Goal: Task Accomplishment & Management: Manage account settings

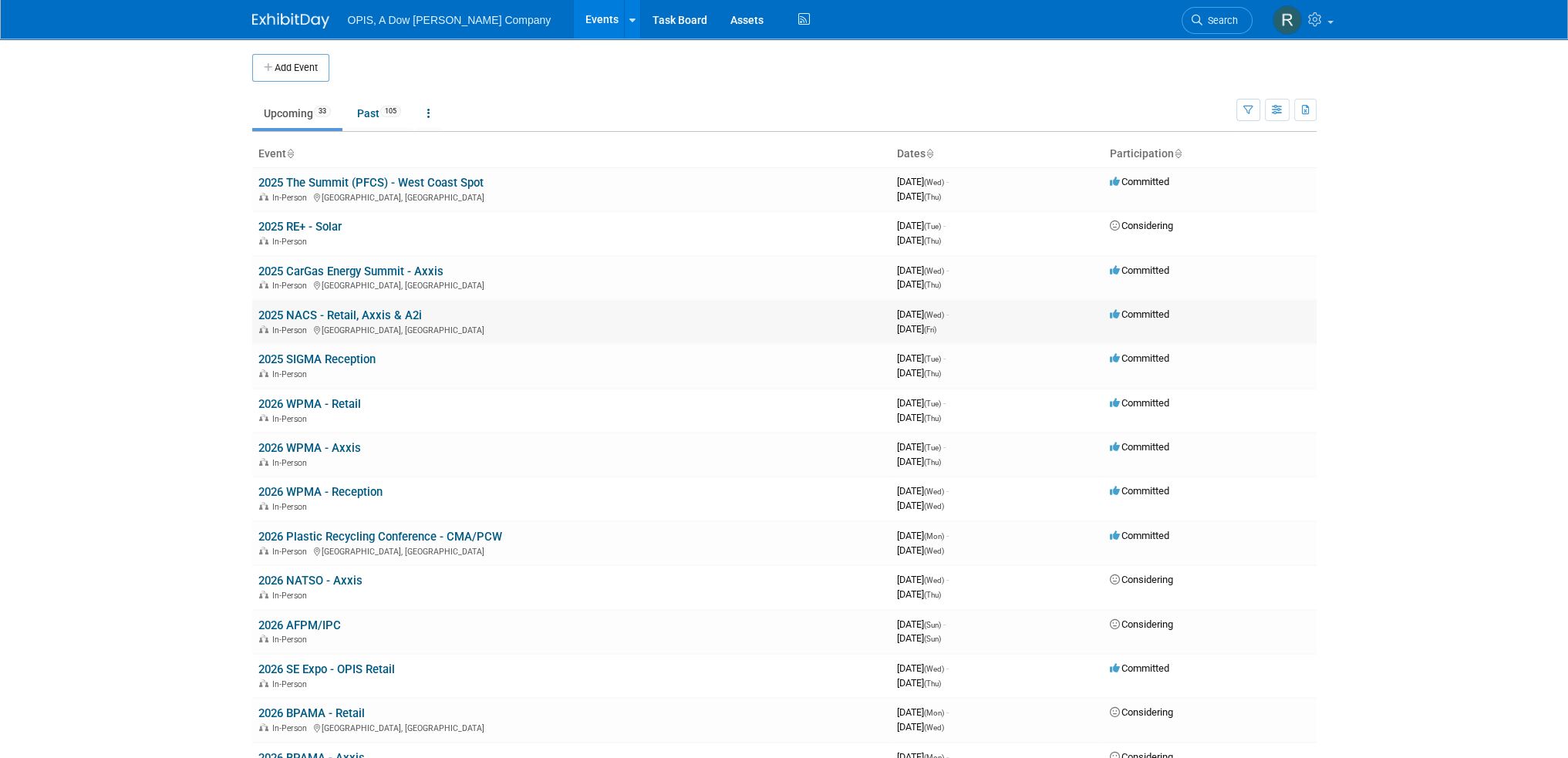
click at [308, 311] on link "2025 NACS - Retail, Axxis & A2i" at bounding box center [339, 315] width 164 height 14
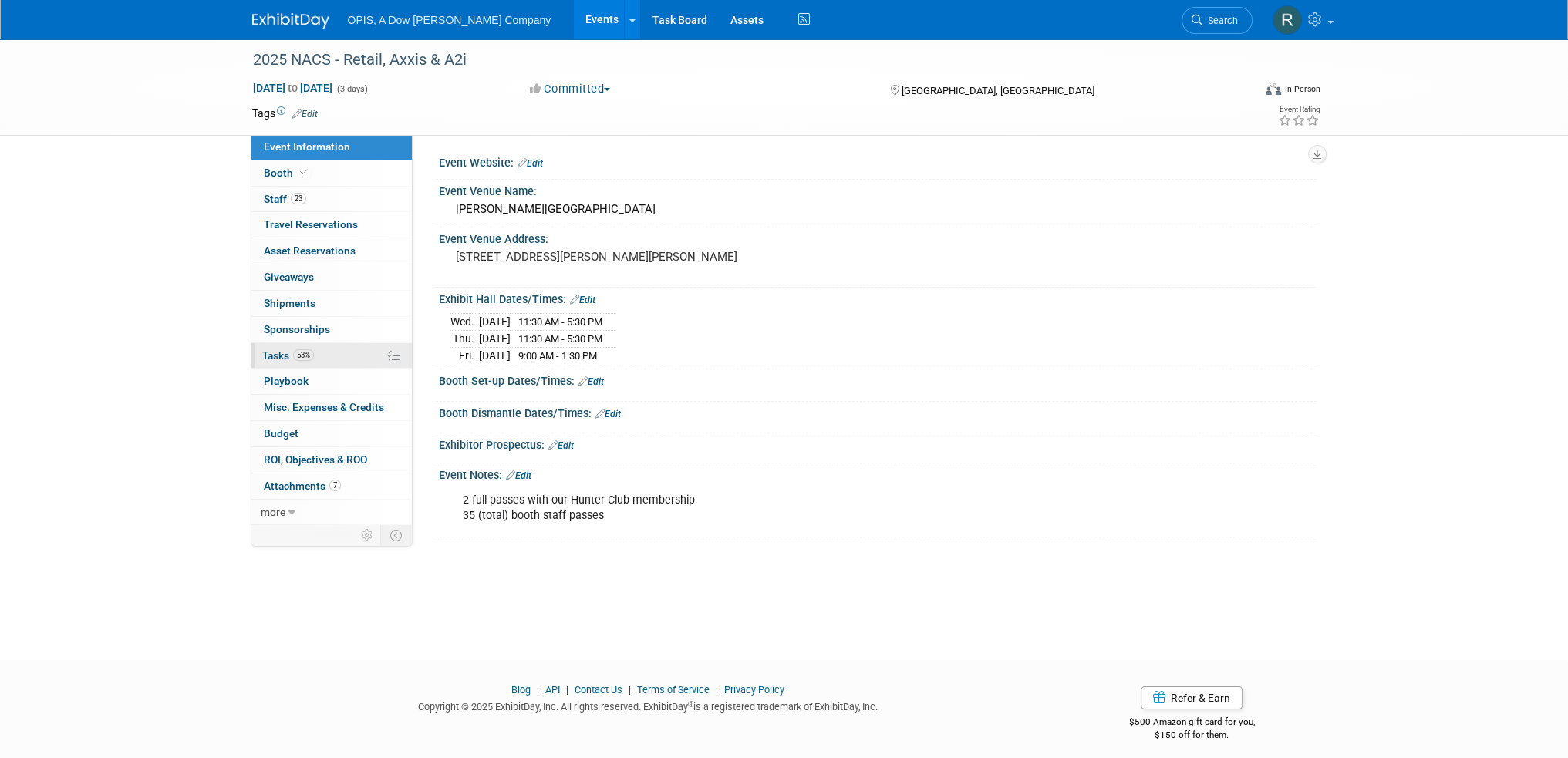
click at [271, 351] on span "Tasks 53%" at bounding box center [288, 355] width 51 height 12
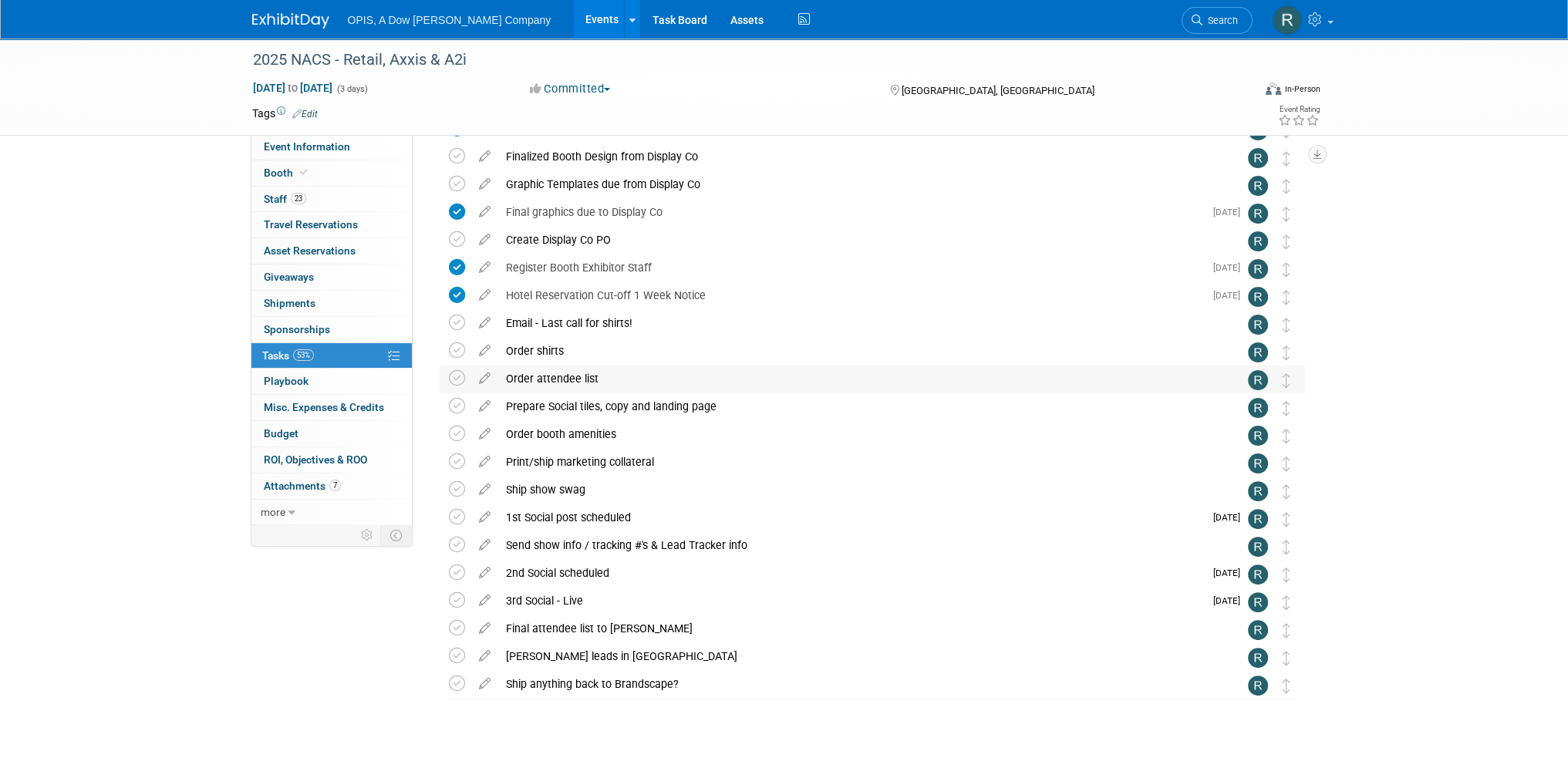
scroll to position [535, 0]
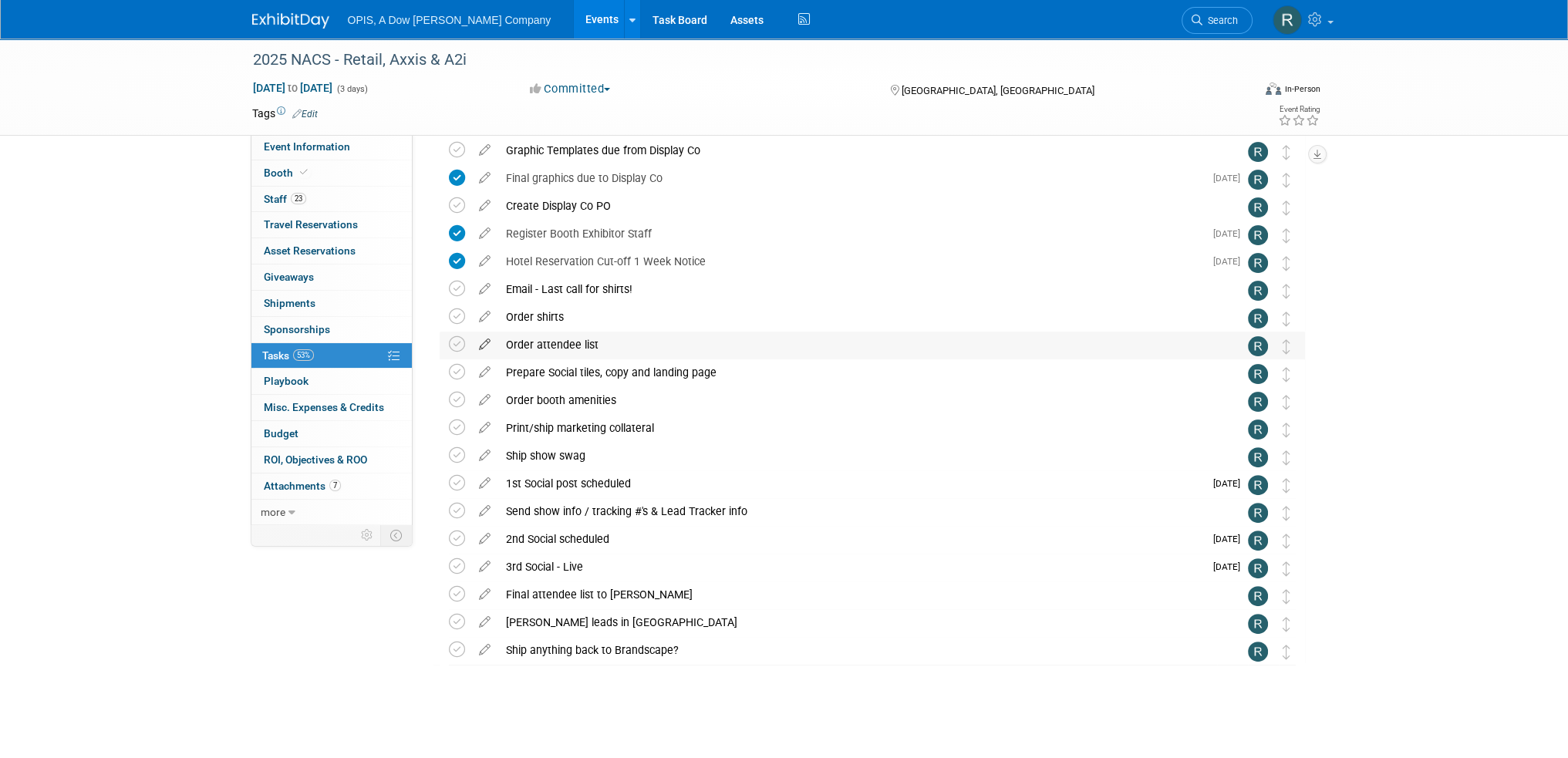
click at [484, 348] on icon at bounding box center [485, 341] width 27 height 19
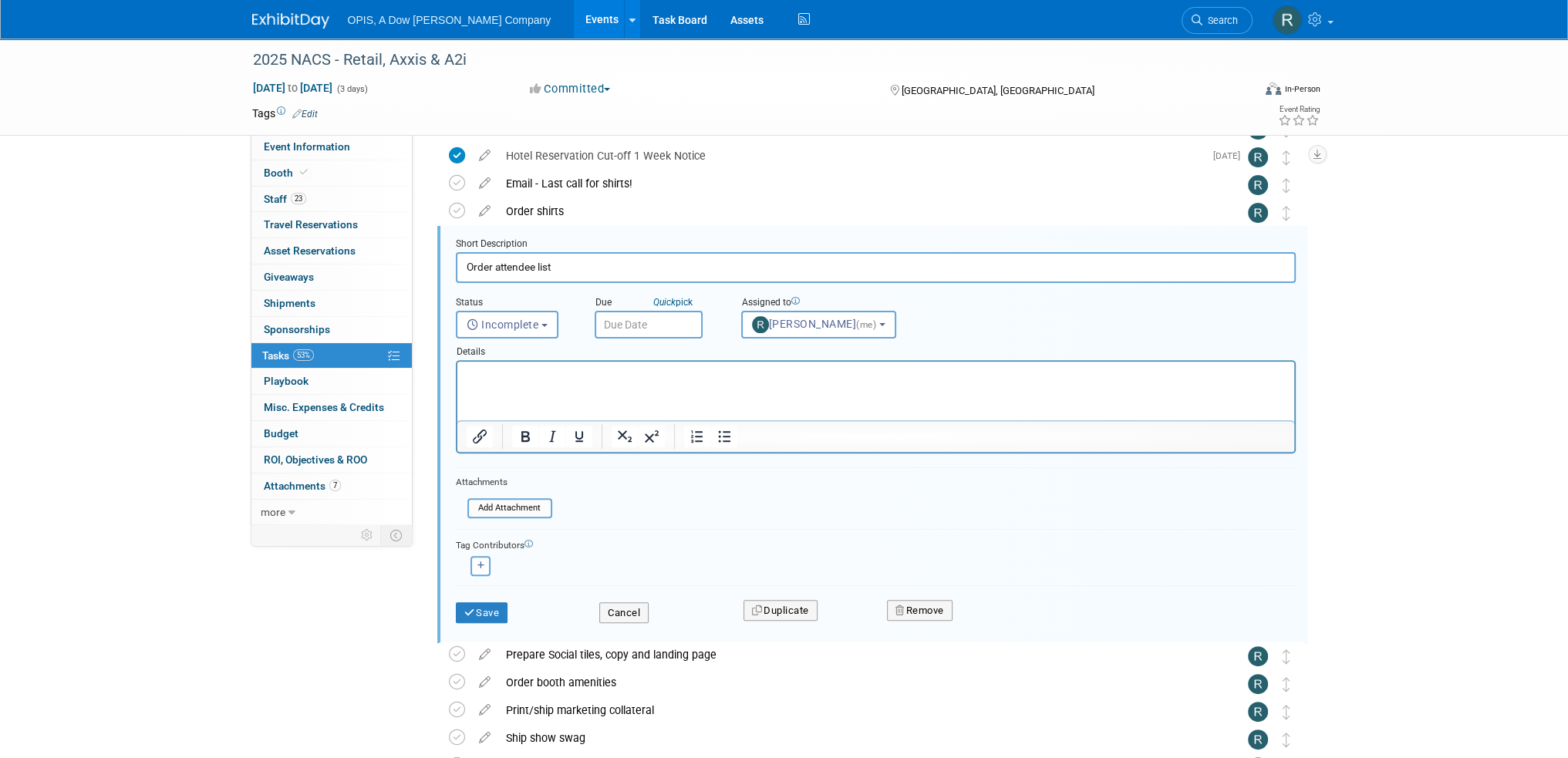
scroll to position [0, 0]
click at [640, 326] on input "text" at bounding box center [648, 324] width 108 height 27
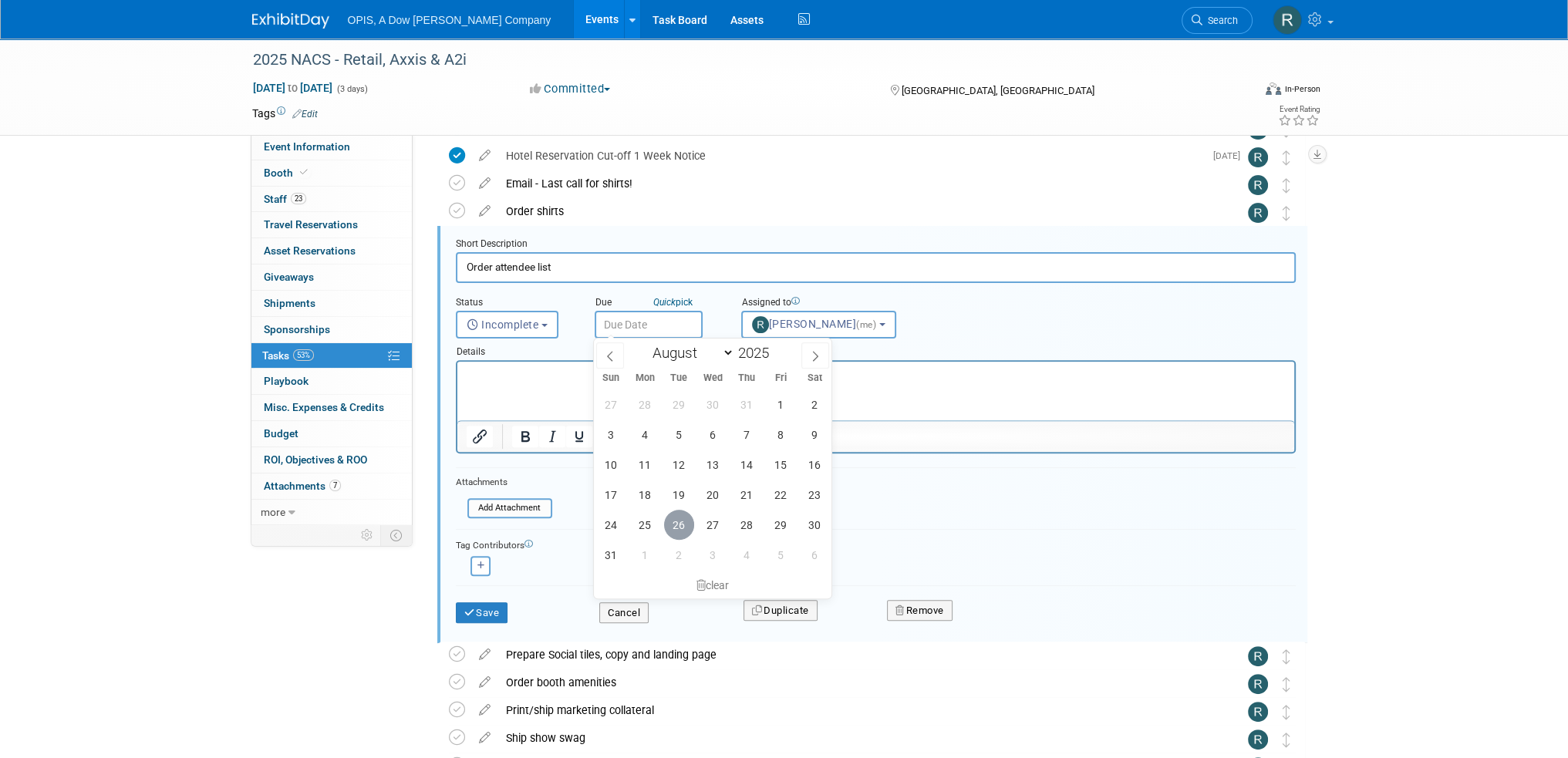
click at [669, 523] on span "26" at bounding box center [679, 525] width 30 height 30
type input "Aug 26, 2025"
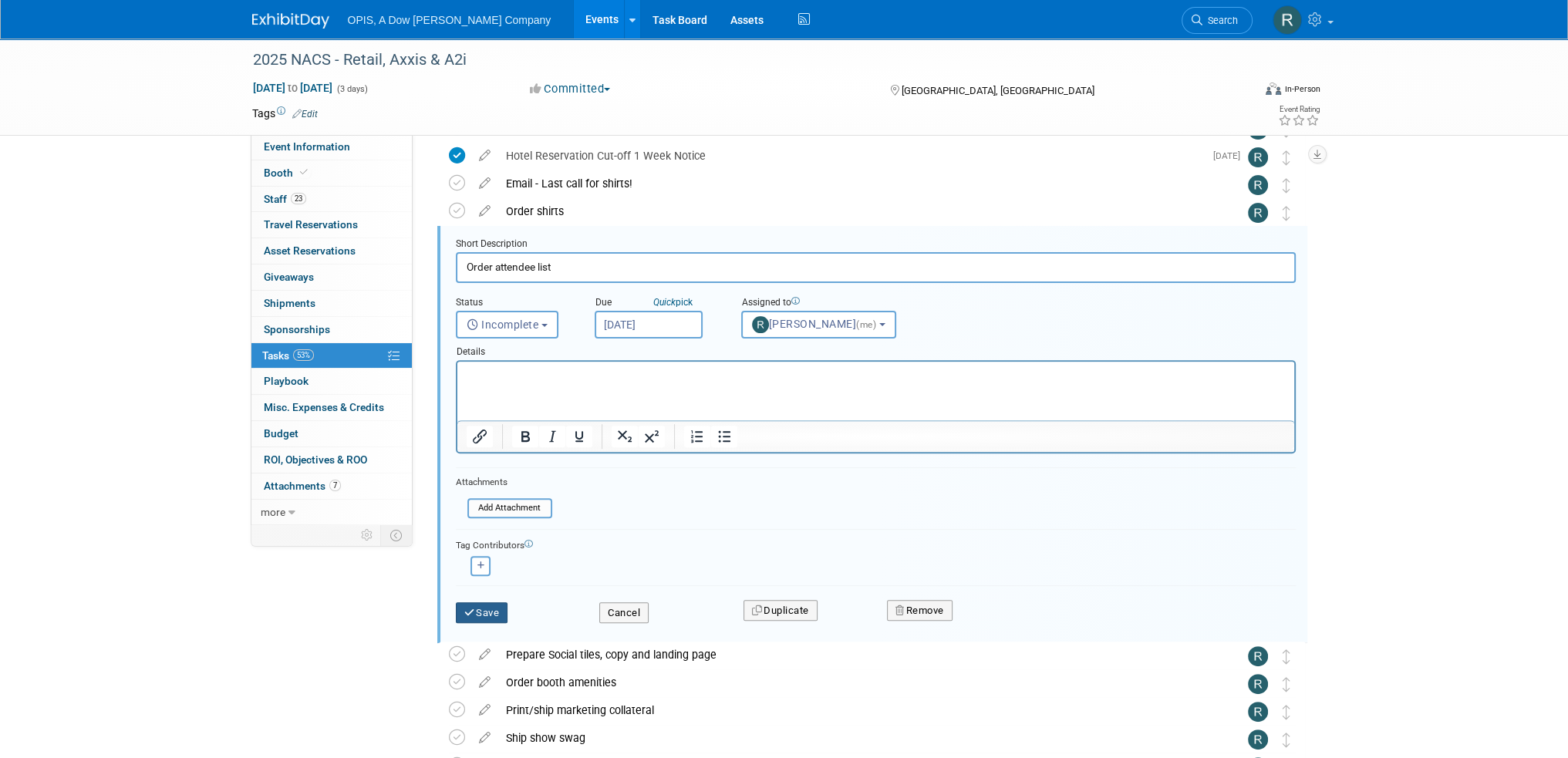
click at [475, 604] on button "Save" at bounding box center [481, 614] width 52 height 22
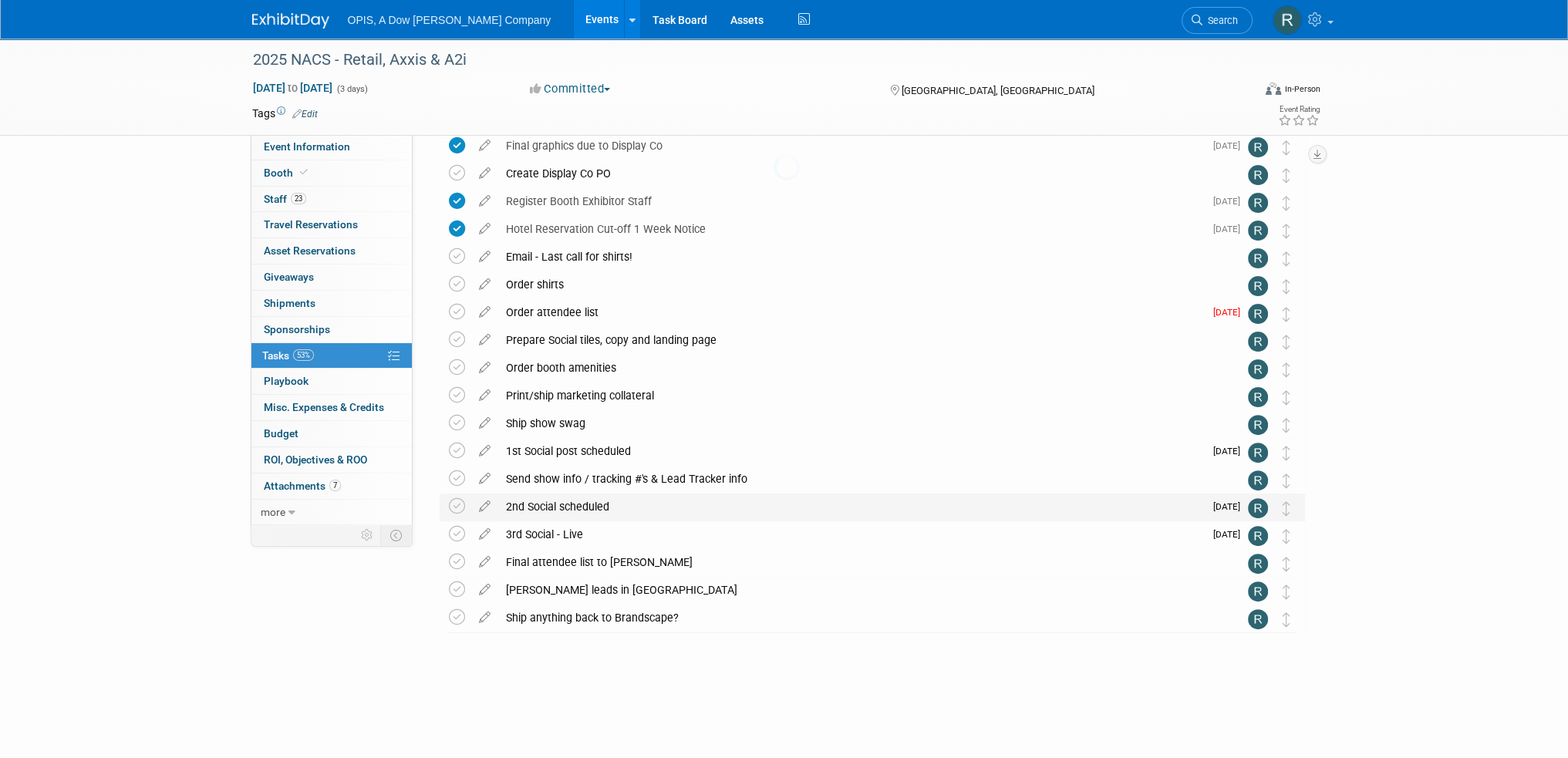
scroll to position [535, 0]
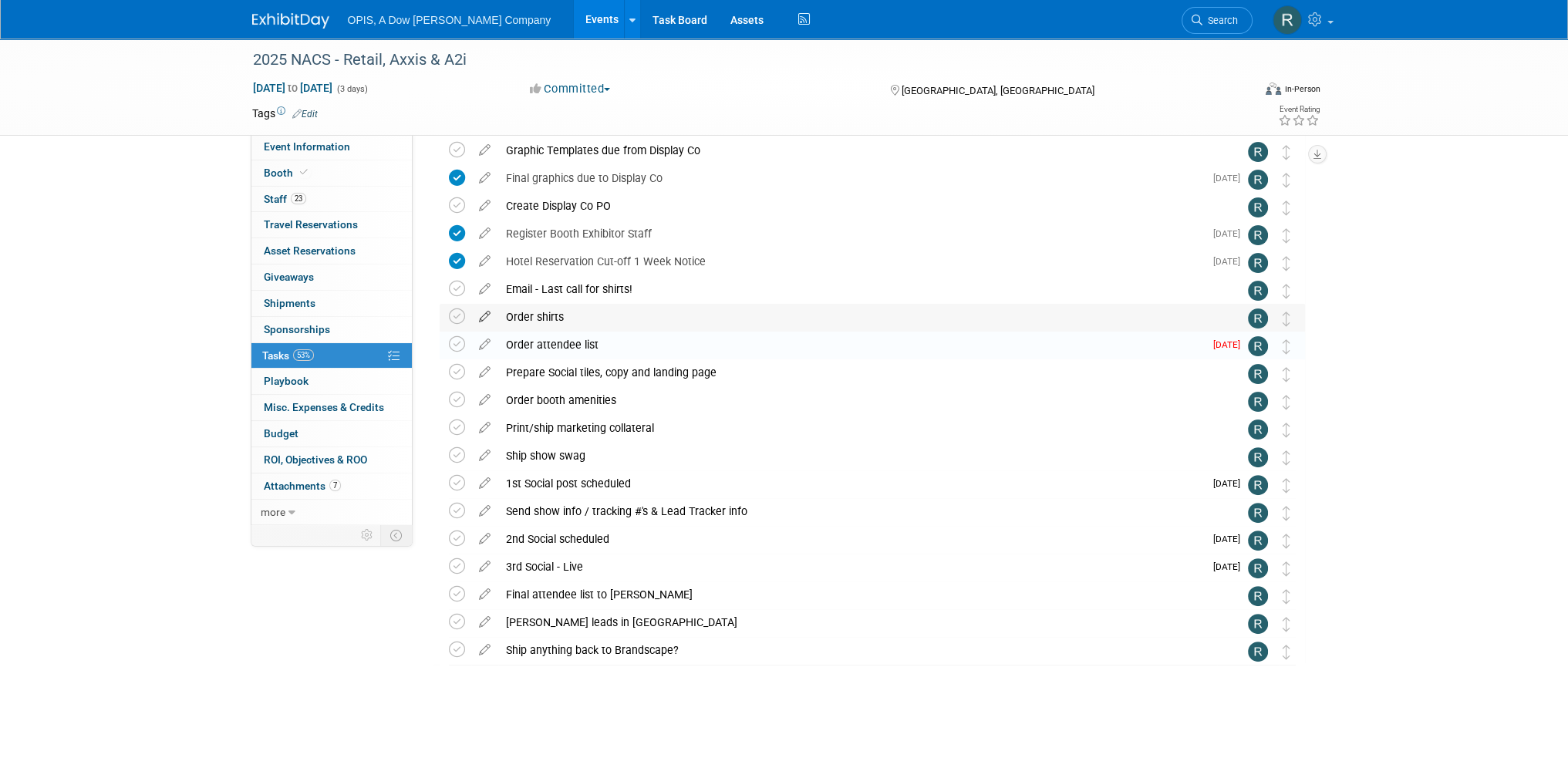
click at [483, 316] on icon at bounding box center [485, 313] width 27 height 19
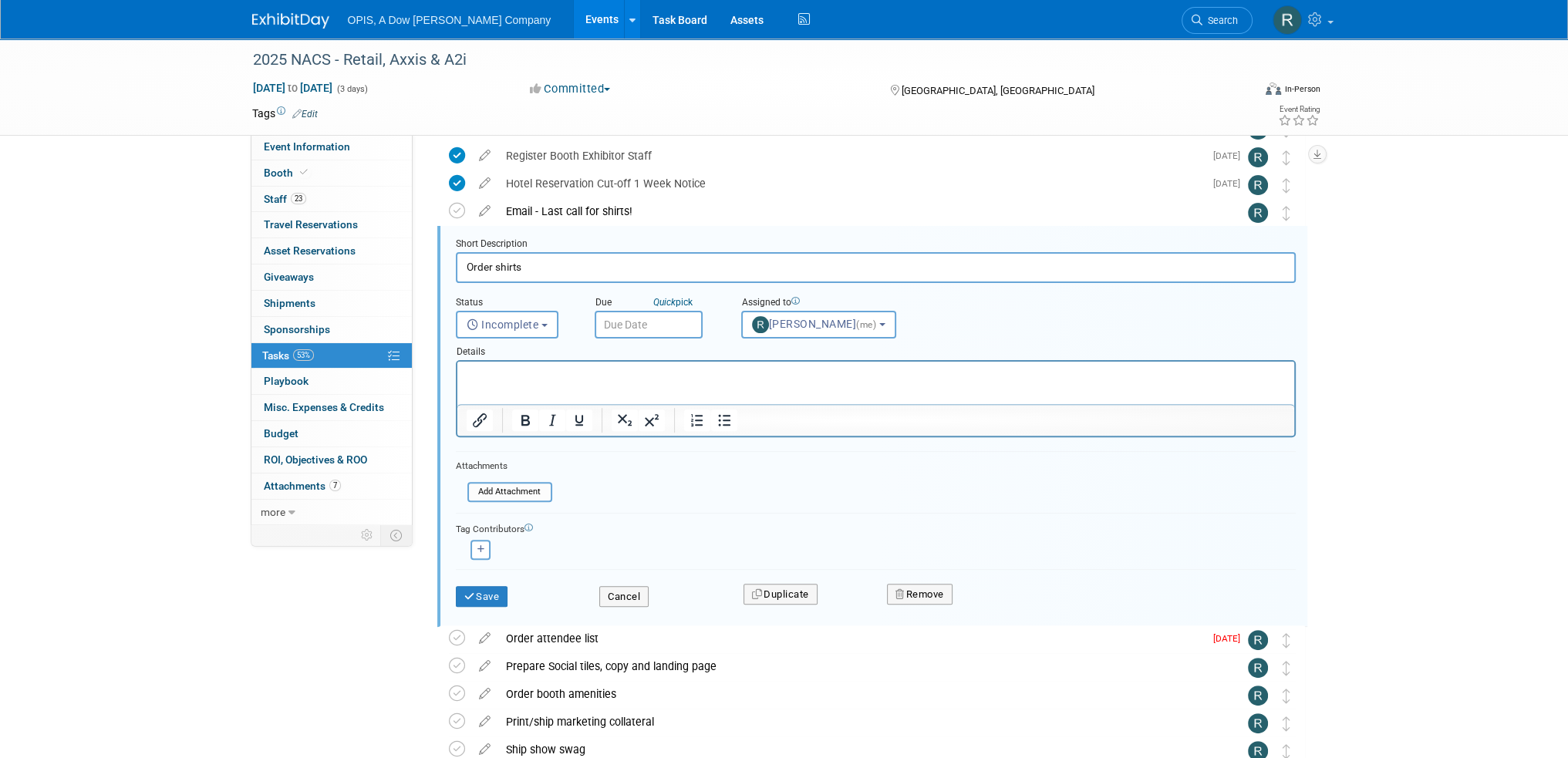
scroll to position [0, 0]
click at [496, 323] on span "Incomplete" at bounding box center [502, 325] width 72 height 12
click at [503, 386] on label "Completed" at bounding box center [506, 391] width 83 height 25
click at [459, 386] on input "Completed" at bounding box center [454, 389] width 10 height 10
select select "3"
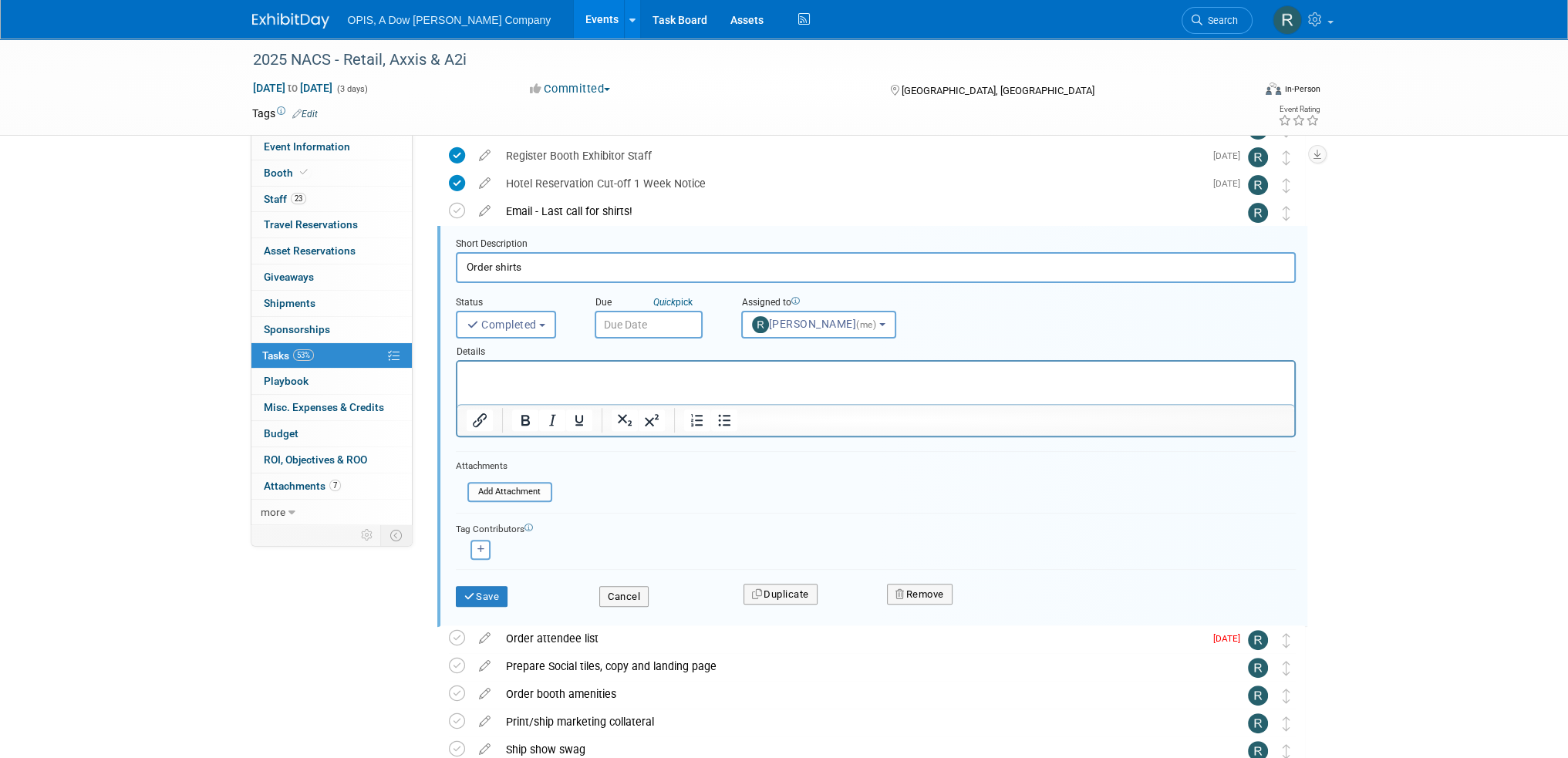
click at [630, 331] on input "text" at bounding box center [648, 324] width 108 height 27
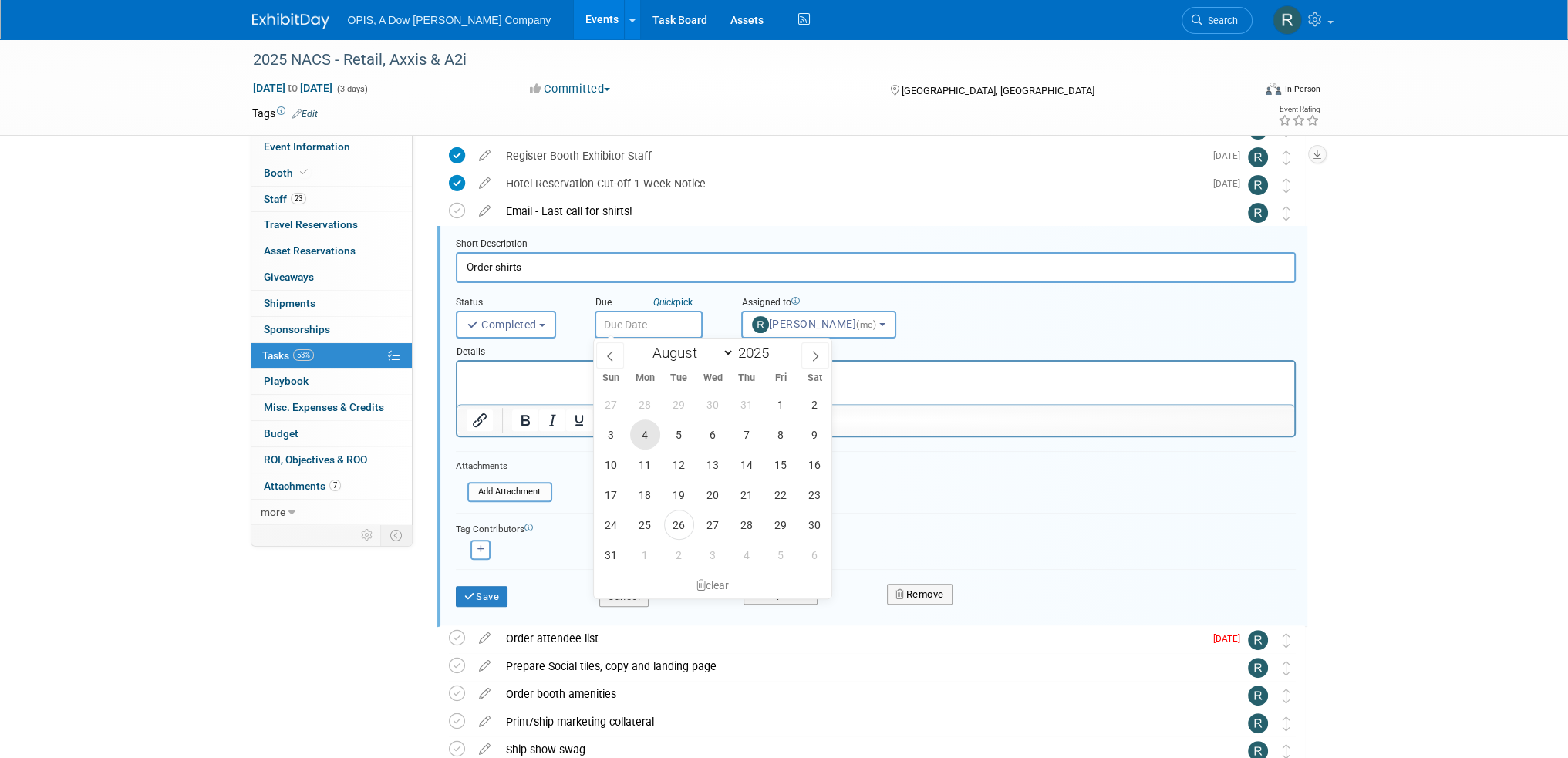
click at [642, 433] on span "4" at bounding box center [645, 434] width 30 height 30
type input "Aug 4, 2025"
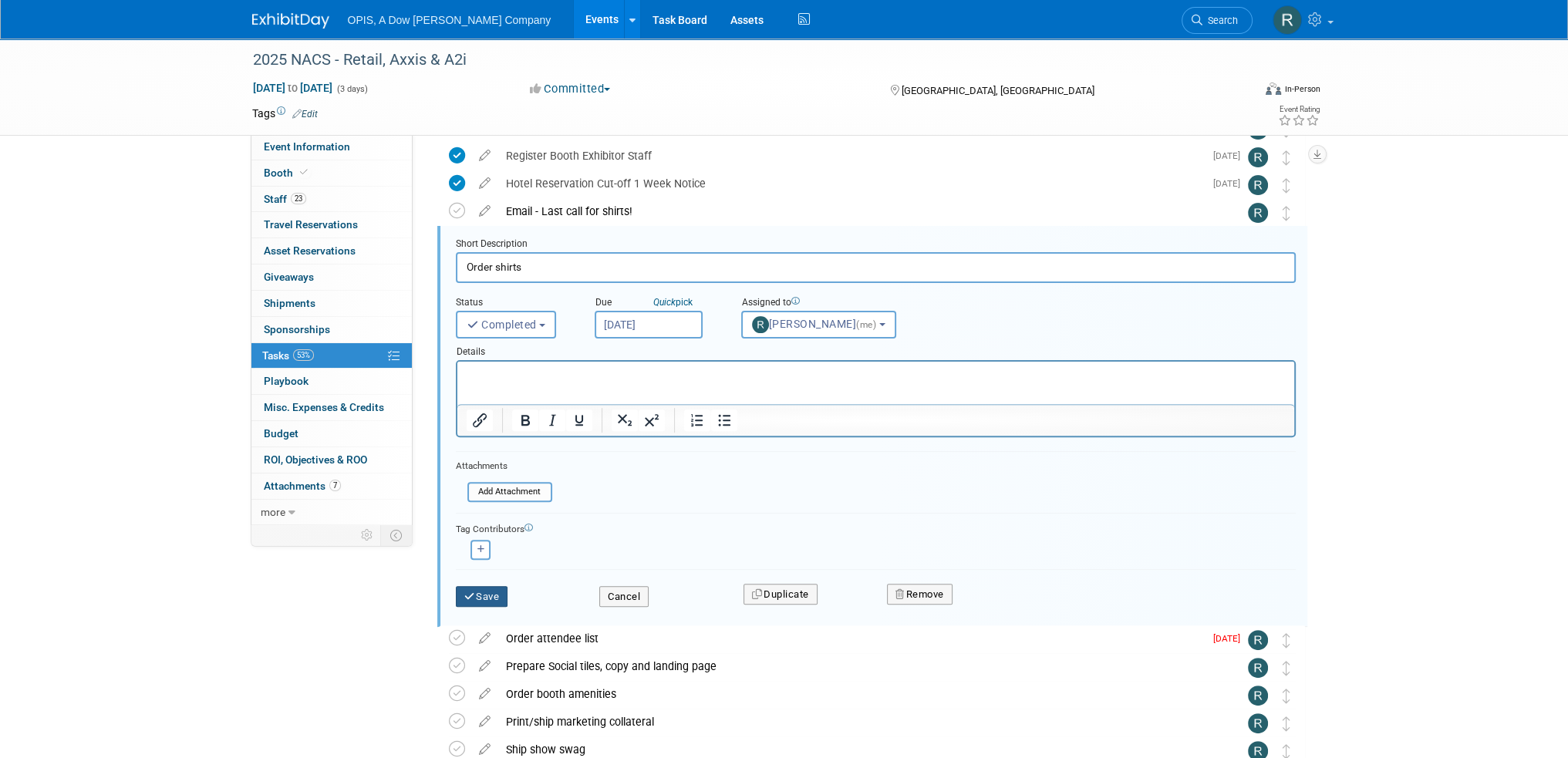
click at [491, 586] on button "Save" at bounding box center [481, 597] width 52 height 22
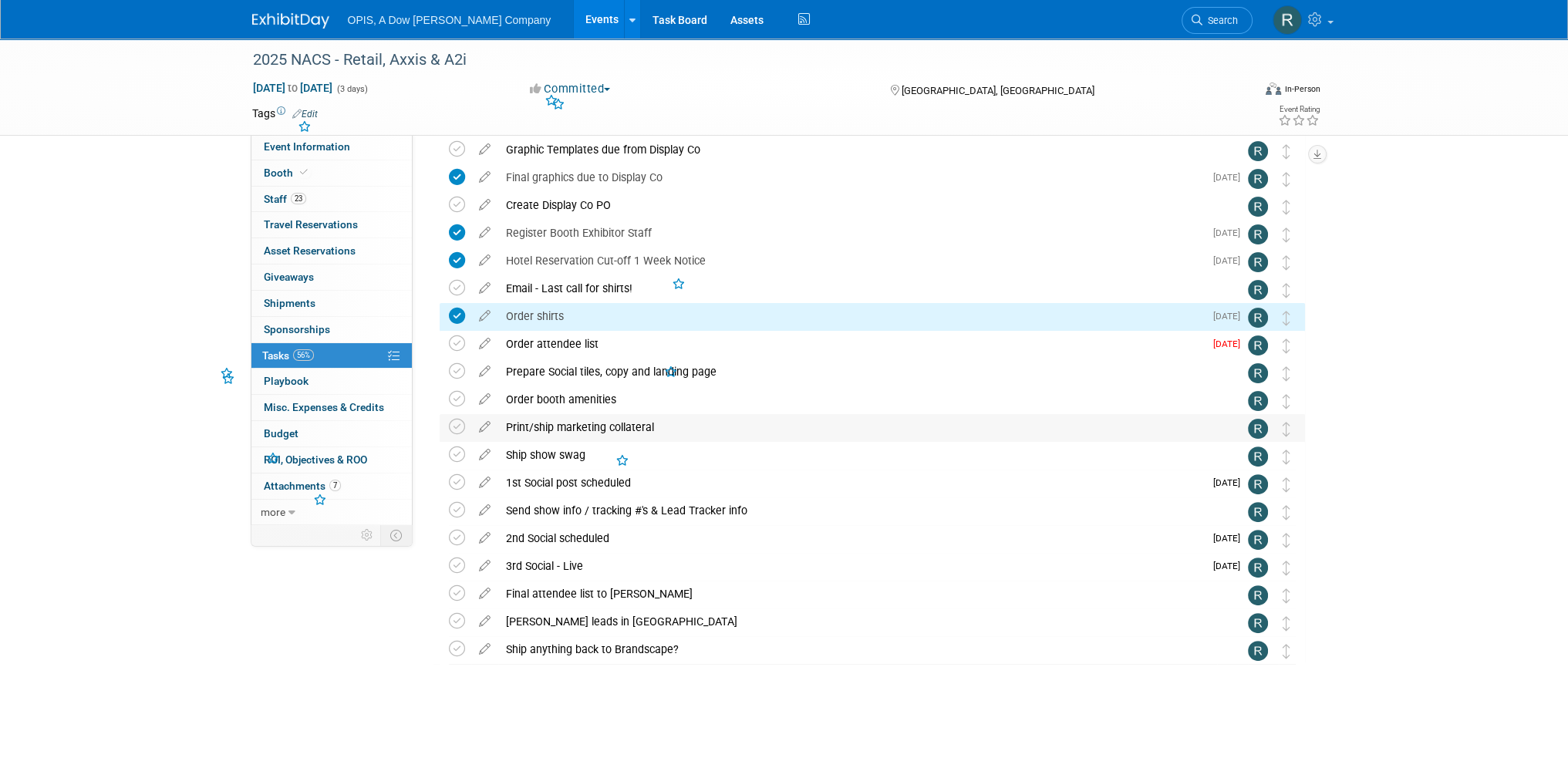
scroll to position [535, 0]
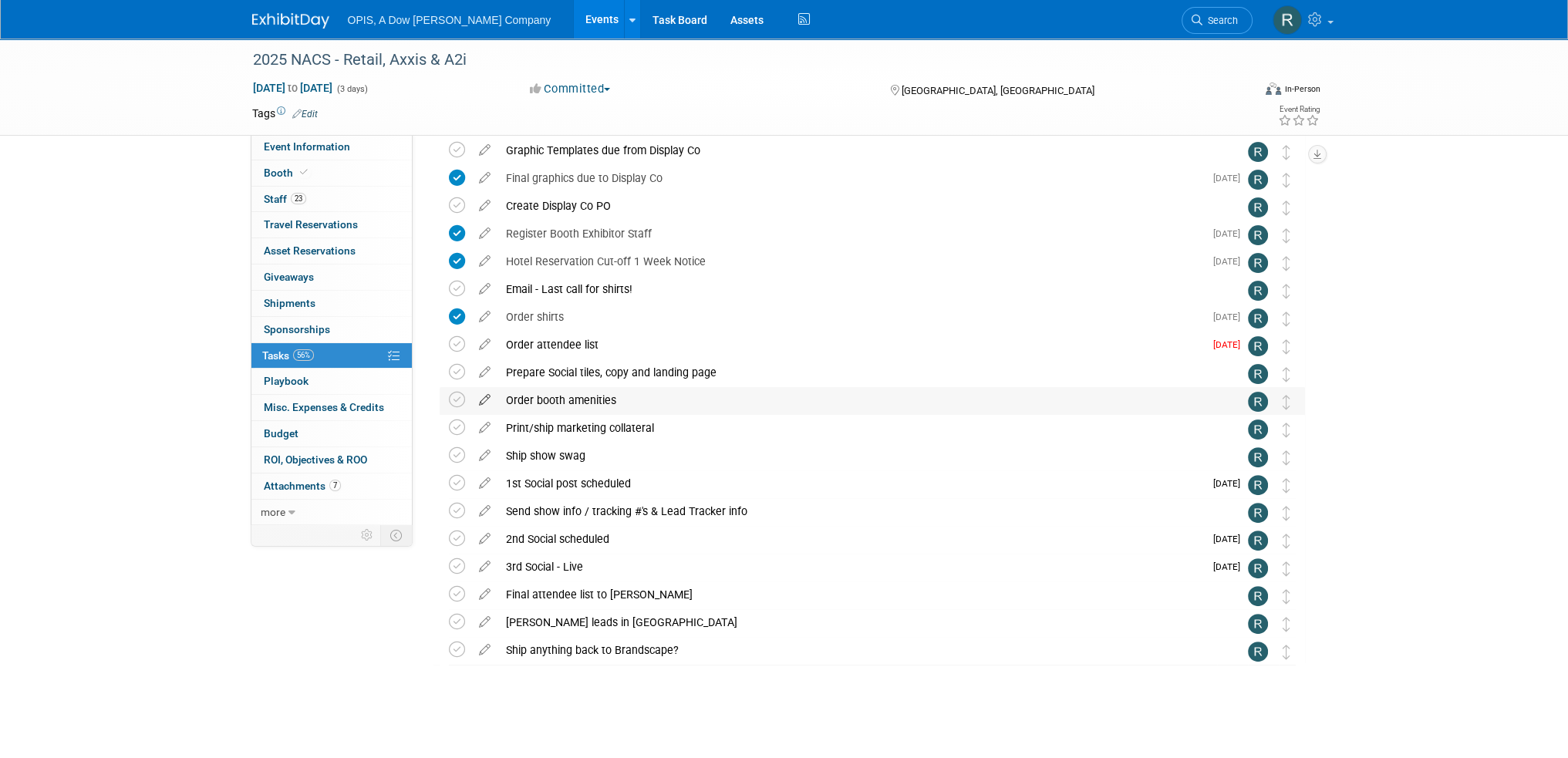
click at [480, 401] on icon at bounding box center [485, 396] width 27 height 19
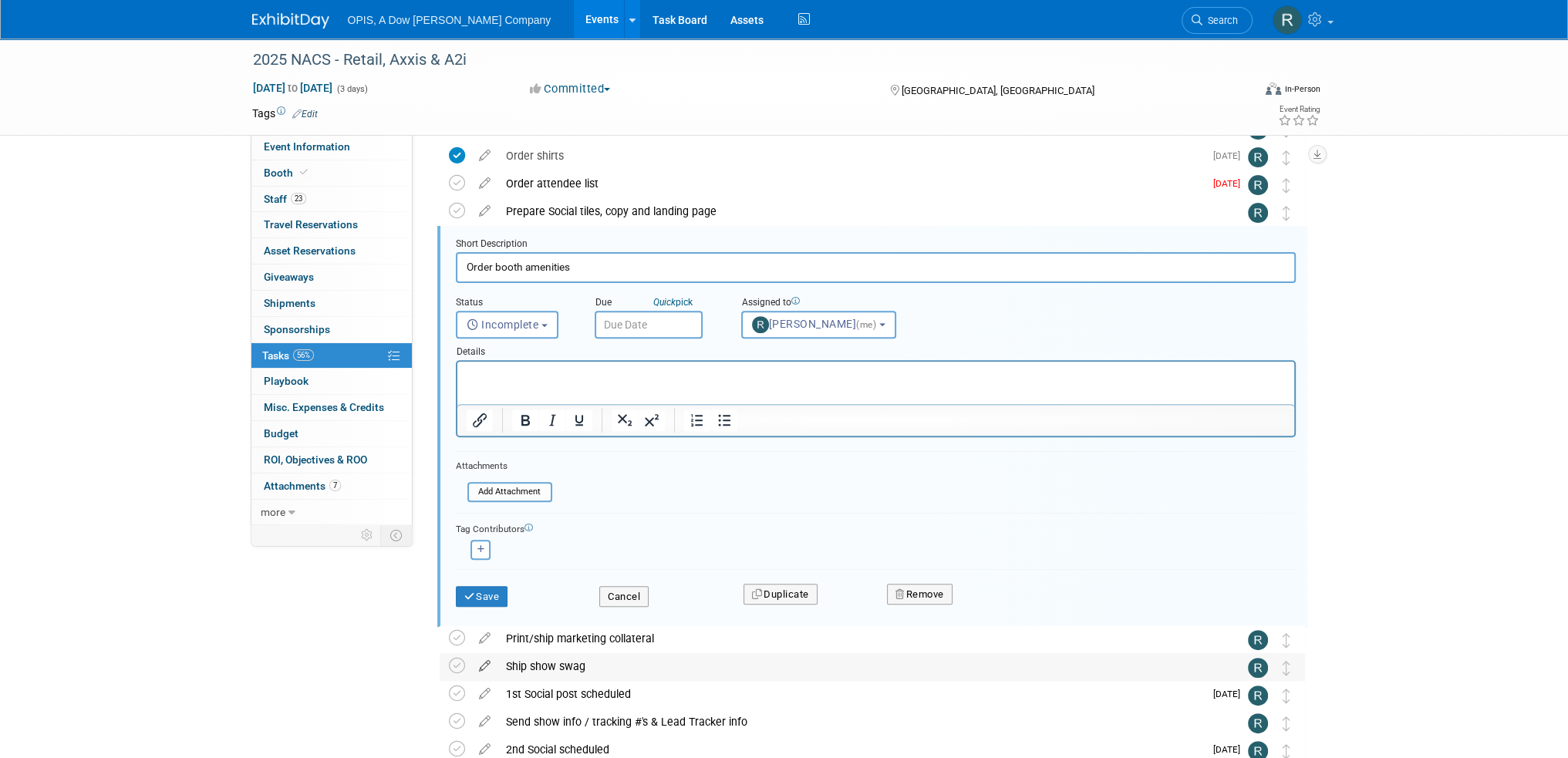
scroll to position [0, 0]
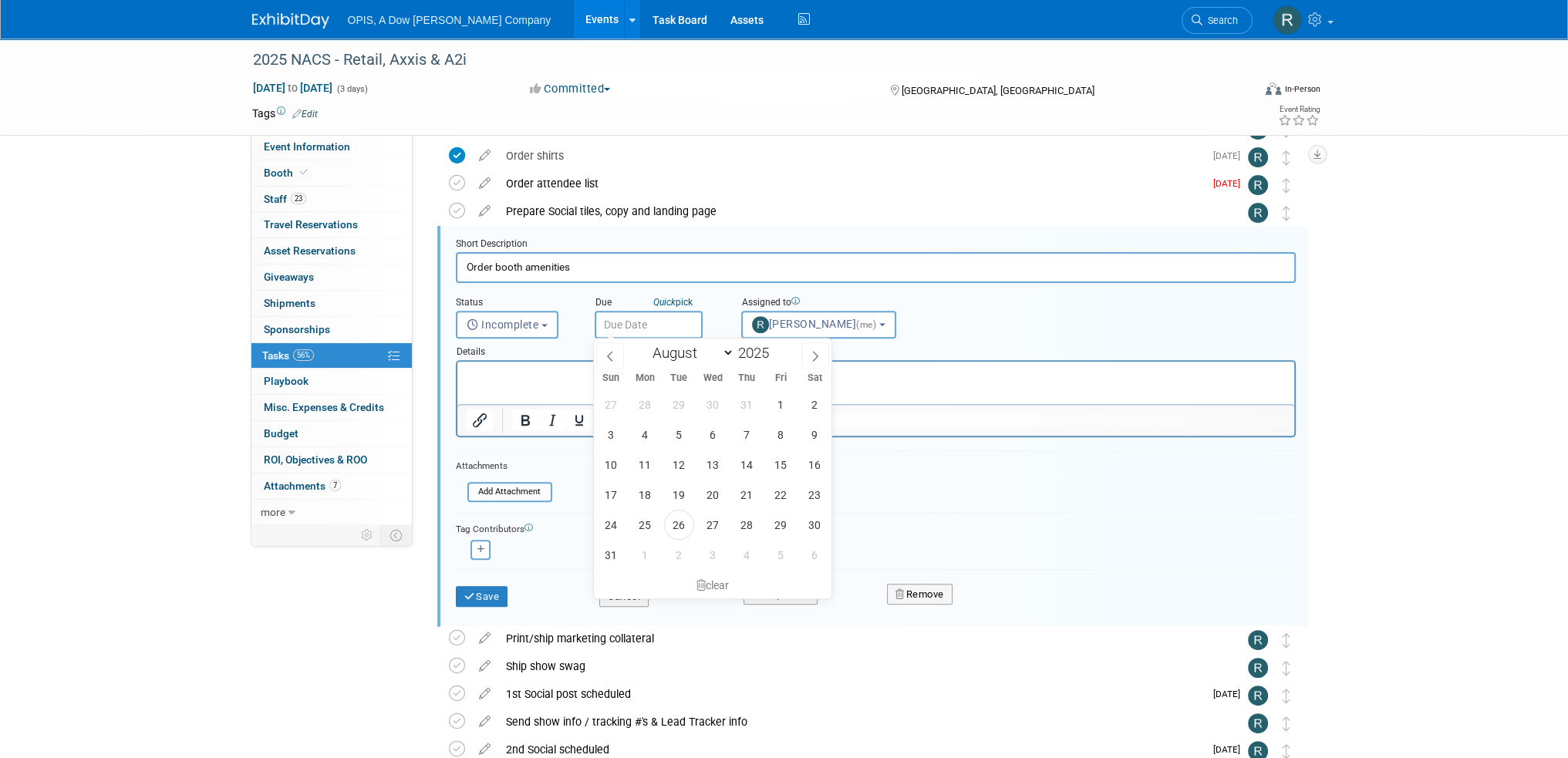
click at [642, 320] on input "text" at bounding box center [648, 324] width 108 height 27
click at [819, 351] on icon at bounding box center [815, 356] width 11 height 11
select select "8"
click at [644, 431] on span "8" at bounding box center [645, 434] width 30 height 30
type input "Sep 8, 2025"
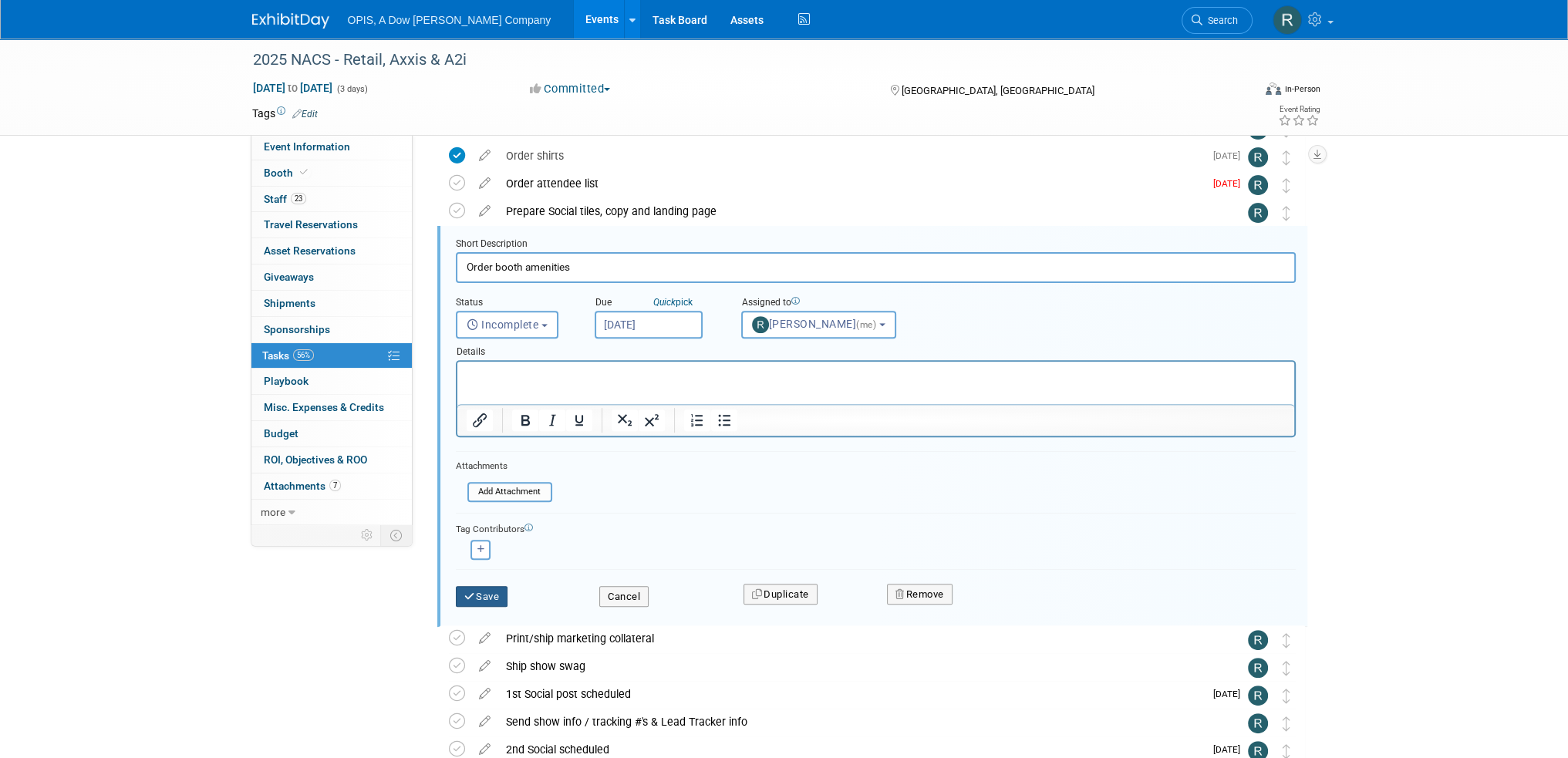
click at [469, 596] on icon "submit" at bounding box center [470, 597] width 12 height 10
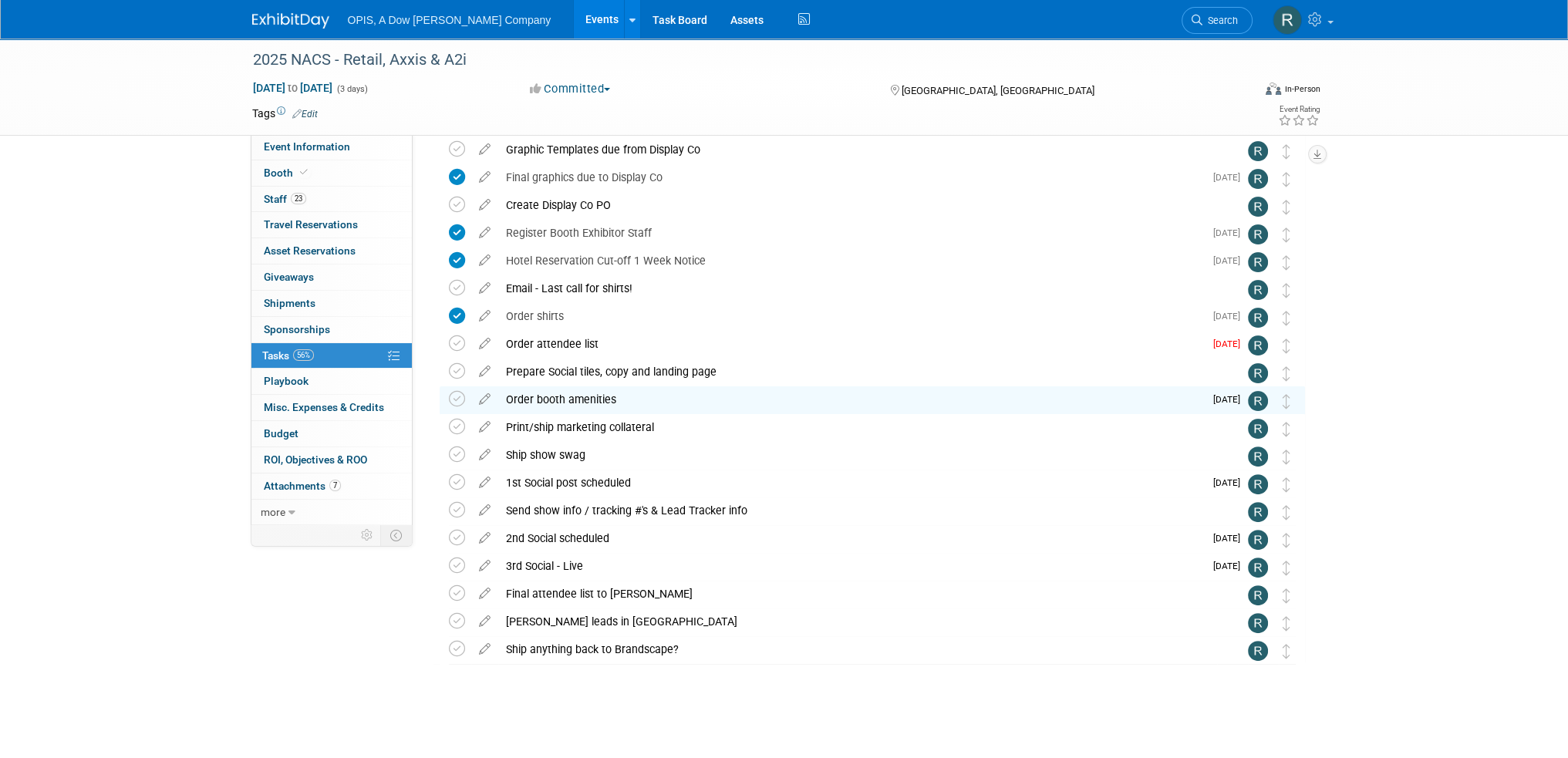
scroll to position [535, 0]
click at [482, 459] on icon at bounding box center [485, 452] width 27 height 19
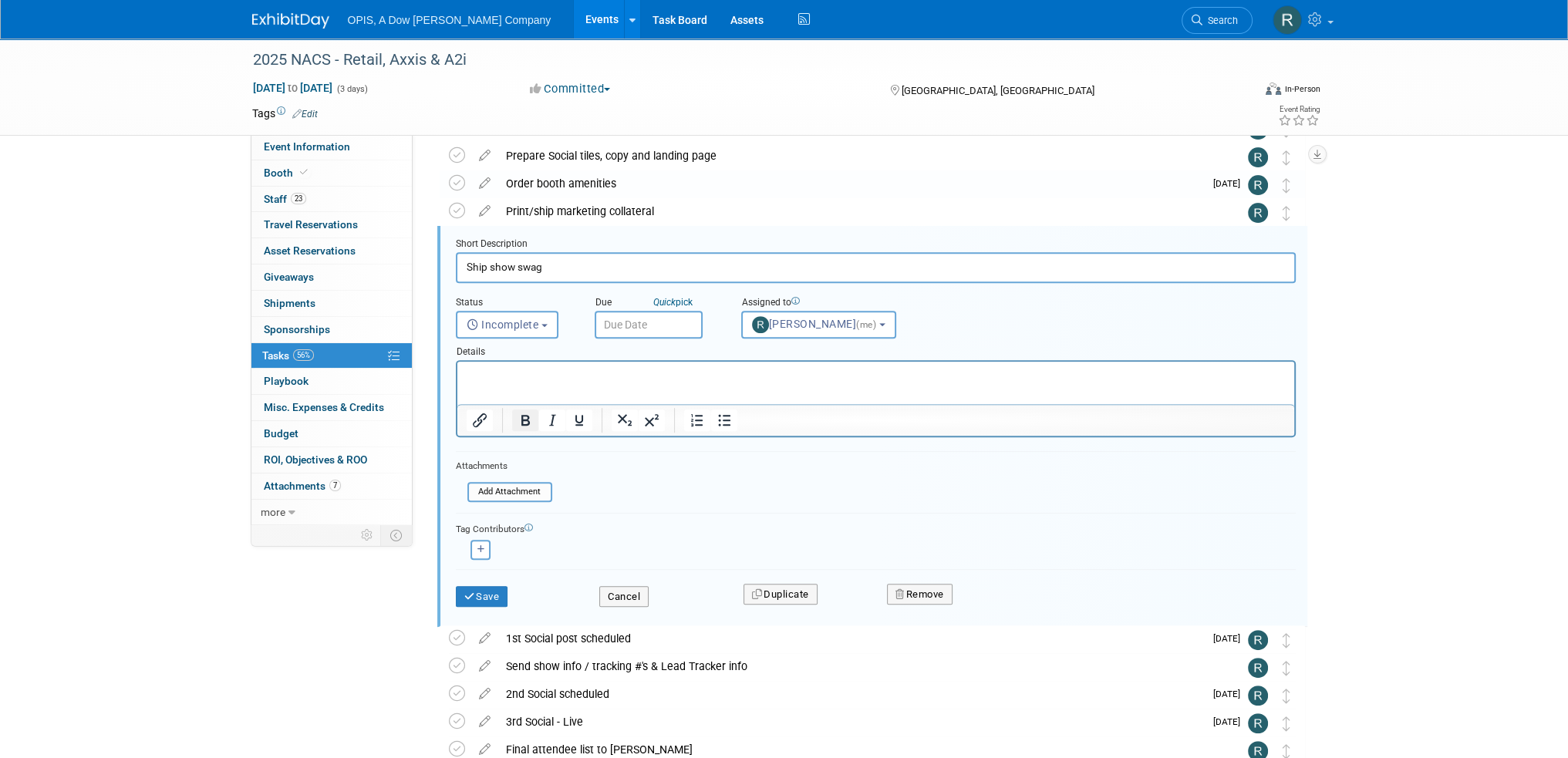
scroll to position [0, 0]
click at [637, 324] on input "text" at bounding box center [648, 324] width 108 height 27
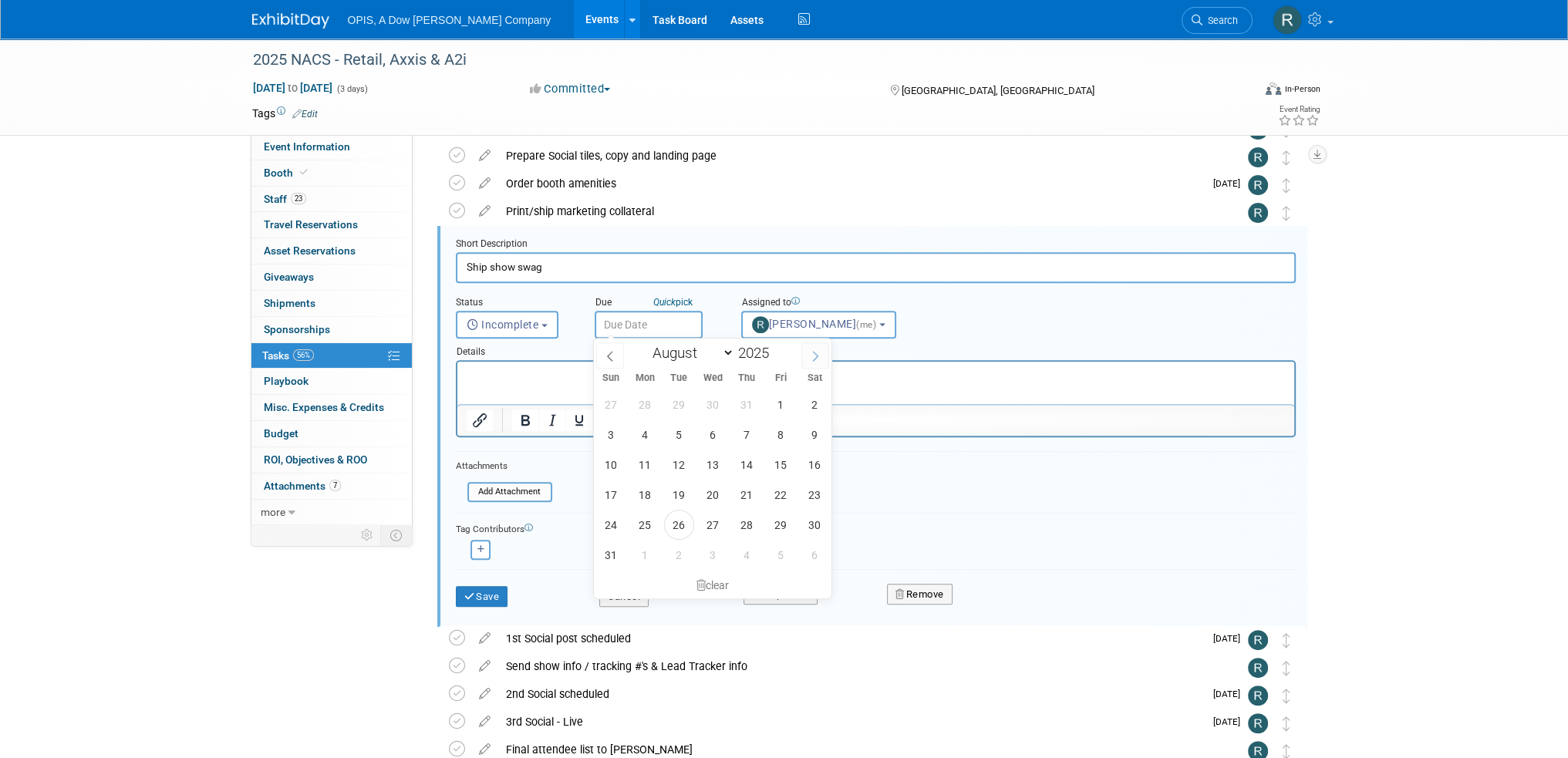
click at [813, 357] on icon at bounding box center [815, 356] width 11 height 11
select select "8"
click at [646, 438] on span "8" at bounding box center [645, 434] width 30 height 30
type input "Sep 8, 2025"
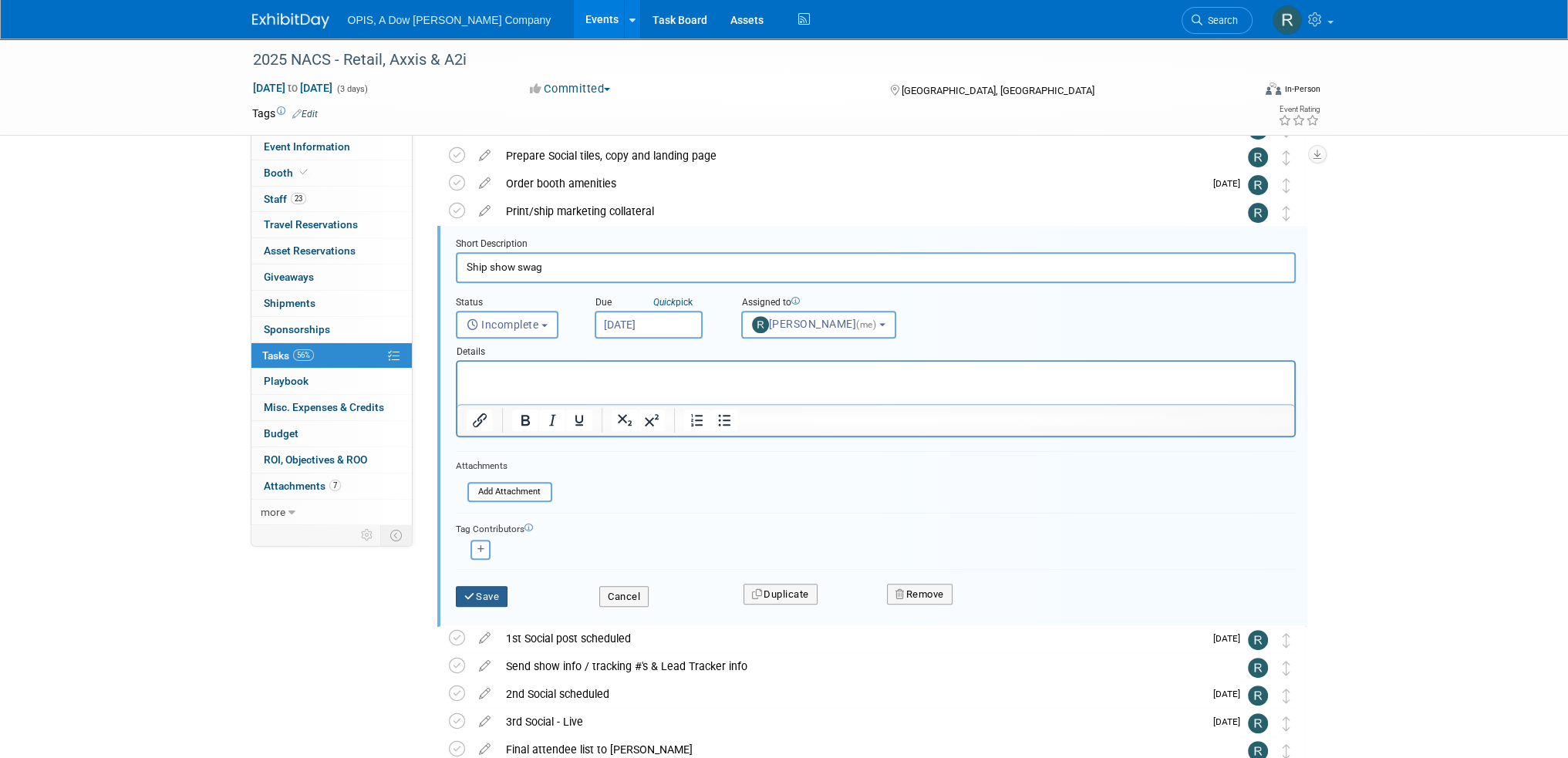
click at [472, 594] on icon "submit" at bounding box center [470, 597] width 12 height 10
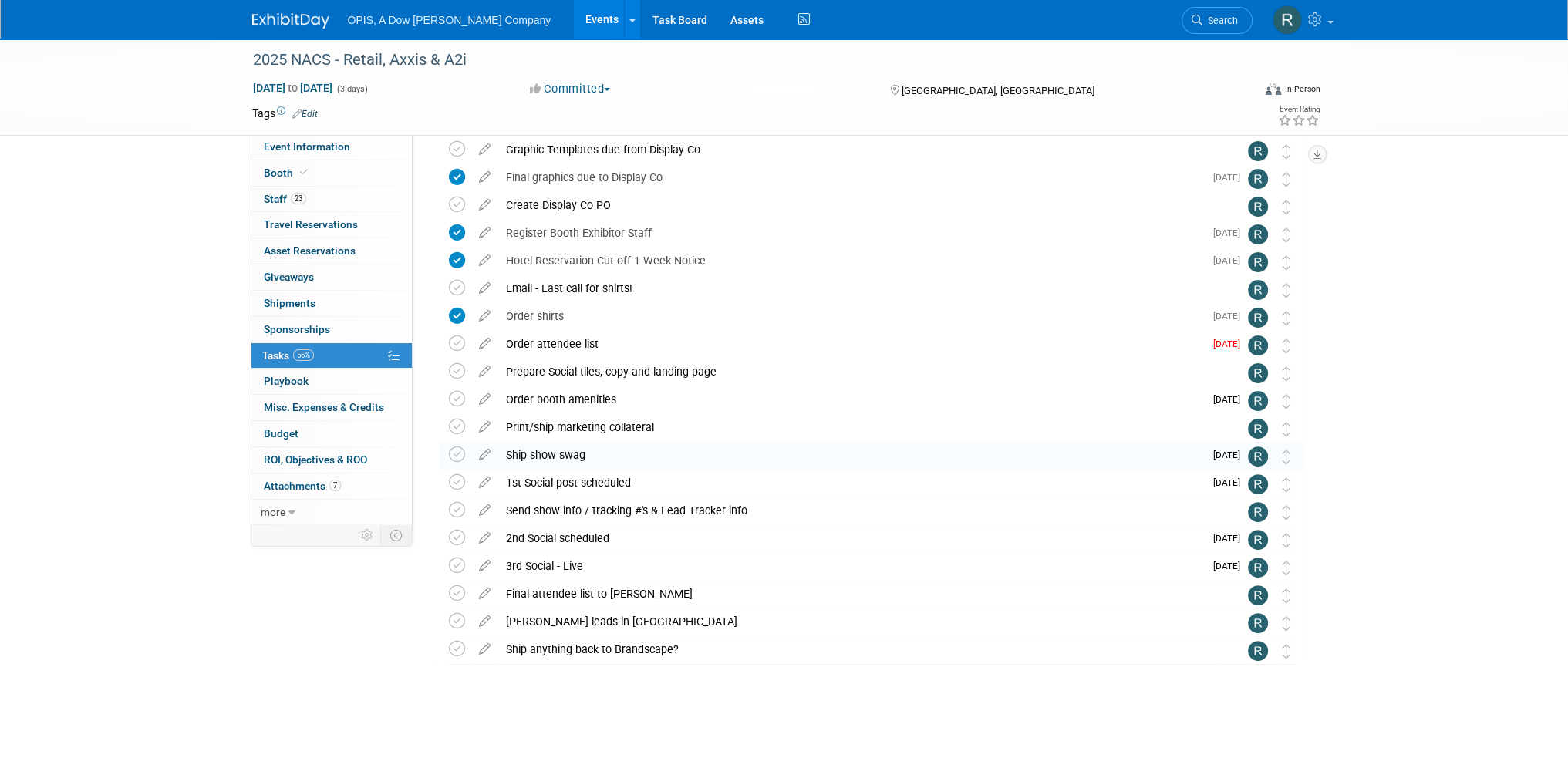
scroll to position [535, 0]
click at [488, 315] on icon at bounding box center [485, 313] width 27 height 19
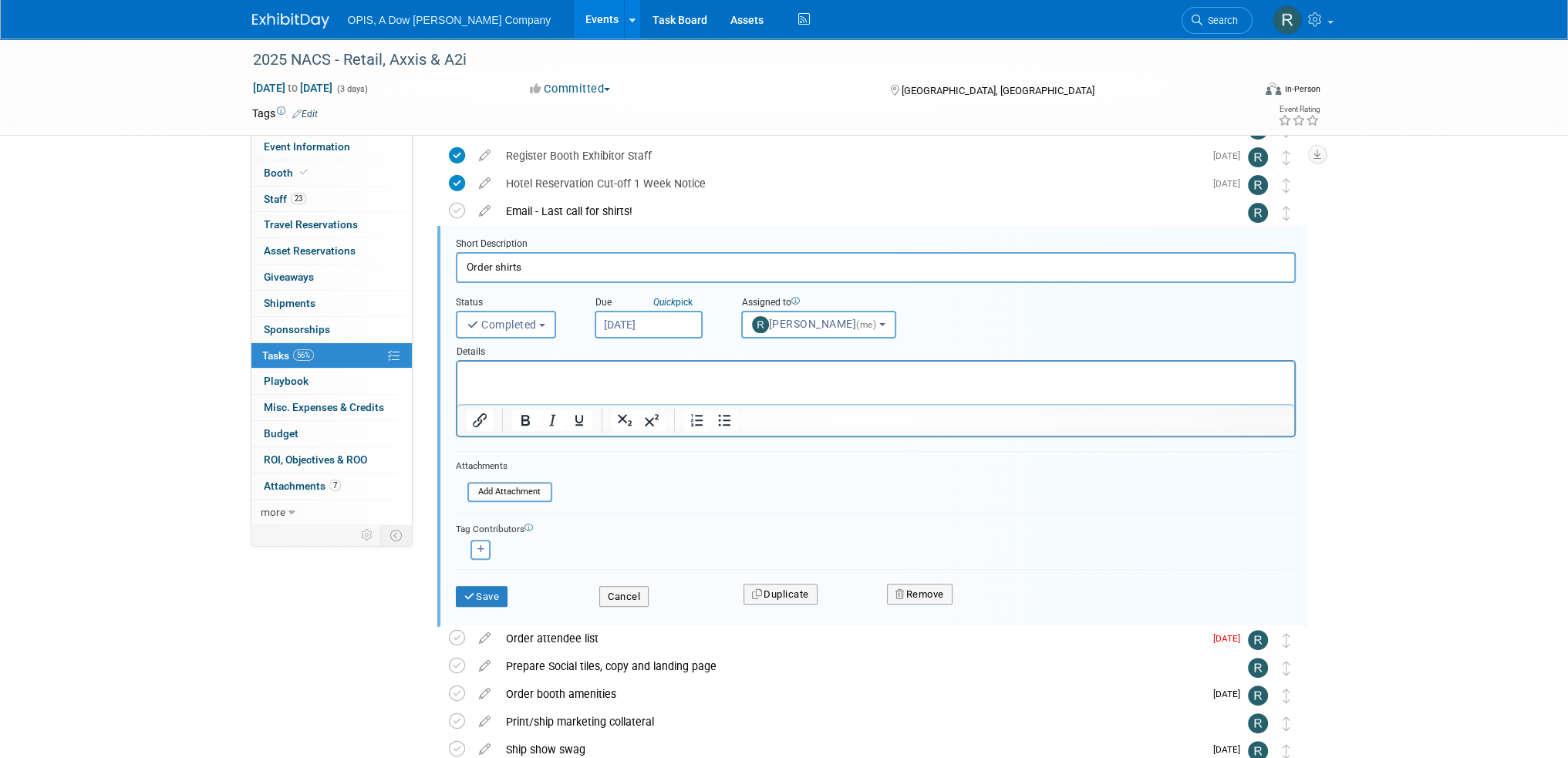
scroll to position [0, 0]
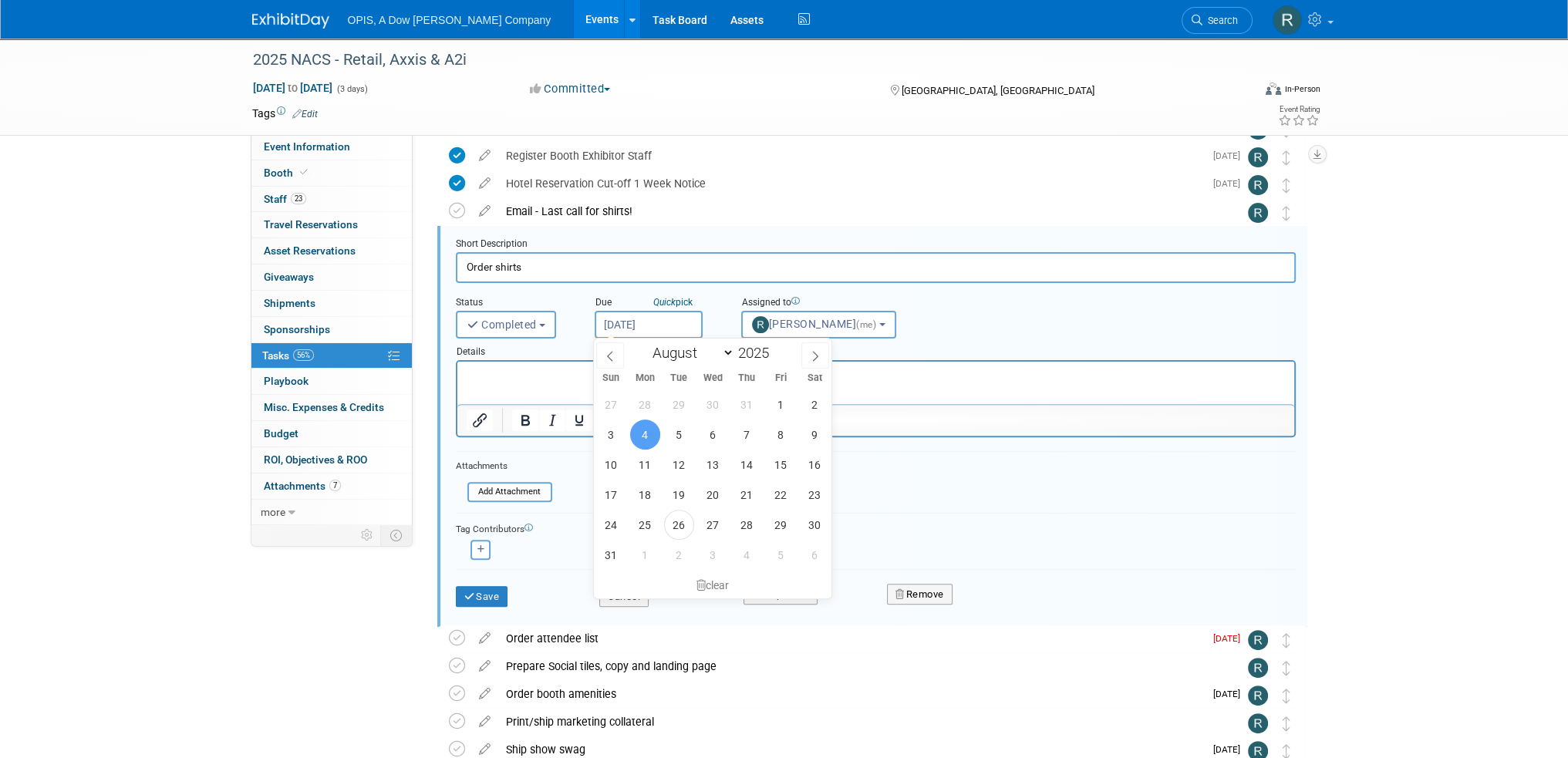
click at [629, 325] on input "Aug 4, 2025" at bounding box center [648, 324] width 108 height 27
click at [781, 433] on span "8" at bounding box center [781, 434] width 30 height 30
type input "Aug 8, 2025"
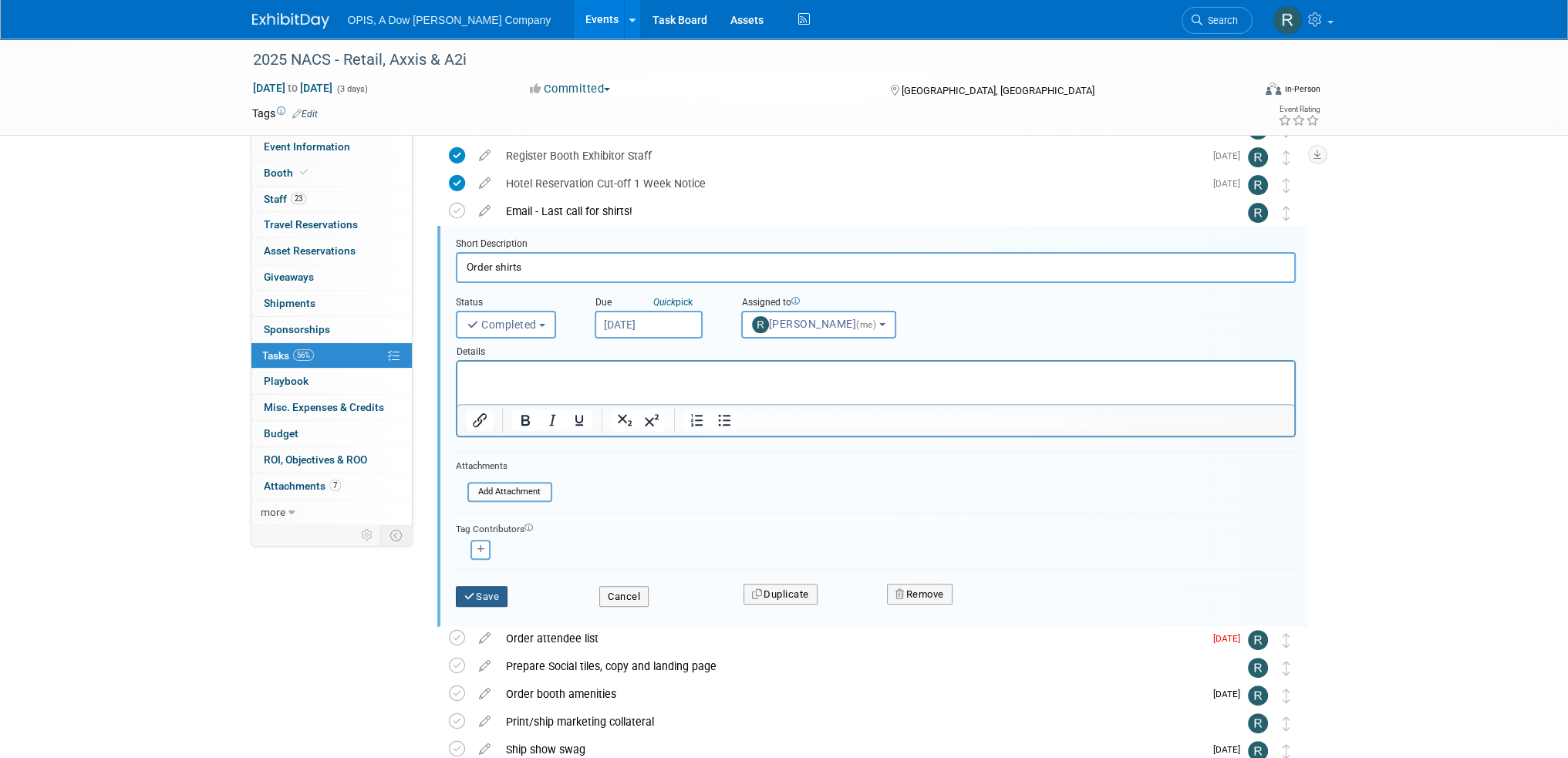
click at [478, 587] on button "Save" at bounding box center [481, 597] width 52 height 22
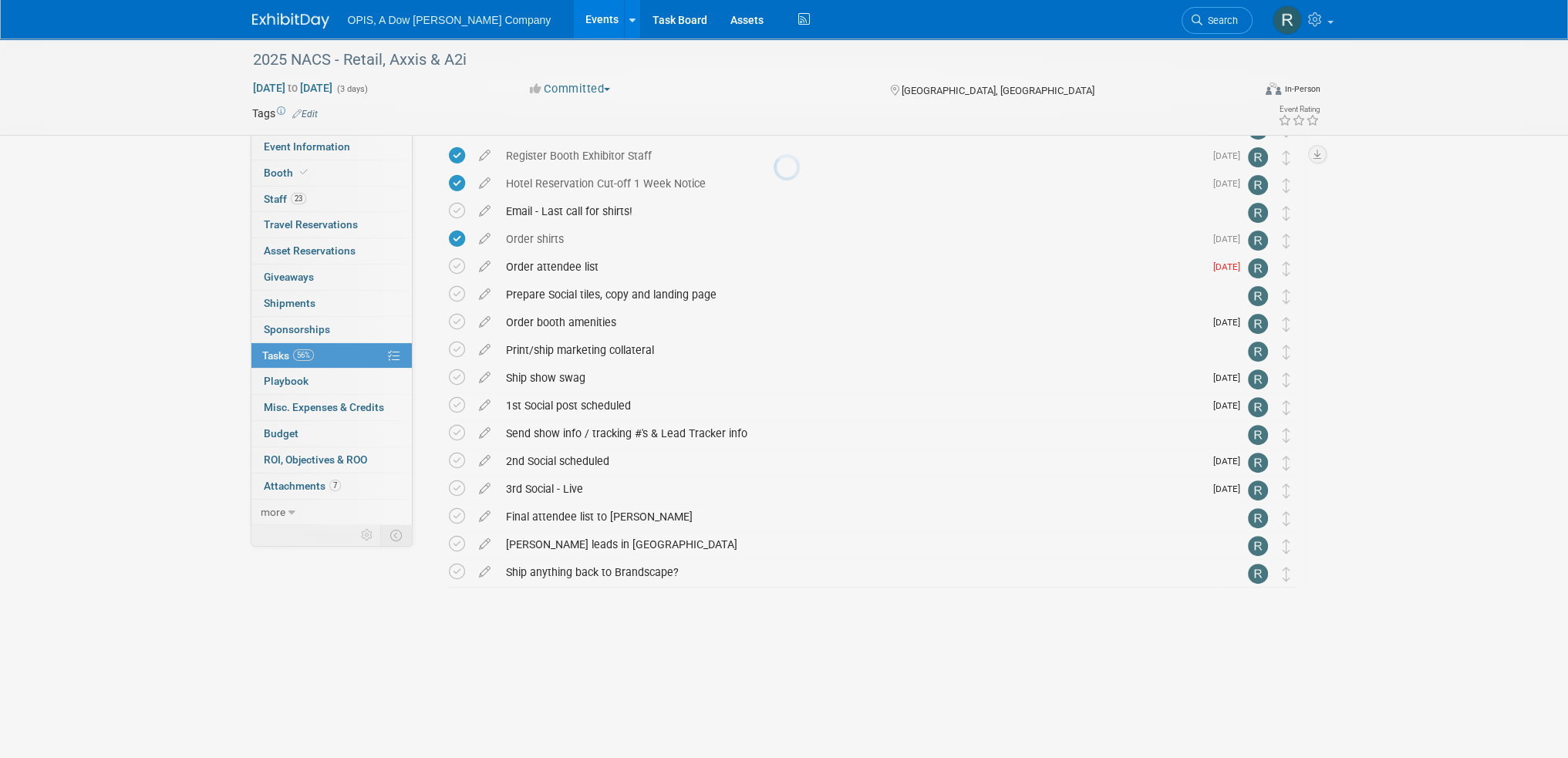
scroll to position [535, 0]
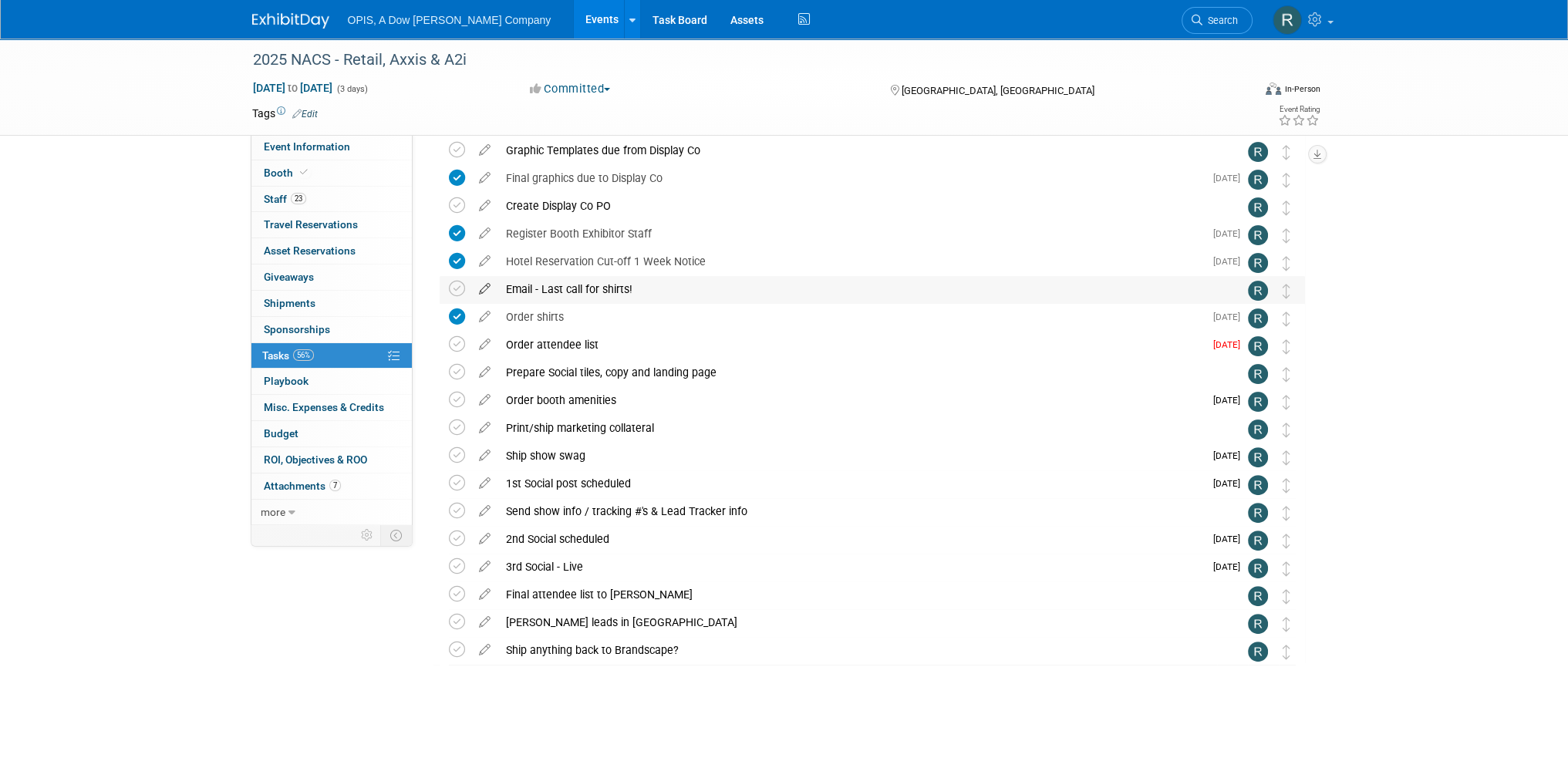
click at [481, 286] on icon at bounding box center [485, 286] width 27 height 19
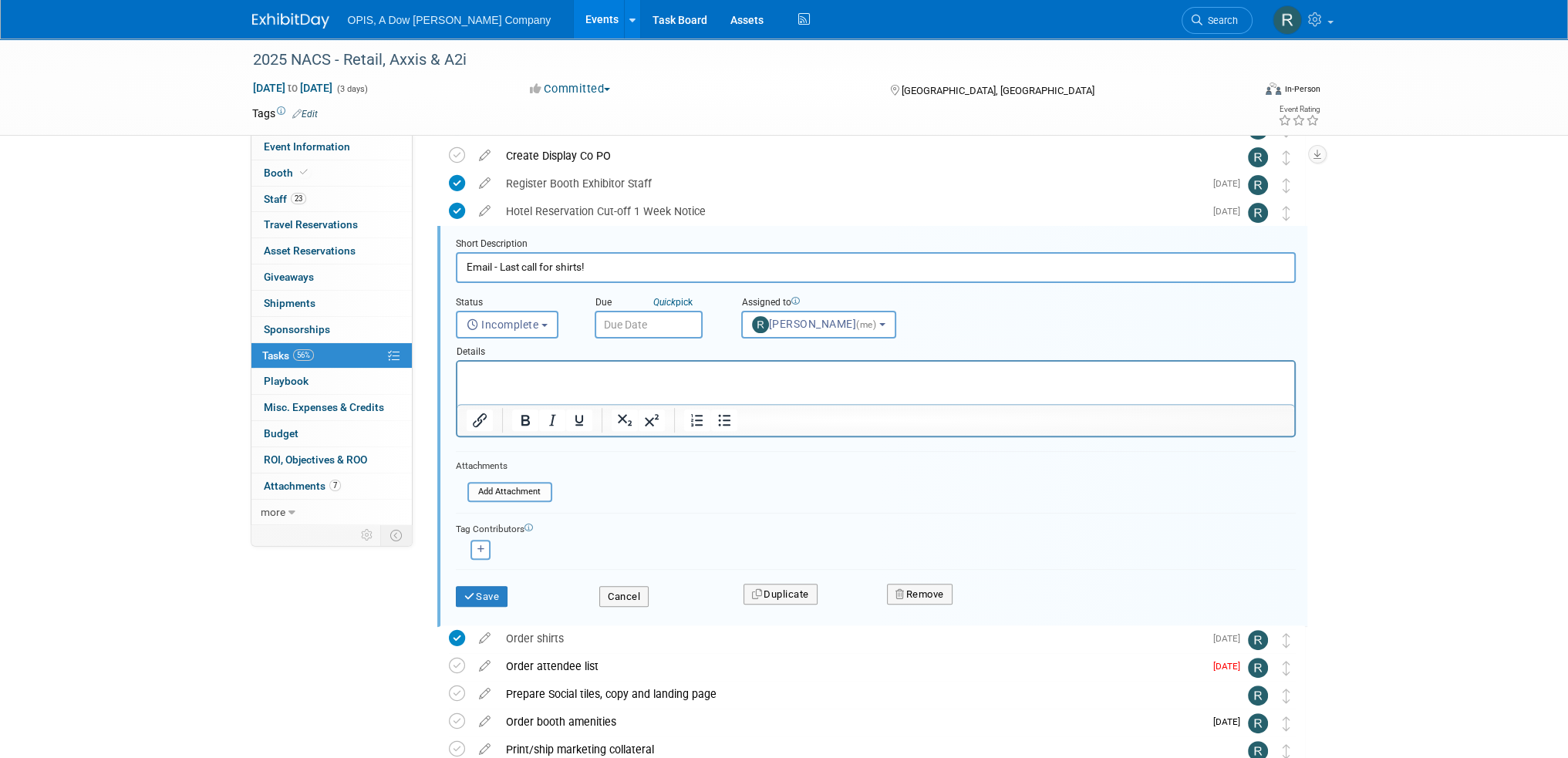
scroll to position [0, 0]
click at [620, 317] on input "text" at bounding box center [648, 324] width 108 height 27
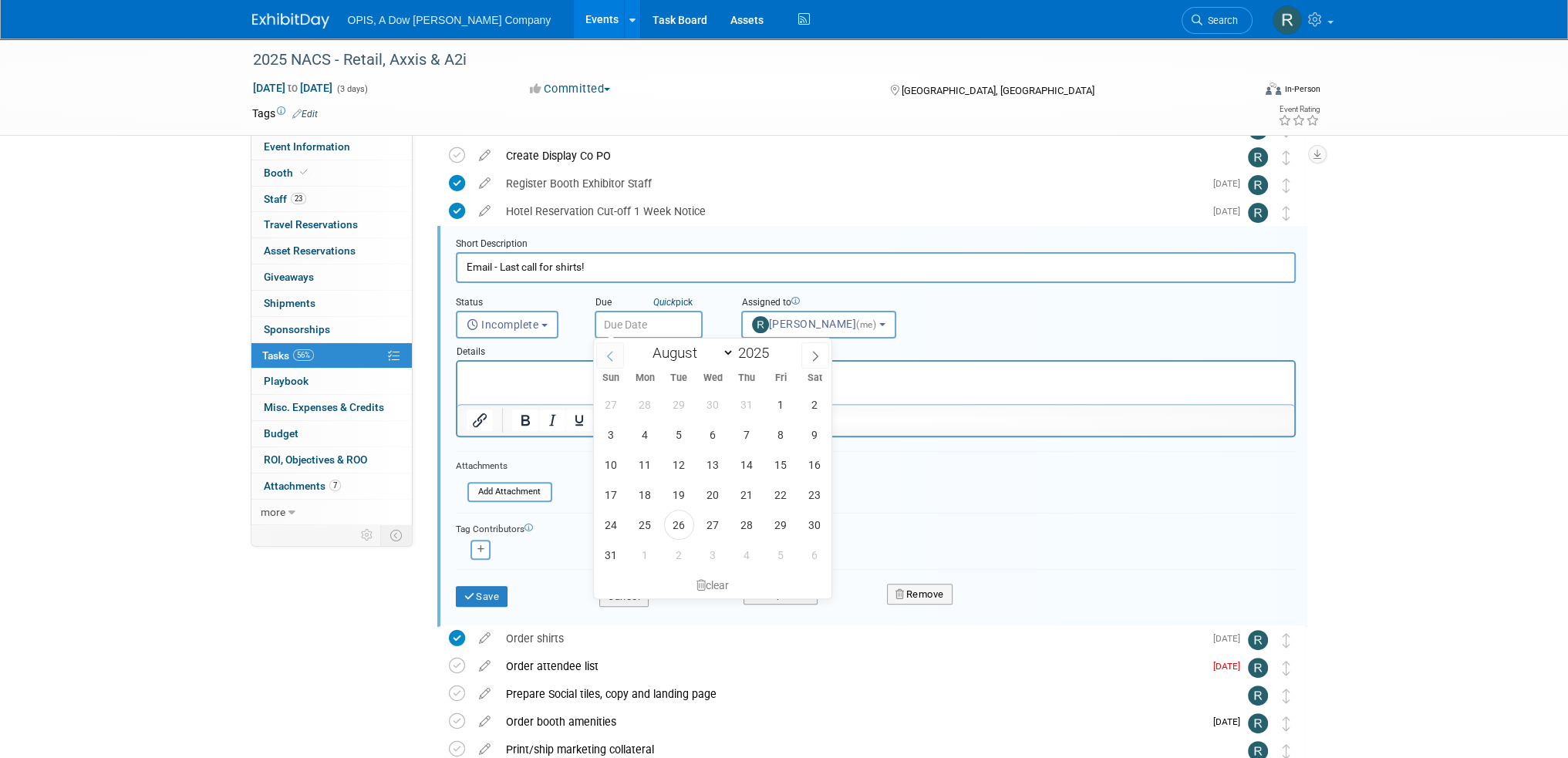
click at [613, 356] on icon at bounding box center [609, 356] width 11 height 11
select select "6"
click at [670, 524] on span "29" at bounding box center [679, 525] width 30 height 30
type input "Jul 29, 2025"
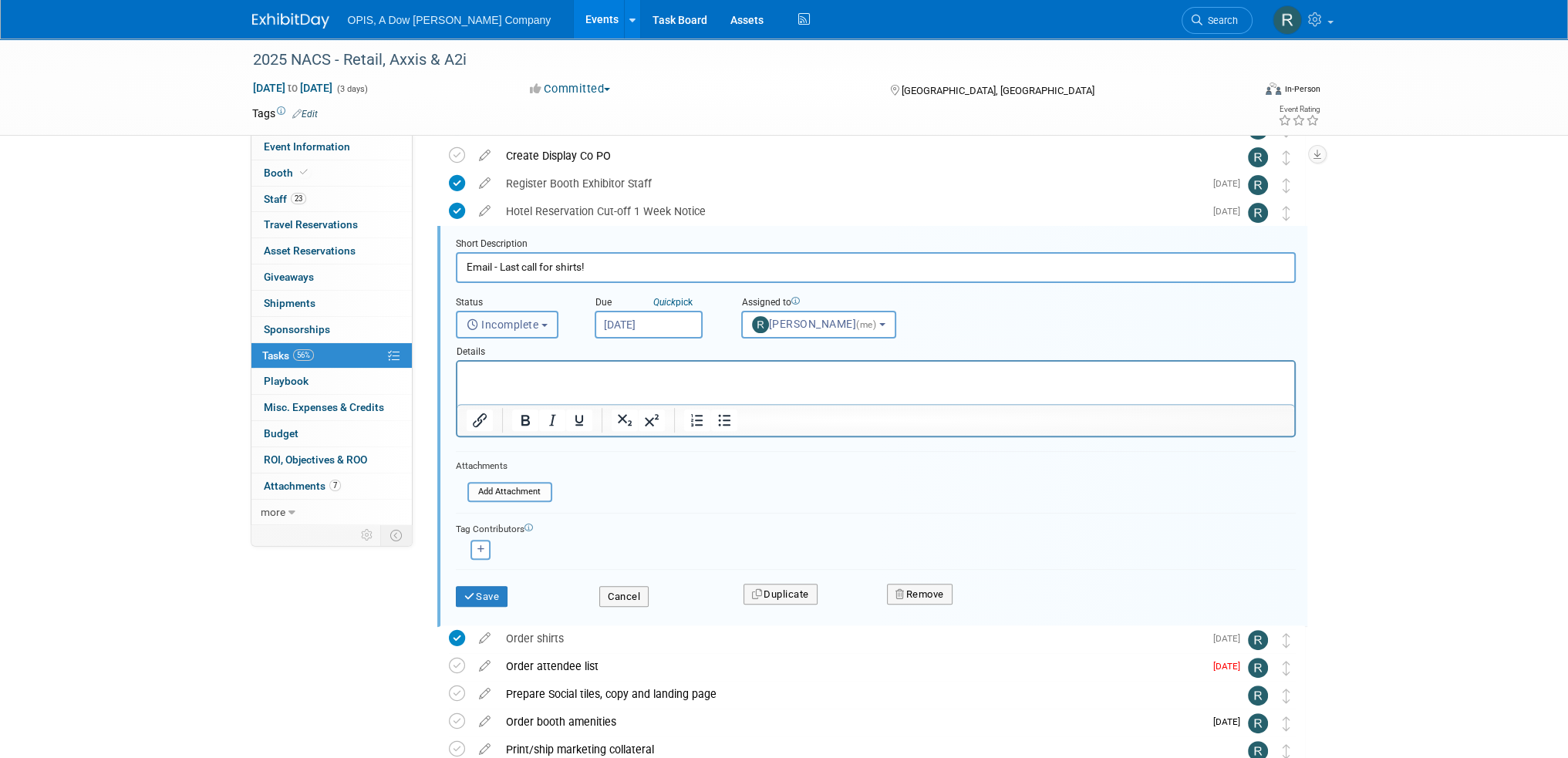
click at [525, 326] on span "Incomplete" at bounding box center [502, 325] width 72 height 12
click at [521, 384] on label "Completed" at bounding box center [506, 391] width 83 height 25
click at [459, 384] on input "Completed" at bounding box center [454, 389] width 10 height 10
select select "3"
click at [491, 596] on button "Save" at bounding box center [481, 597] width 52 height 22
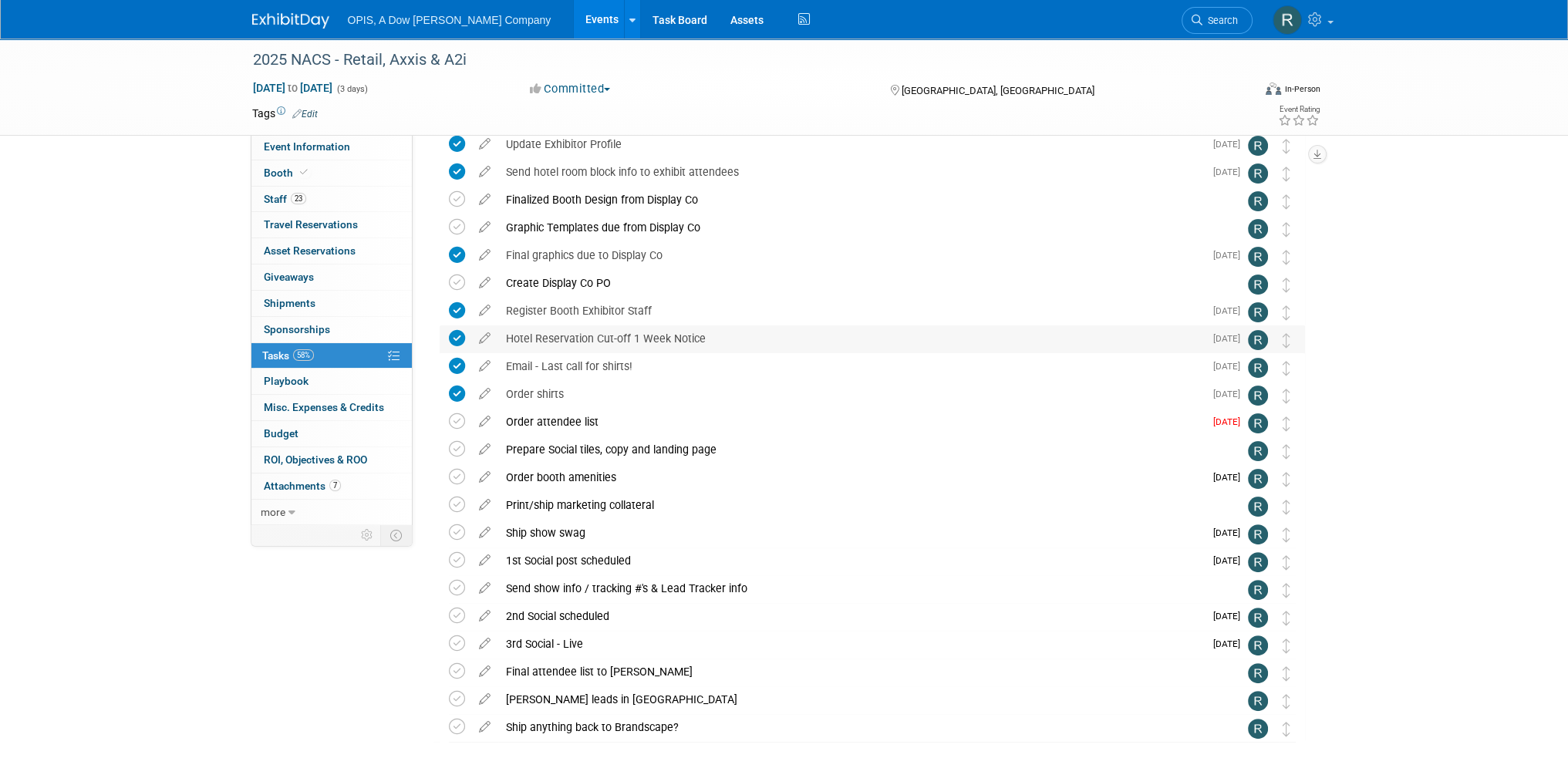
scroll to position [380, 0]
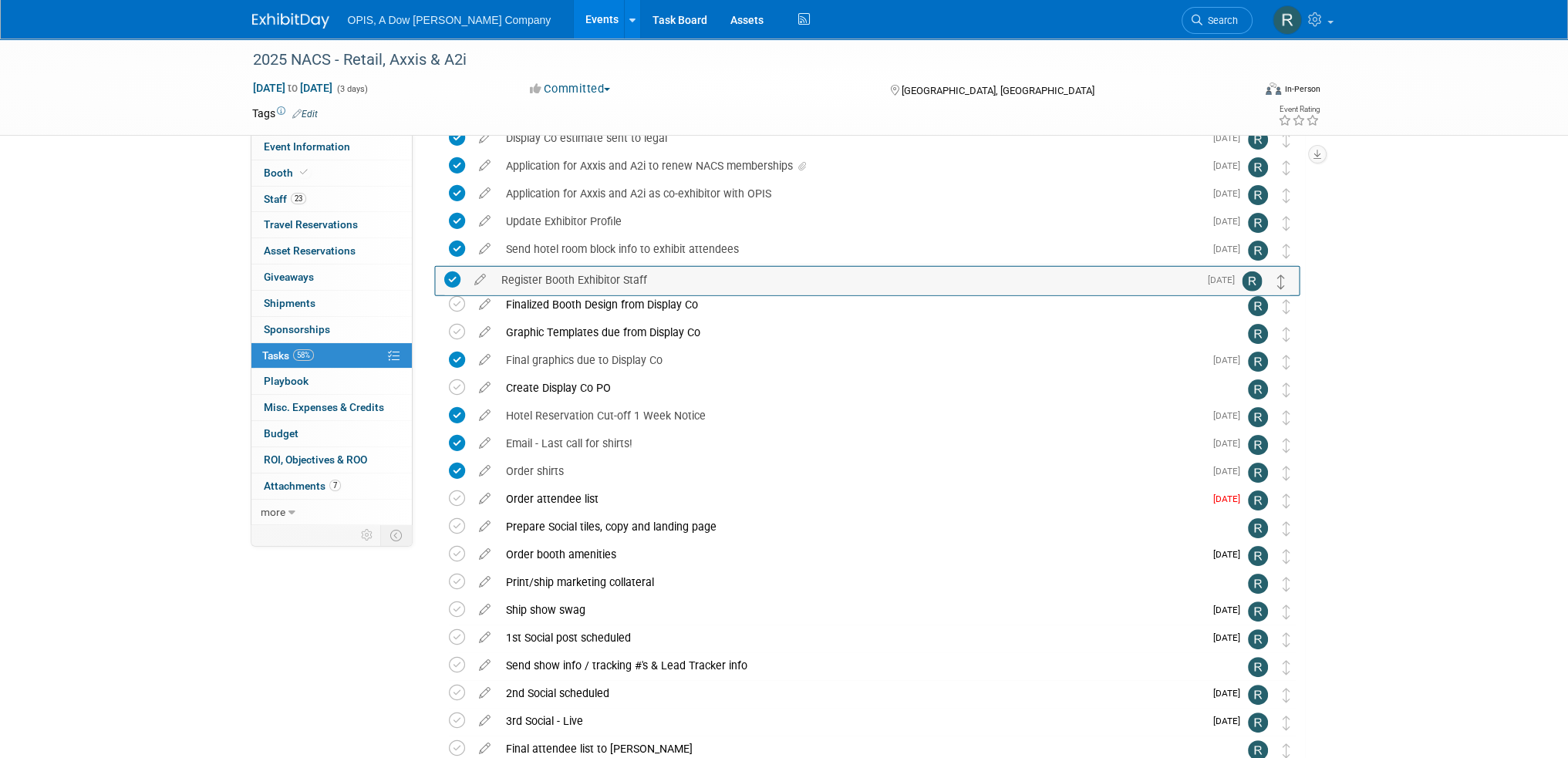
drag, startPoint x: 1285, startPoint y: 396, endPoint x: 1280, endPoint y: 286, distance: 110.1
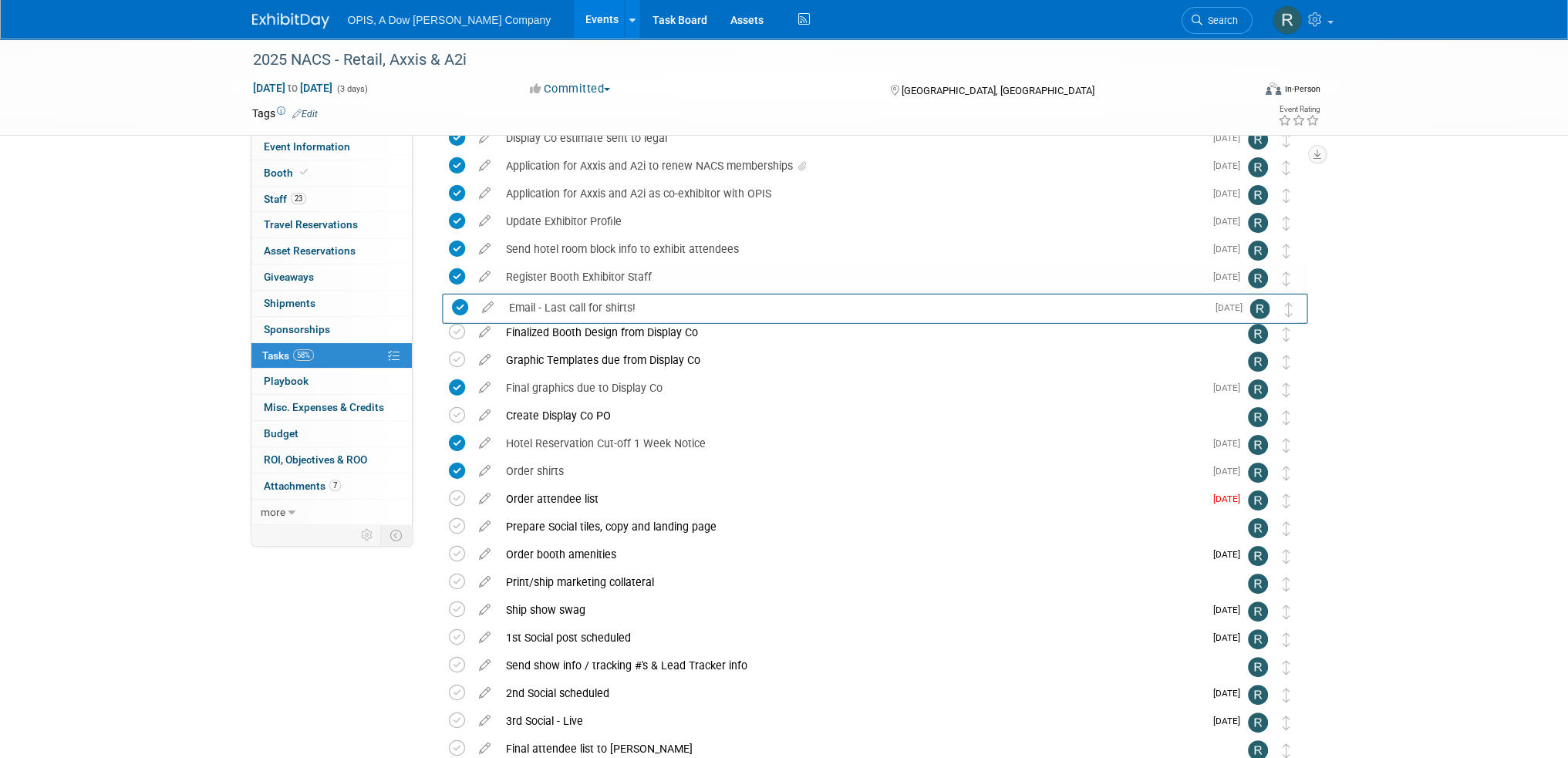
drag, startPoint x: 1284, startPoint y: 455, endPoint x: 1287, endPoint y: 318, distance: 137.0
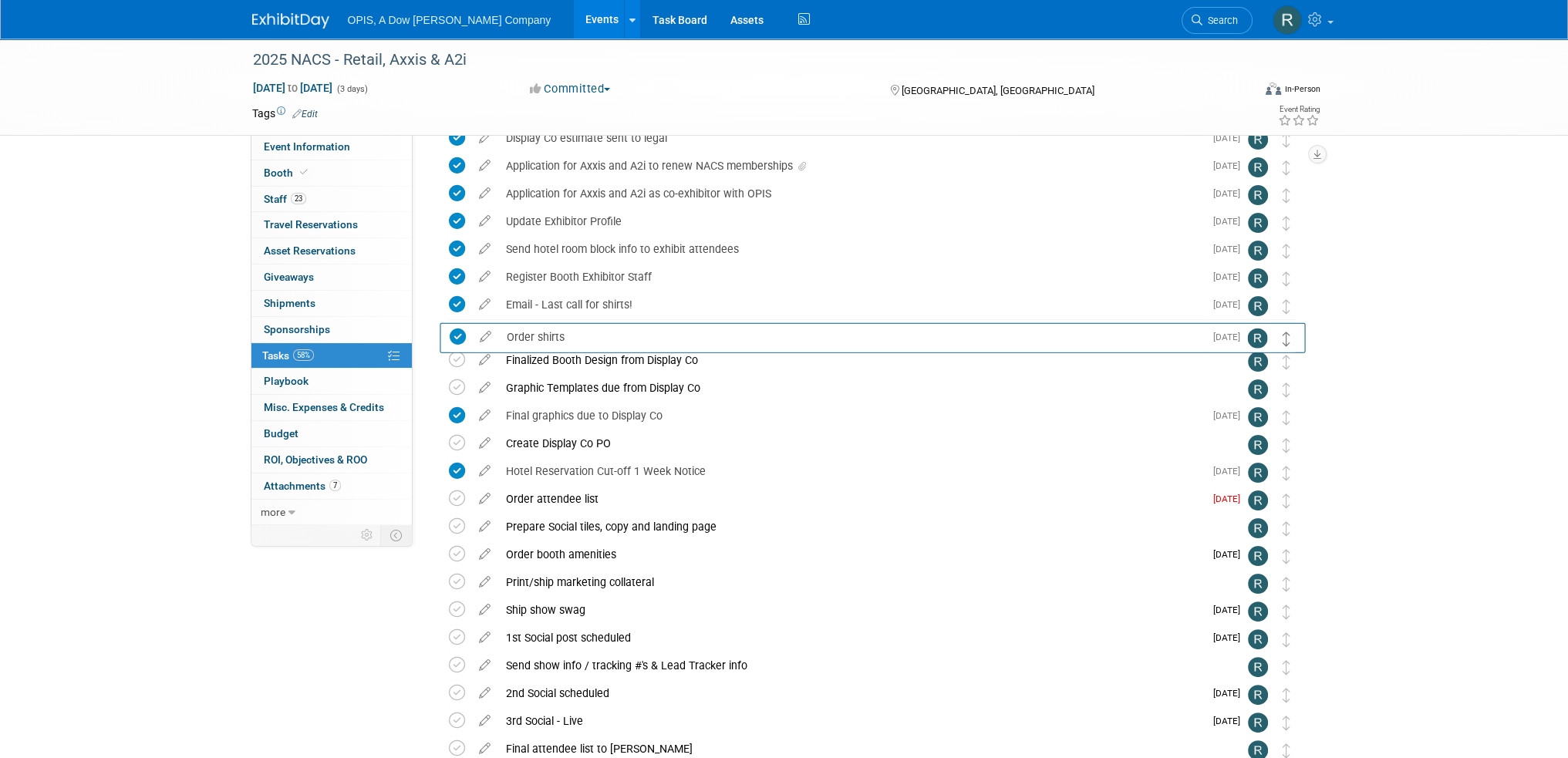
drag, startPoint x: 1283, startPoint y: 477, endPoint x: 1284, endPoint y: 342, distance: 135.0
drag, startPoint x: 1286, startPoint y: 425, endPoint x: 1278, endPoint y: 376, distance: 49.6
click at [1287, 357] on div "2025 NACS - Retail, Axxis & A2i Chicago, IL Oct 15, 2025 to Oct 17, 2025 (Going…" at bounding box center [868, 319] width 873 height 1000
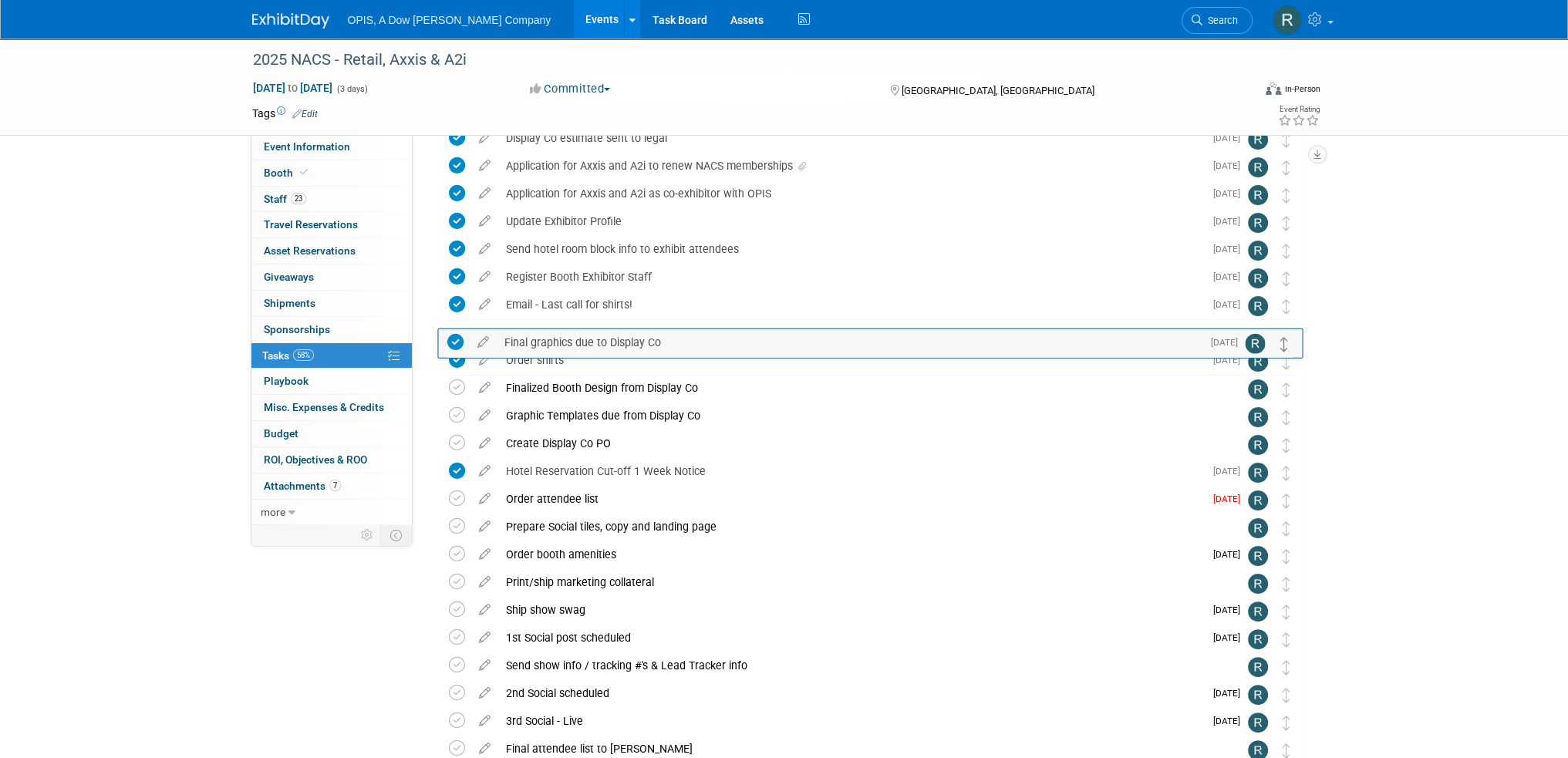
drag, startPoint x: 1280, startPoint y: 417, endPoint x: 1278, endPoint y: 340, distance: 77.0
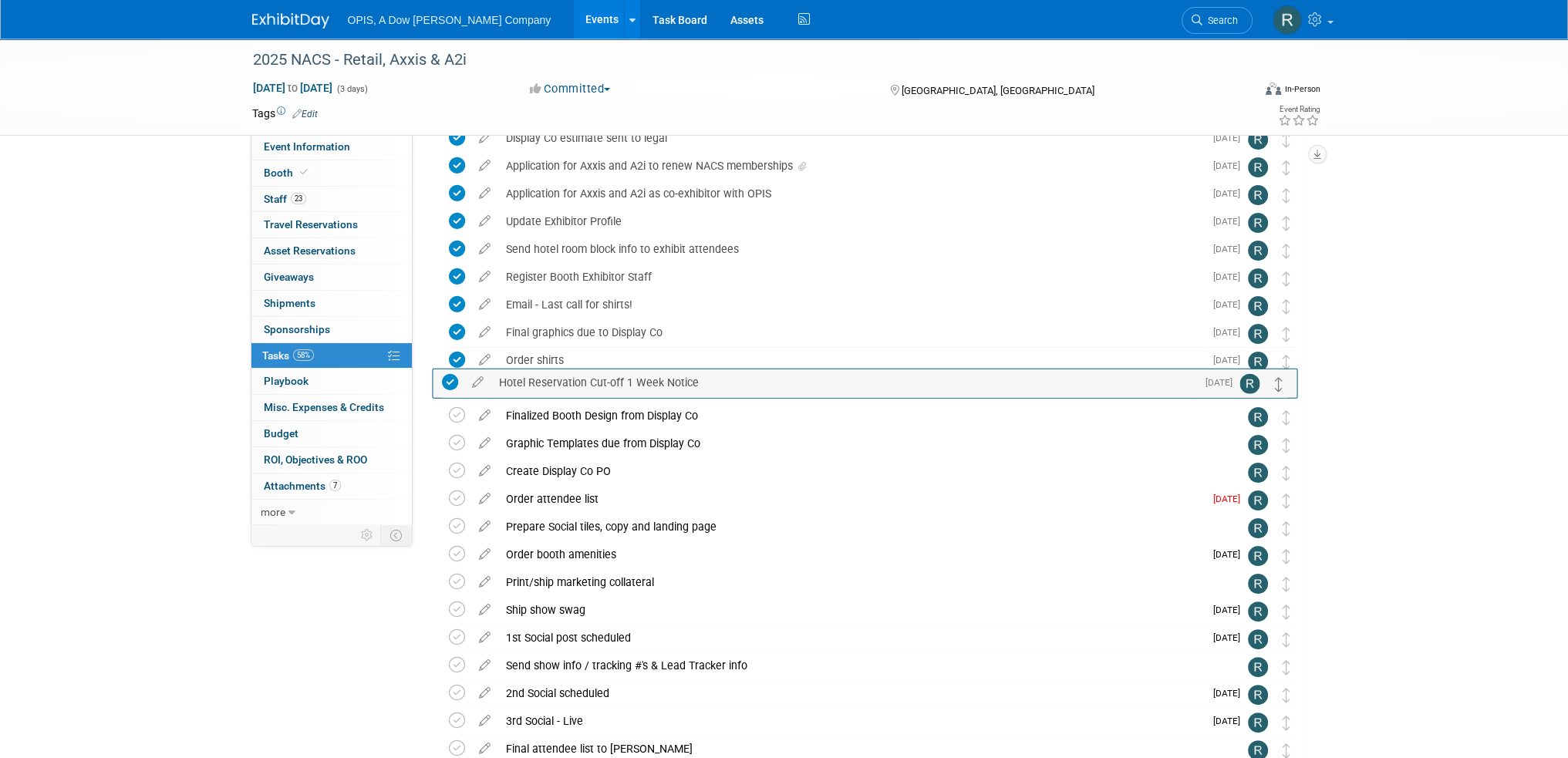
drag, startPoint x: 1287, startPoint y: 479, endPoint x: 1280, endPoint y: 389, distance: 90.3
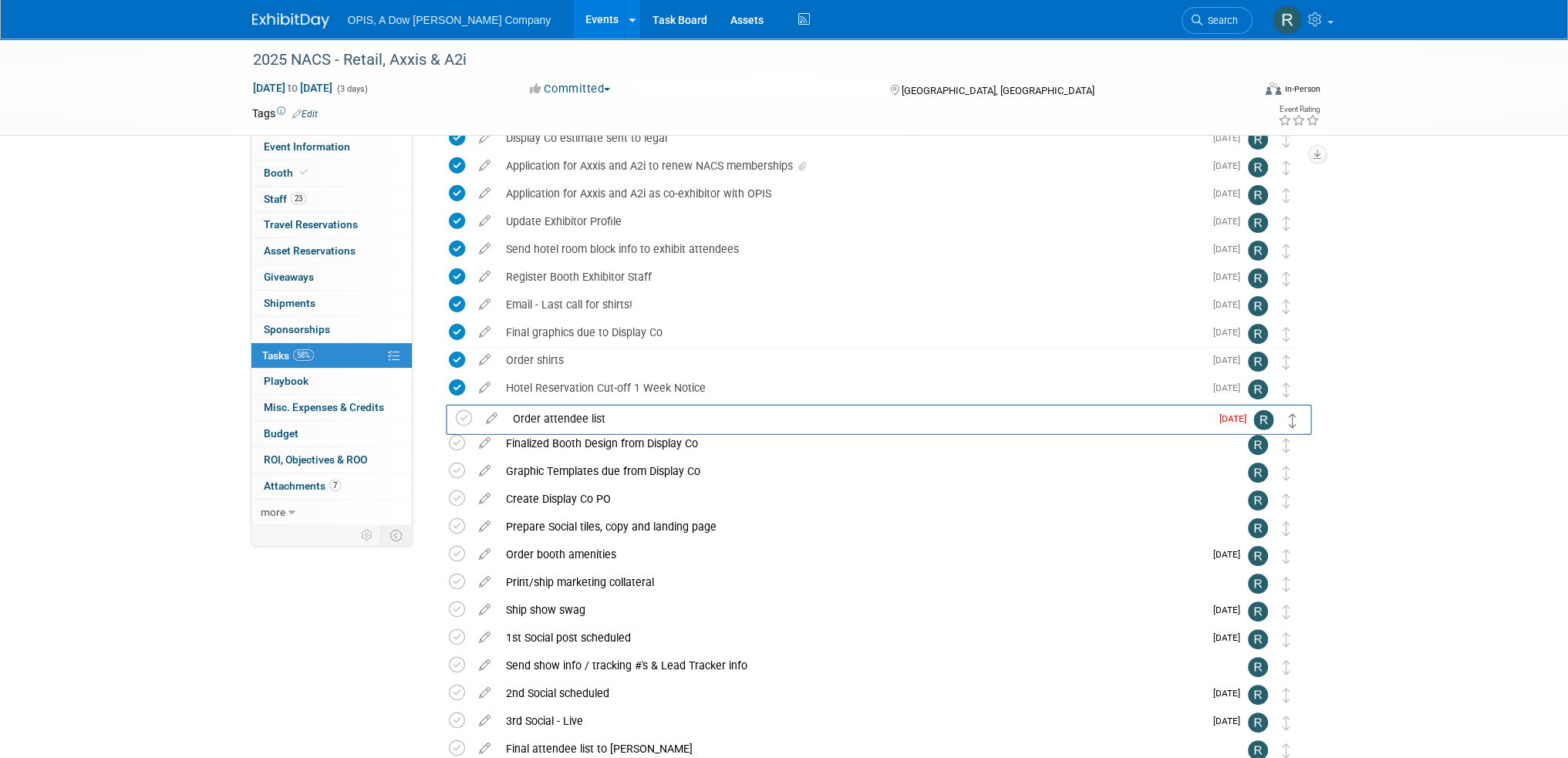
drag, startPoint x: 1286, startPoint y: 501, endPoint x: 1292, endPoint y: 420, distance: 81.2
drag, startPoint x: 1286, startPoint y: 564, endPoint x: 1286, endPoint y: 434, distance: 130.0
click at [1286, 434] on div "2025 NACS - Retail, Axxis & A2i Chicago, IL Oct 15, 2025 to Oct 17, 2025 (Going…" at bounding box center [868, 319] width 873 height 1000
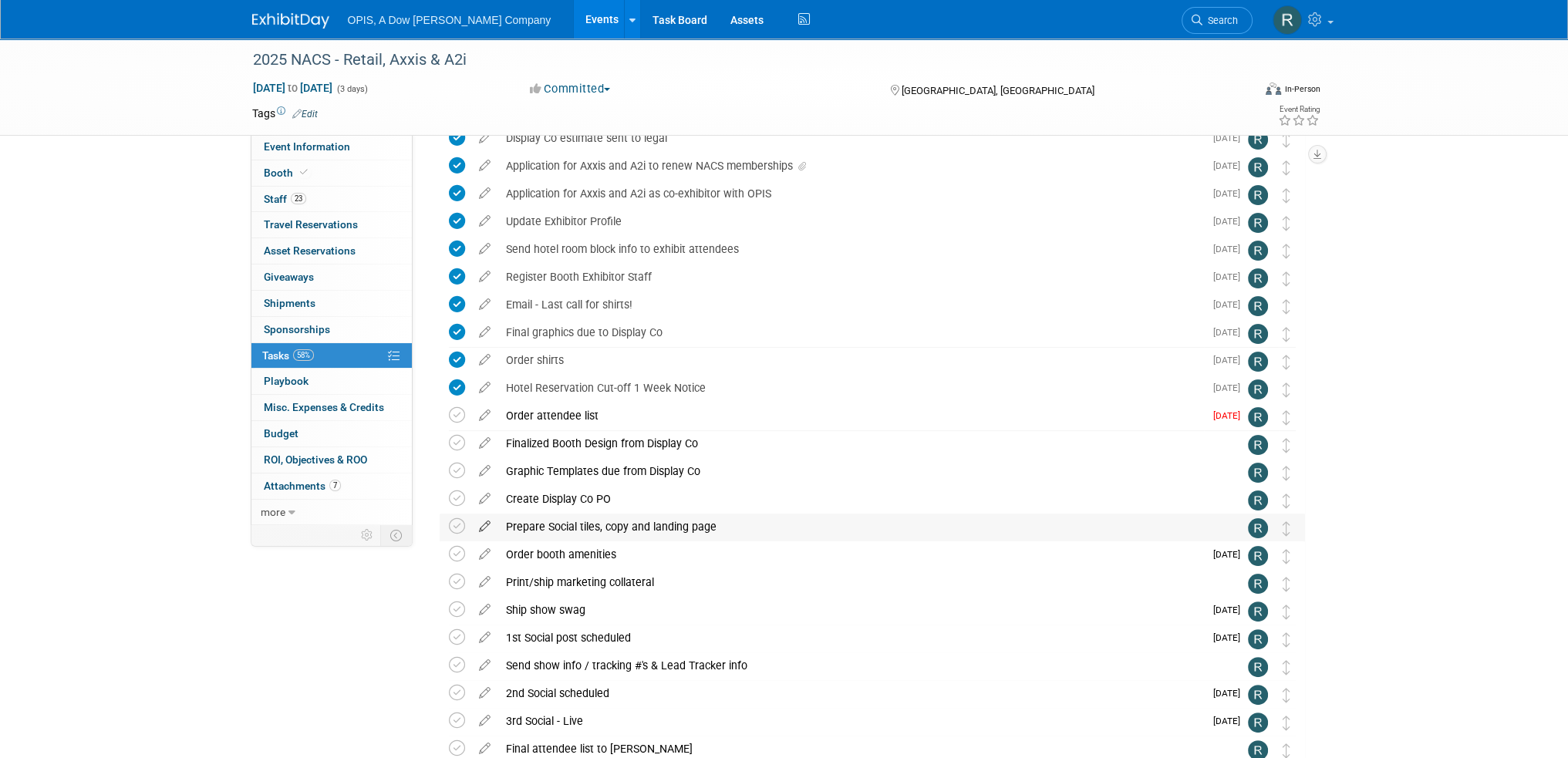
click at [481, 528] on icon at bounding box center [485, 523] width 27 height 19
select select "7"
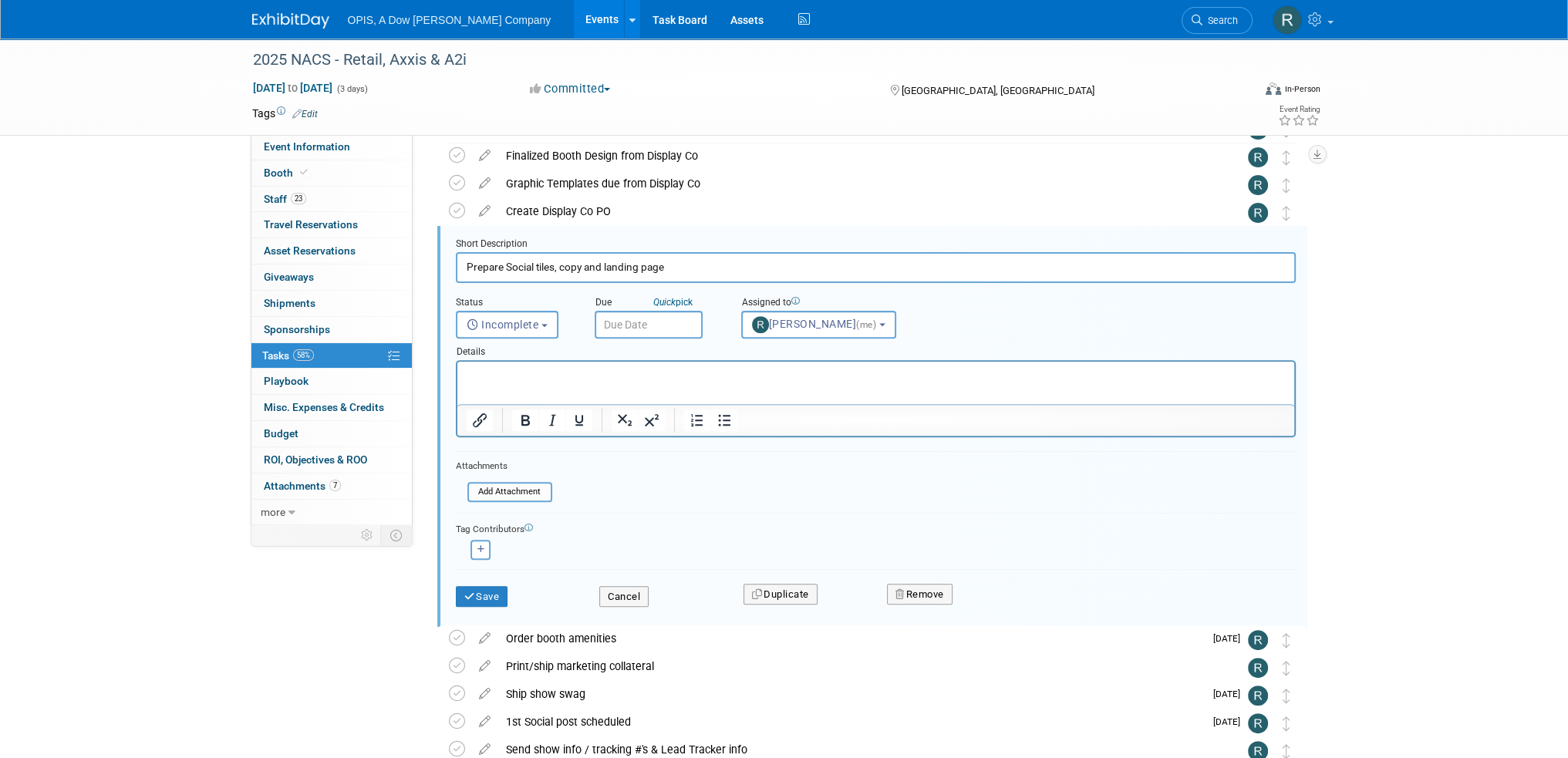
scroll to position [0, 0]
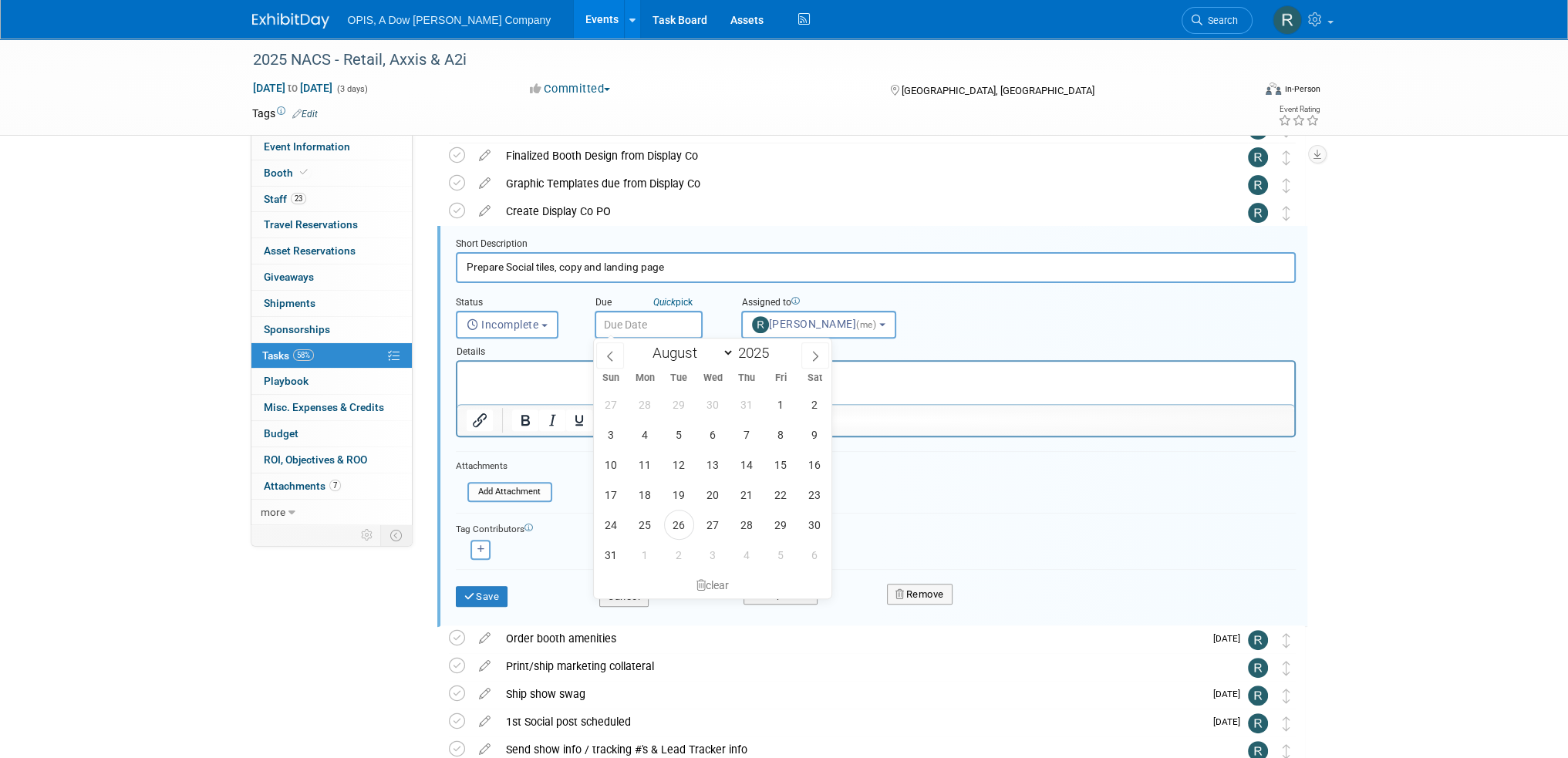
click at [637, 328] on input "text" at bounding box center [648, 324] width 108 height 27
click at [642, 526] on span "25" at bounding box center [645, 525] width 30 height 30
type input "Aug 25, 2025"
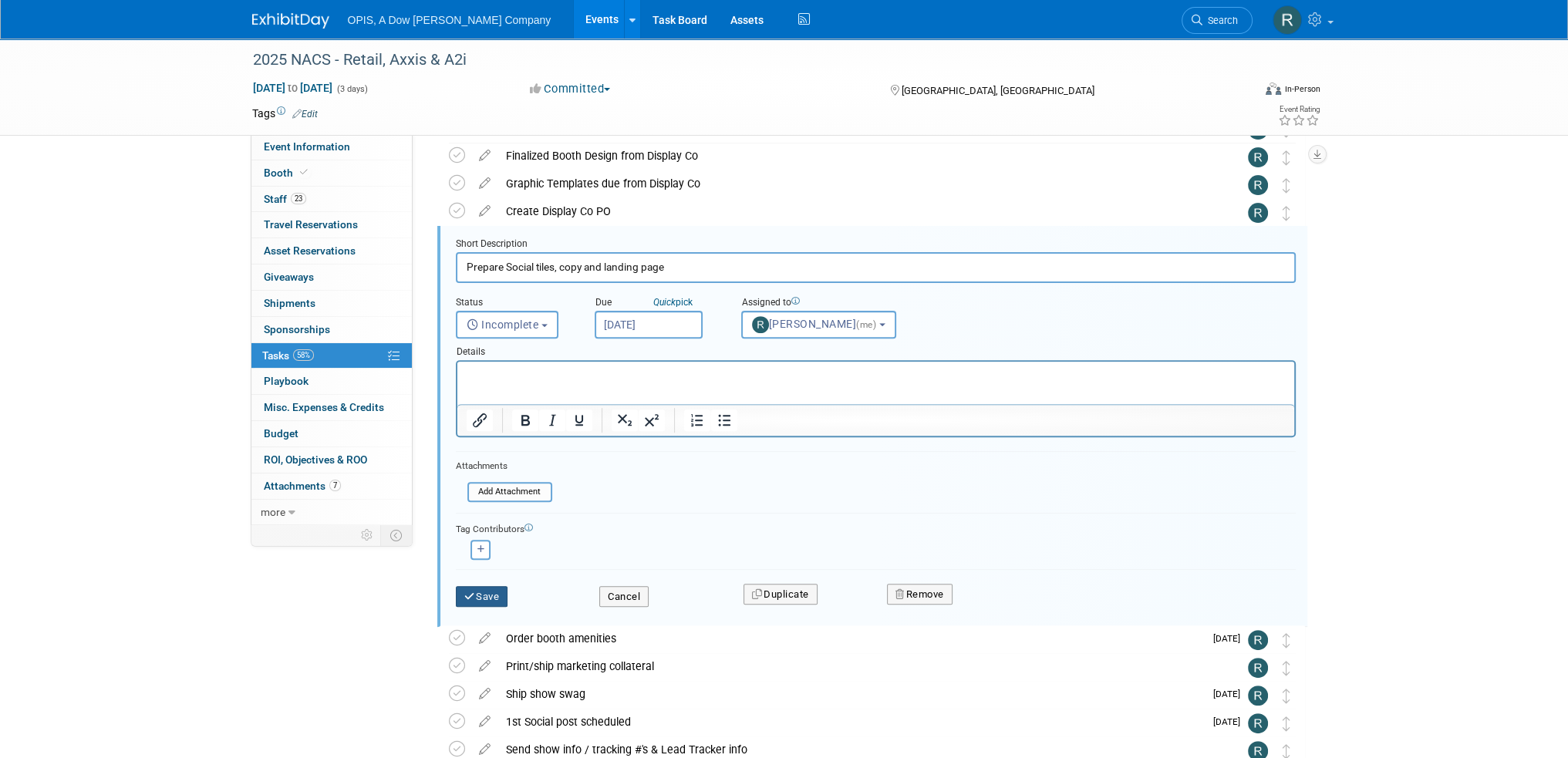
click at [475, 596] on button "Save" at bounding box center [481, 597] width 52 height 22
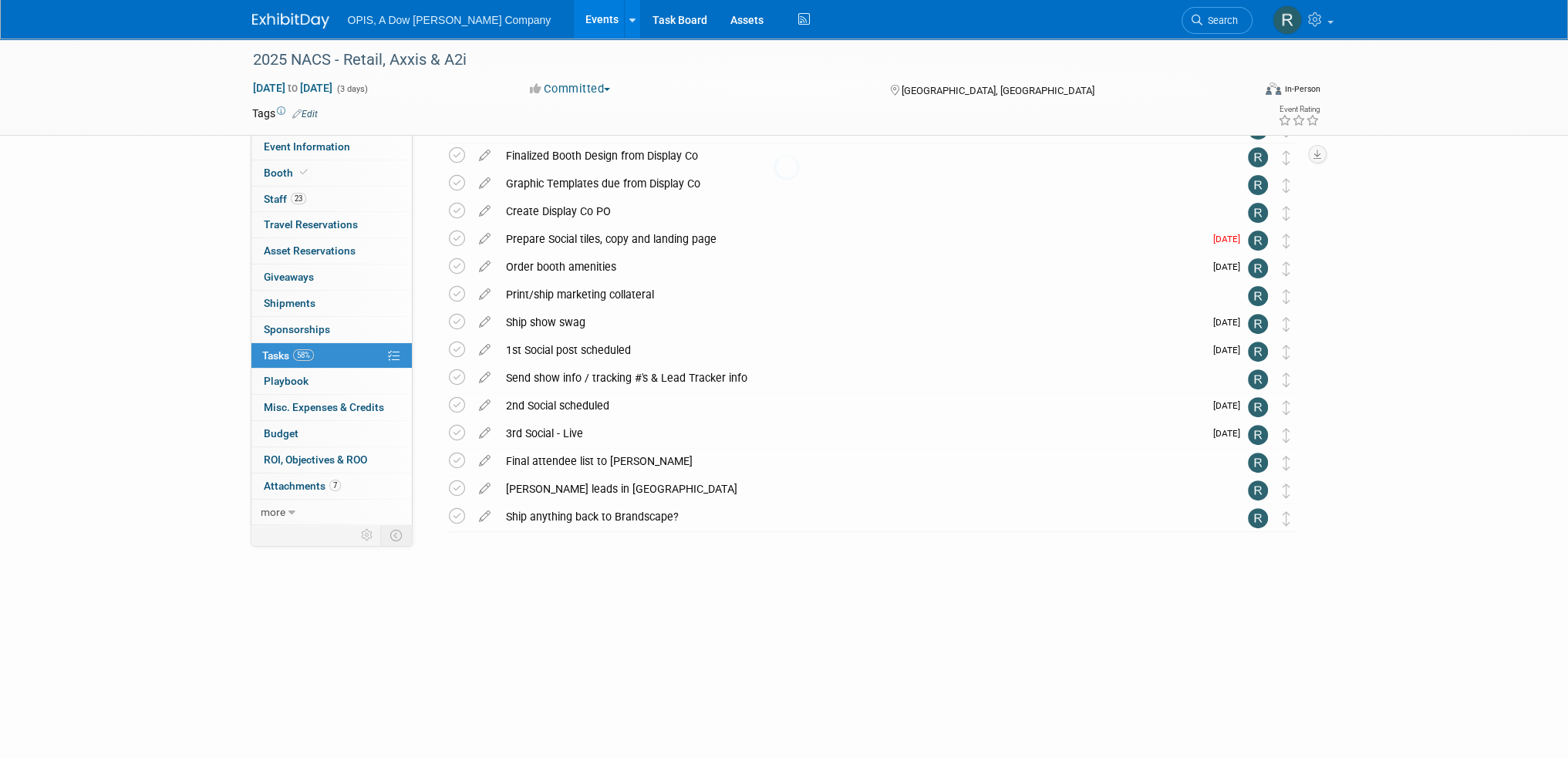
scroll to position [535, 0]
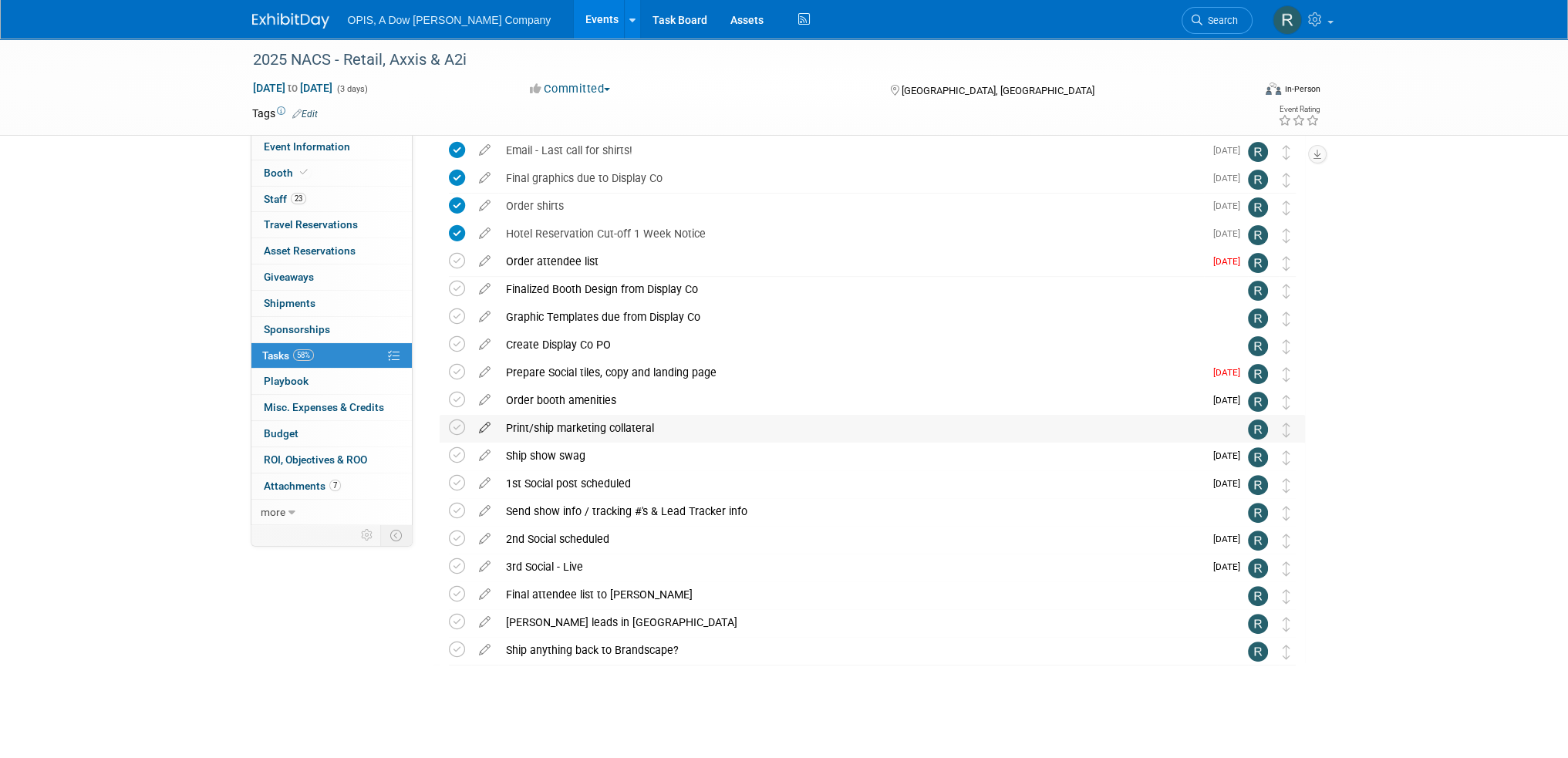
click at [479, 427] on icon at bounding box center [485, 424] width 27 height 19
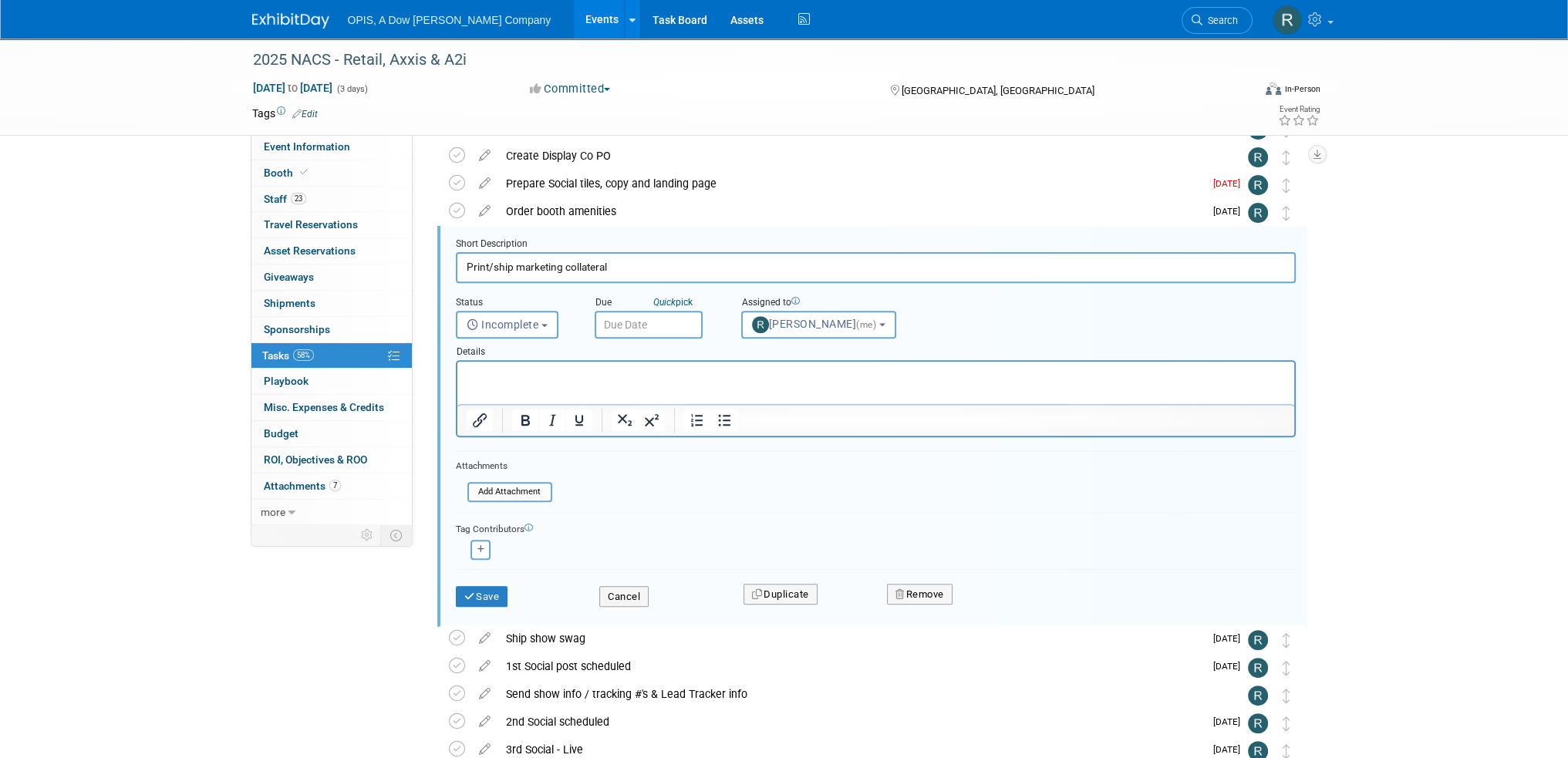
scroll to position [0, 0]
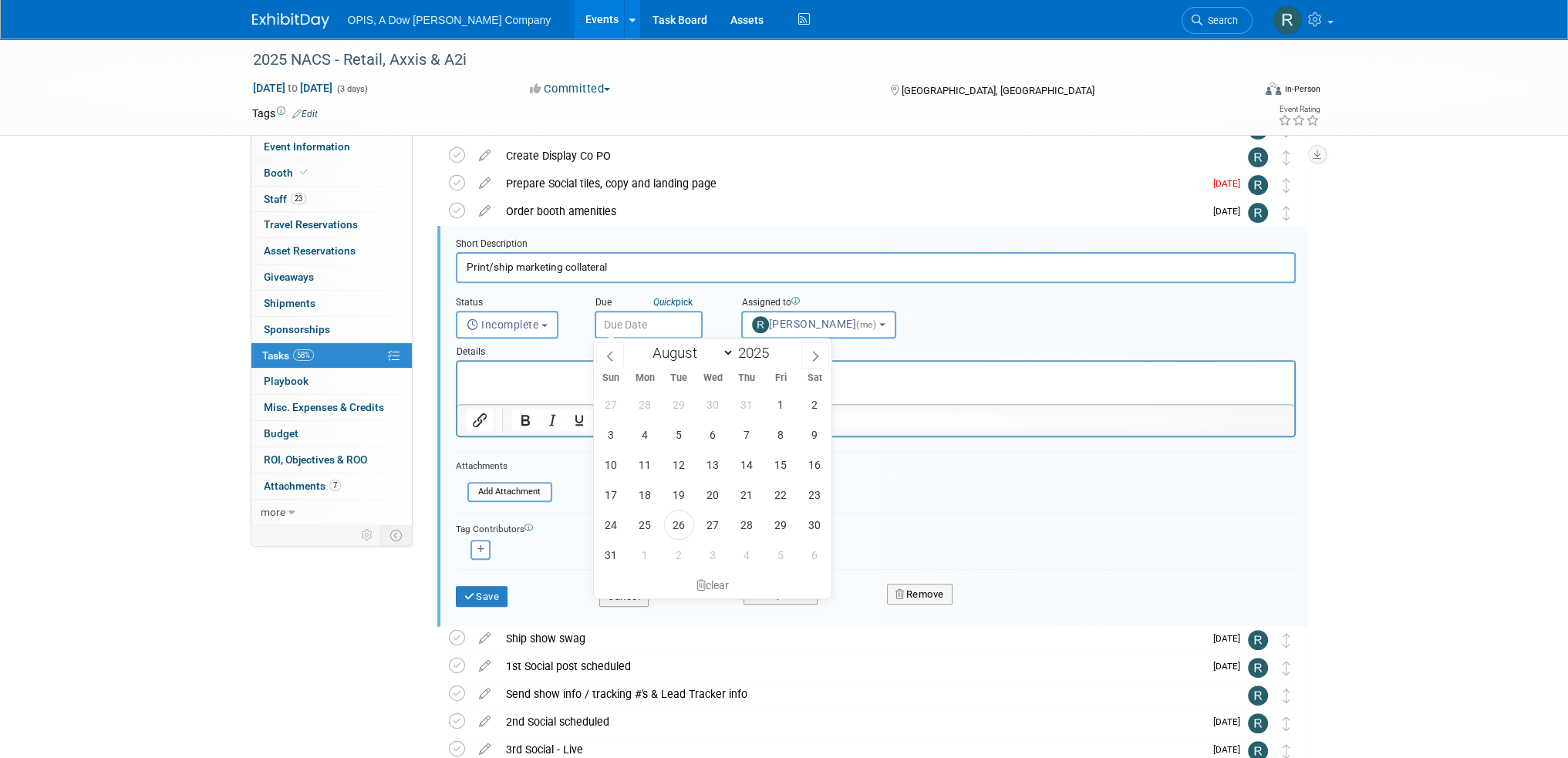
click at [645, 320] on input "text" at bounding box center [648, 324] width 108 height 27
click at [811, 359] on icon at bounding box center [815, 356] width 11 height 11
select select "8"
click at [641, 432] on span "8" at bounding box center [645, 434] width 30 height 30
type input "Sep 8, 2025"
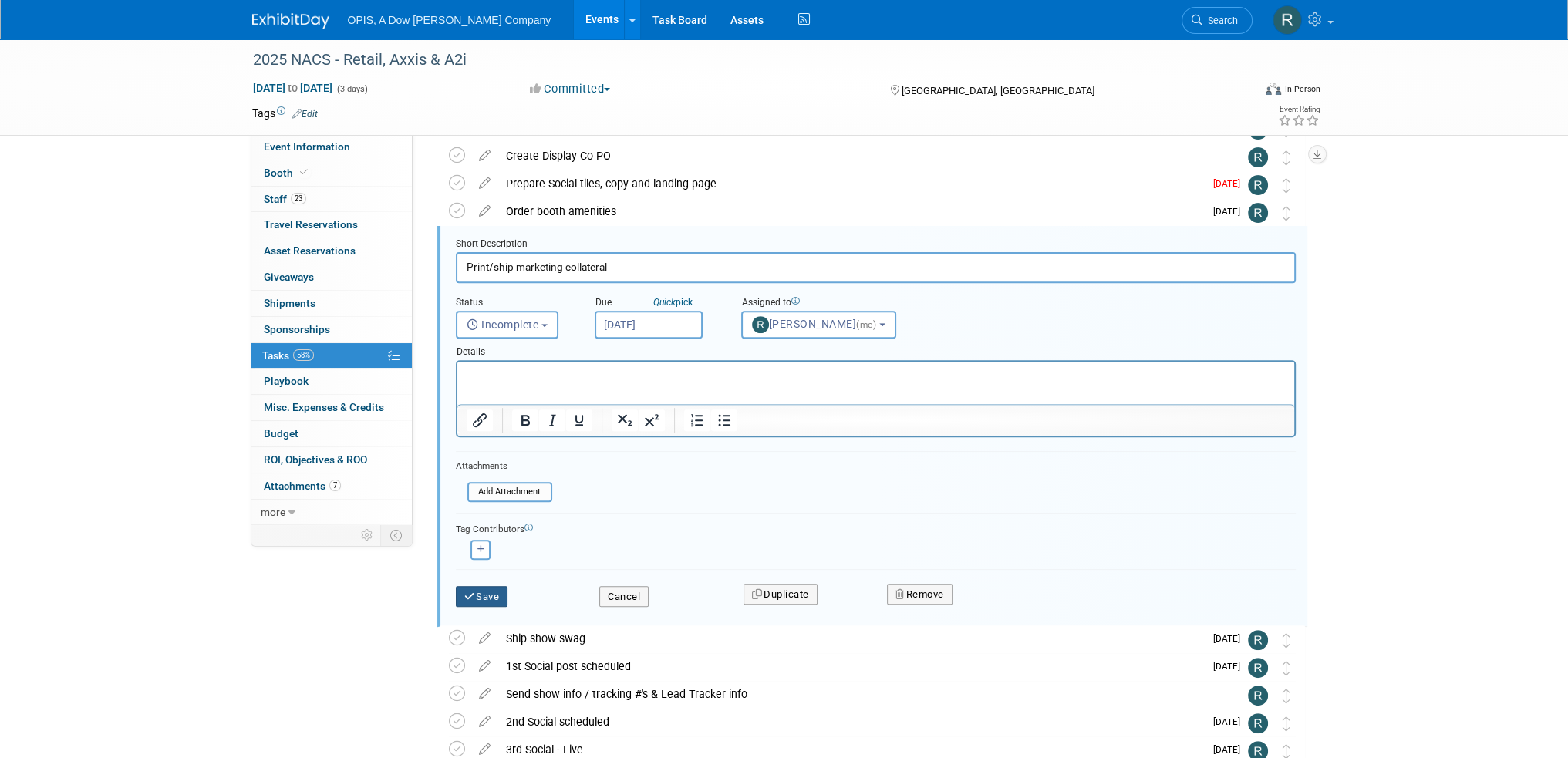
click at [471, 592] on icon "submit" at bounding box center [470, 597] width 12 height 10
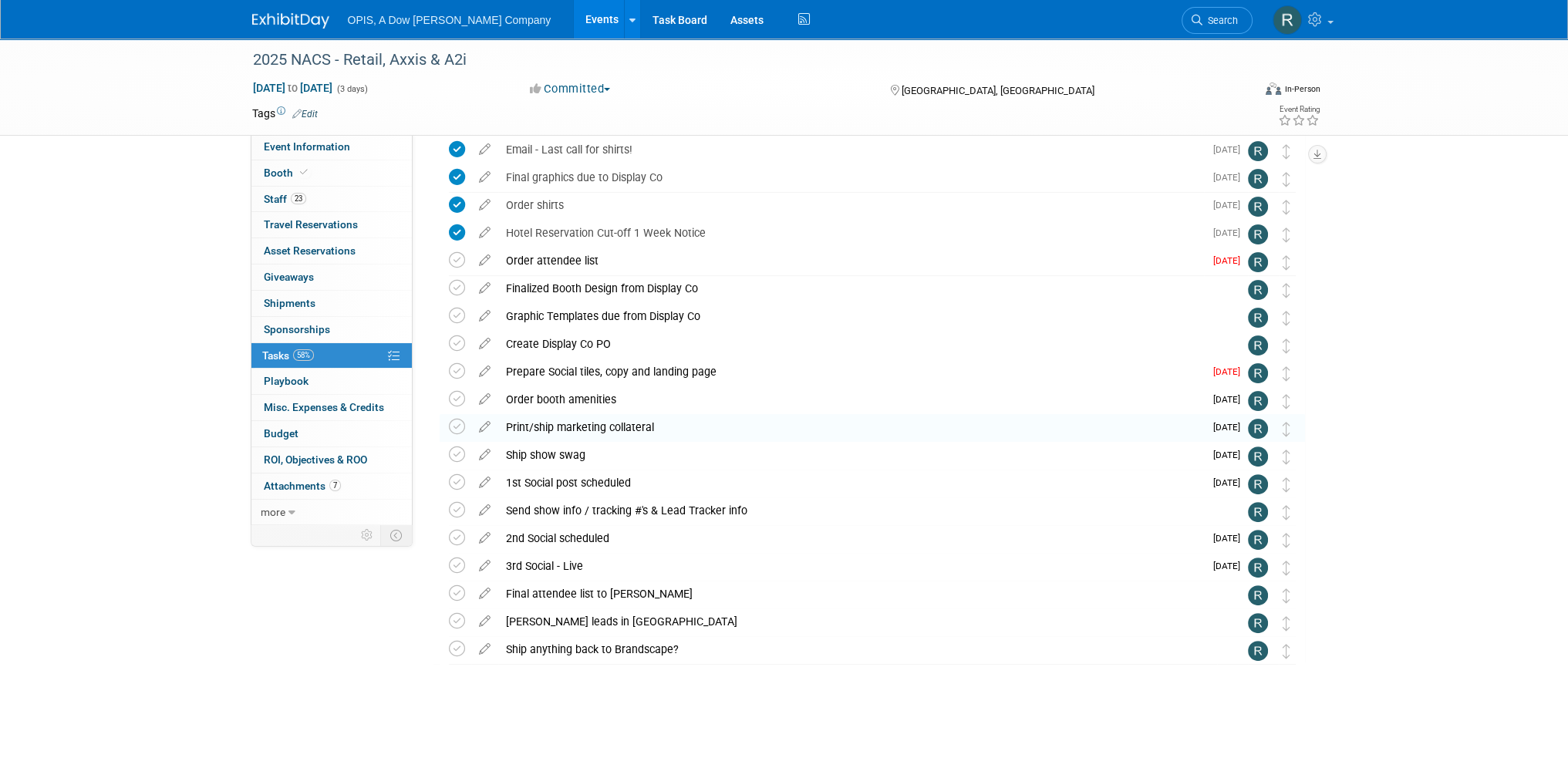
scroll to position [535, 0]
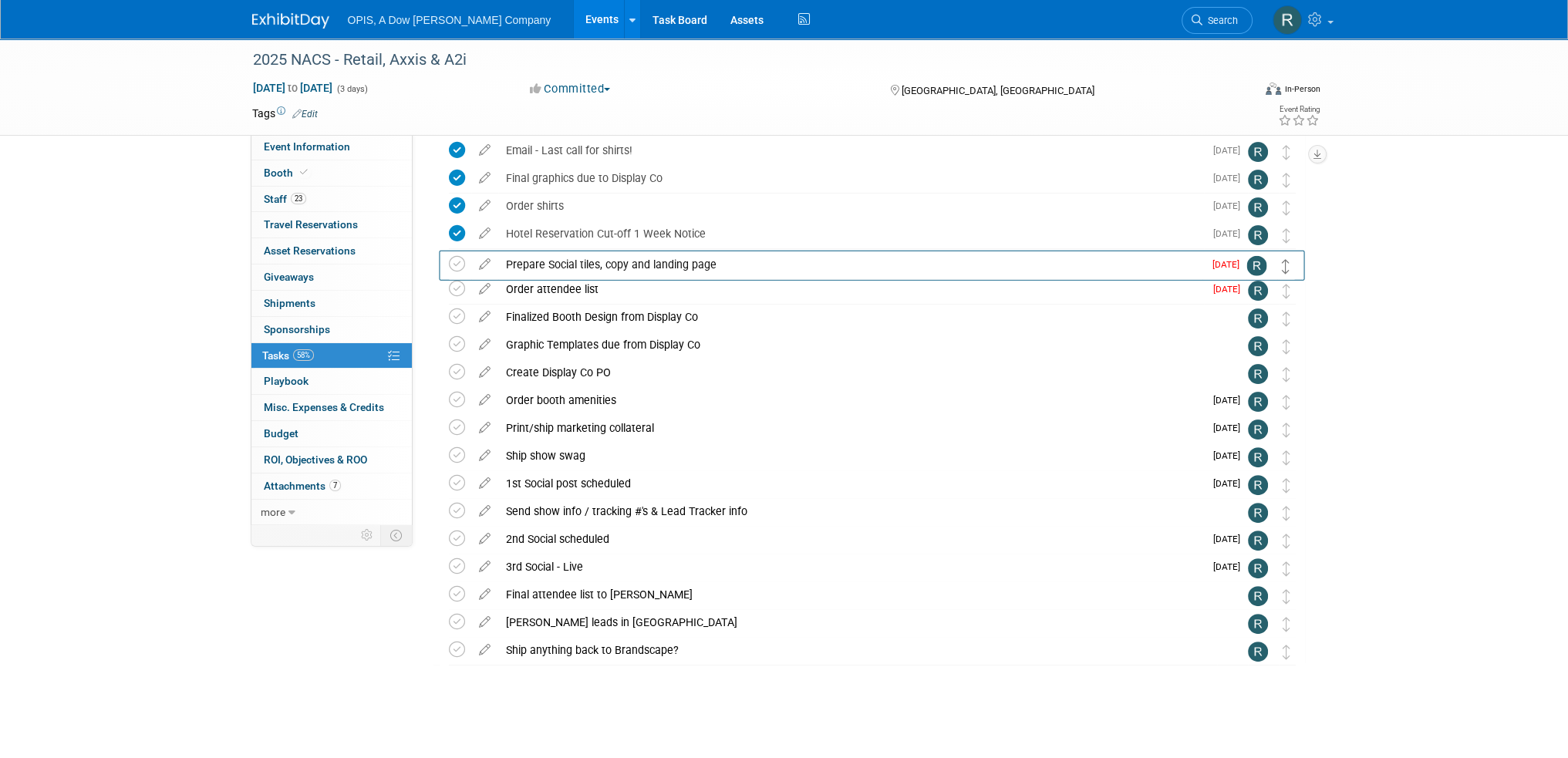
drag, startPoint x: 1285, startPoint y: 378, endPoint x: 1285, endPoint y: 269, distance: 109.0
click at [486, 511] on icon at bounding box center [485, 507] width 27 height 19
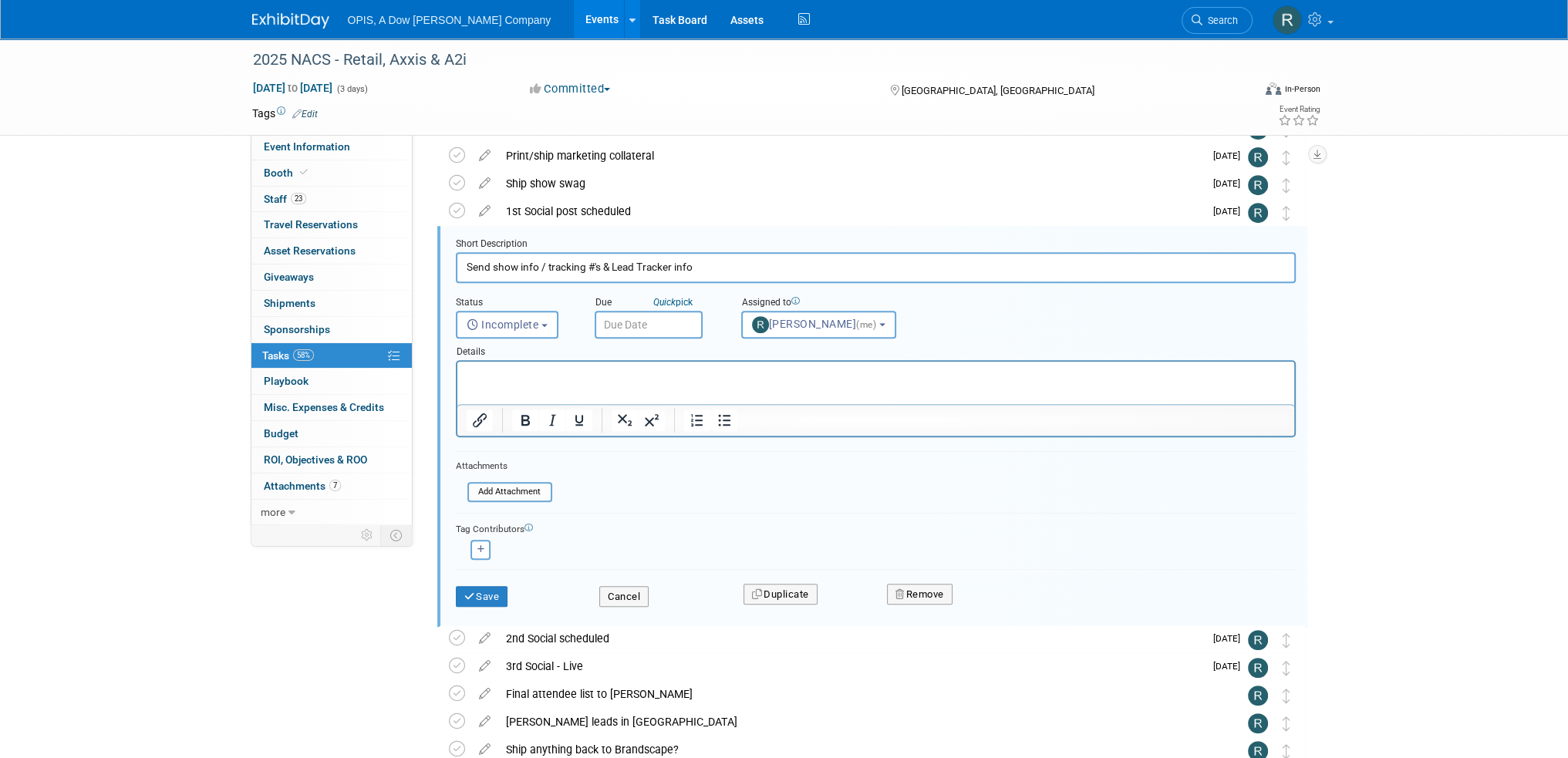
scroll to position [0, 0]
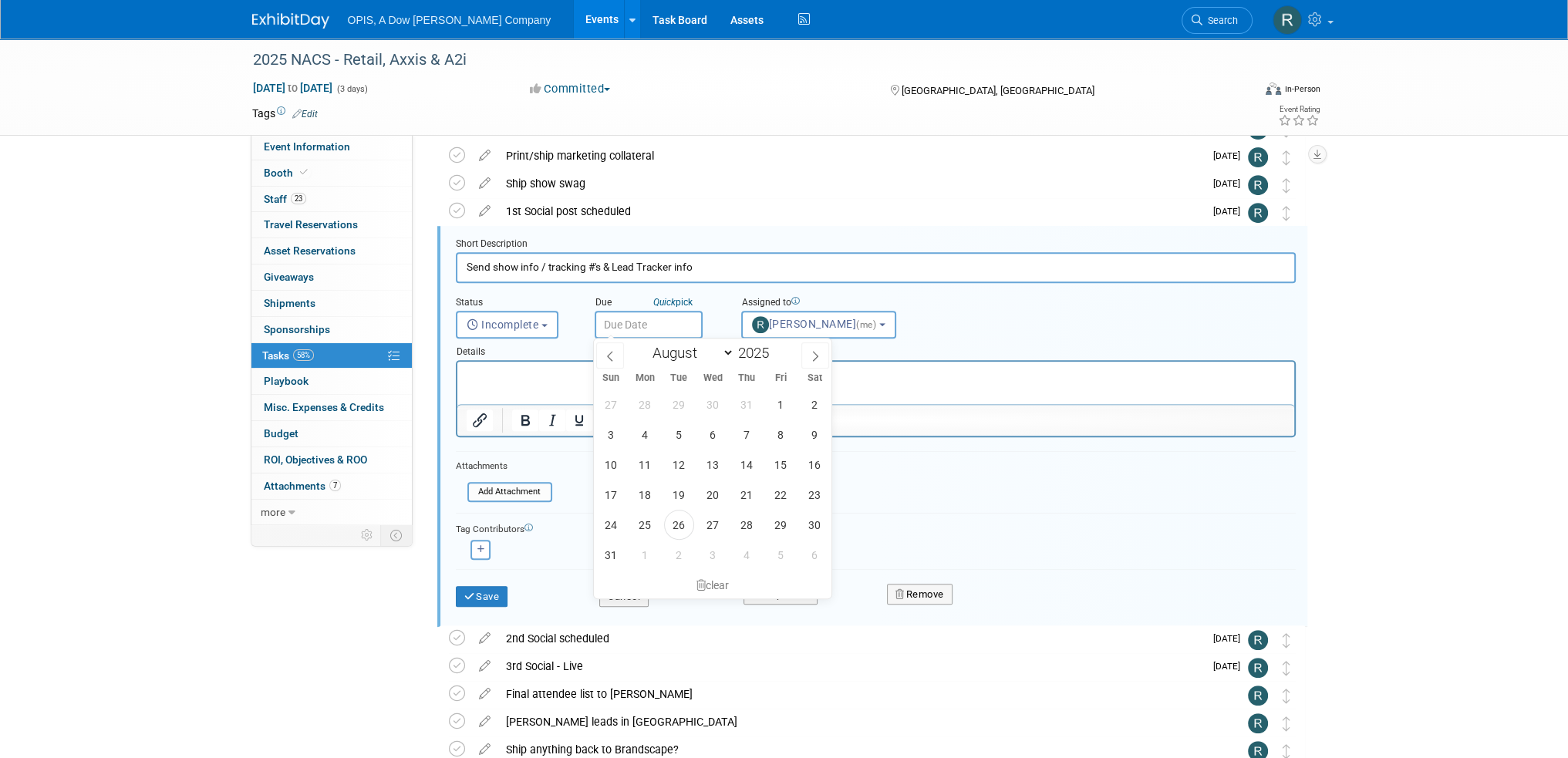
click at [665, 324] on input "text" at bounding box center [648, 324] width 108 height 27
click at [809, 355] on span at bounding box center [814, 356] width 27 height 27
click at [811, 355] on icon at bounding box center [815, 356] width 11 height 11
select select "9"
click at [783, 438] on span "10" at bounding box center [781, 434] width 30 height 30
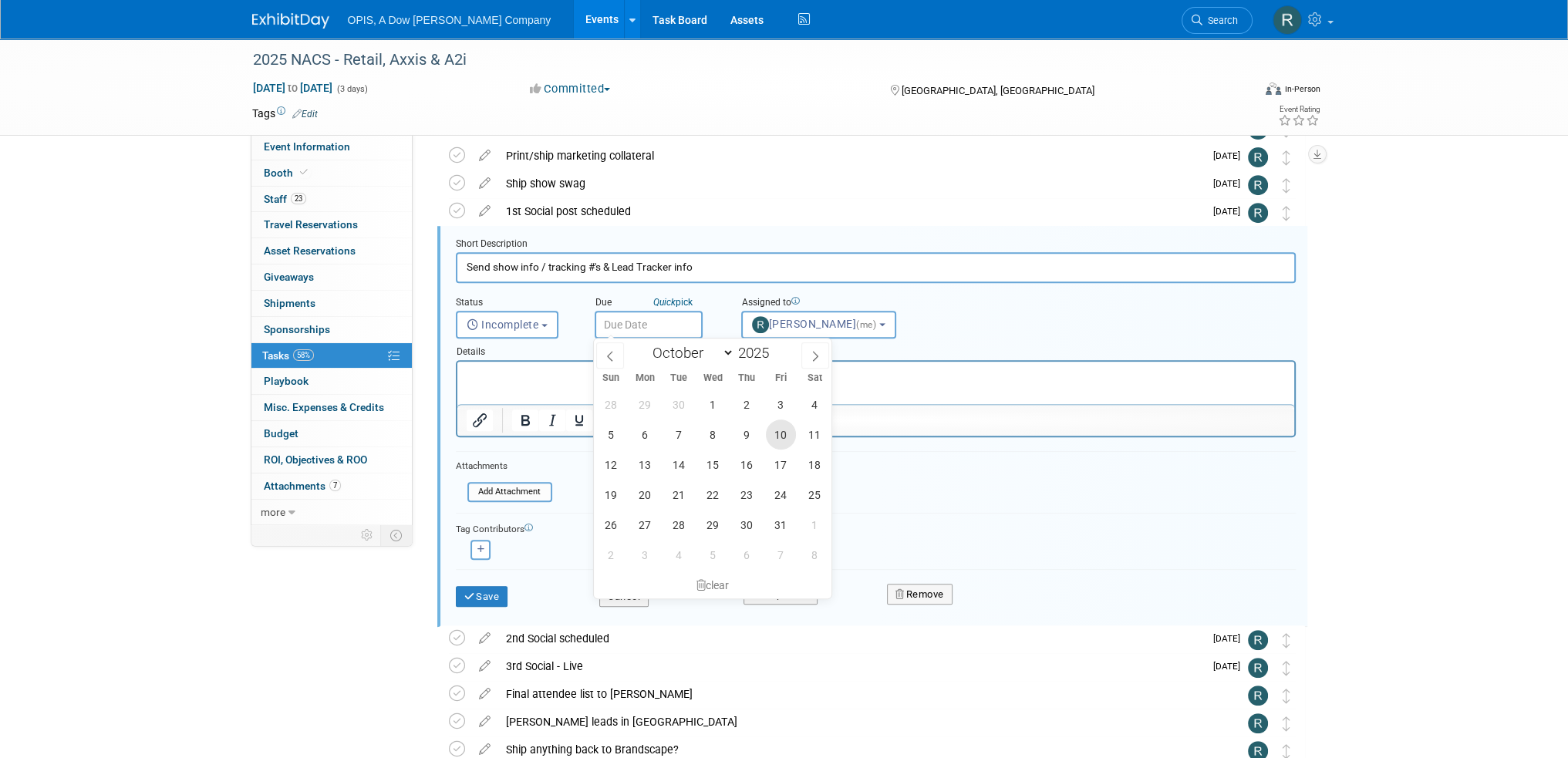
type input "Oct 10, 2025"
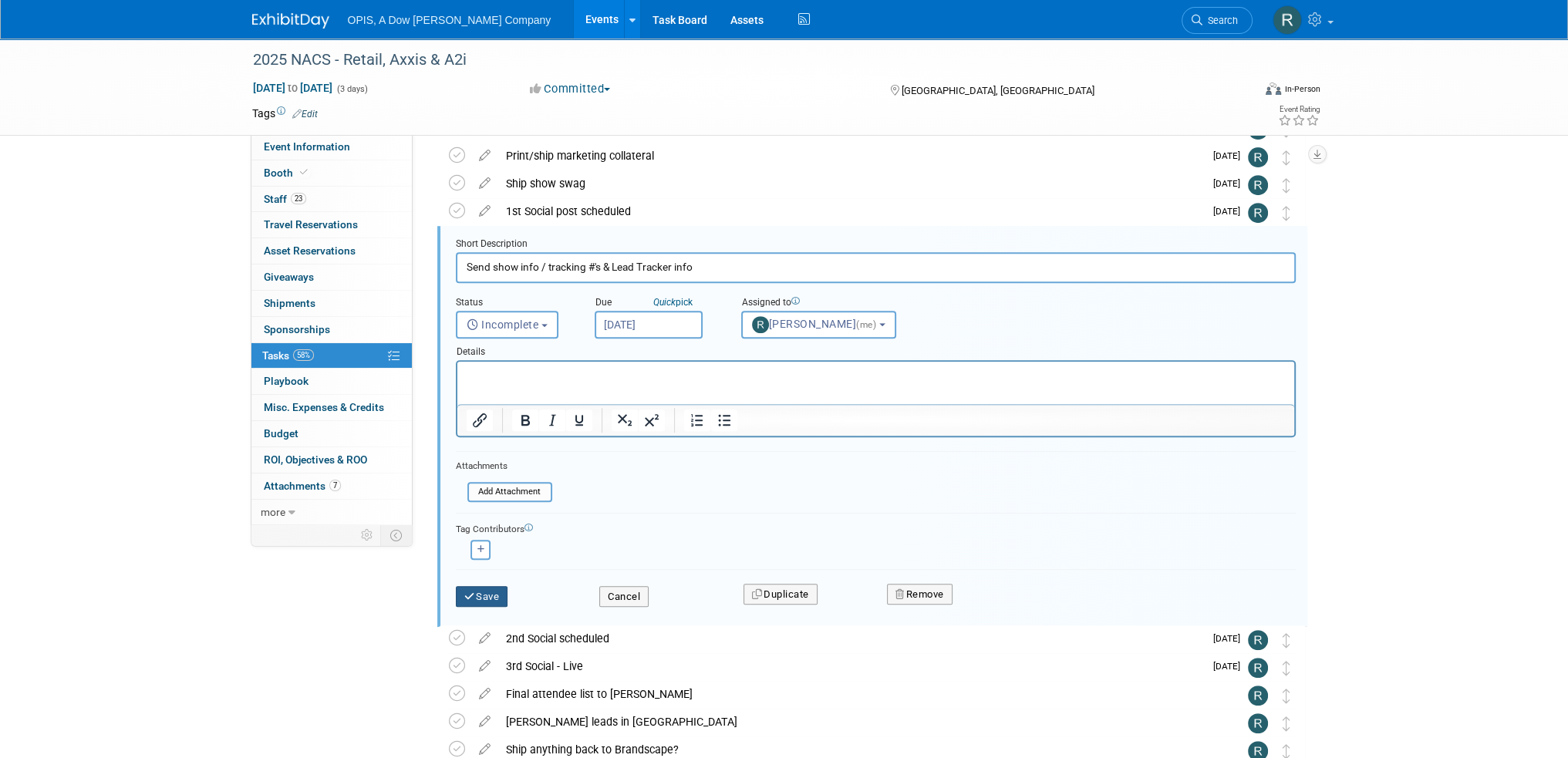
click at [496, 594] on button "Save" at bounding box center [481, 597] width 52 height 22
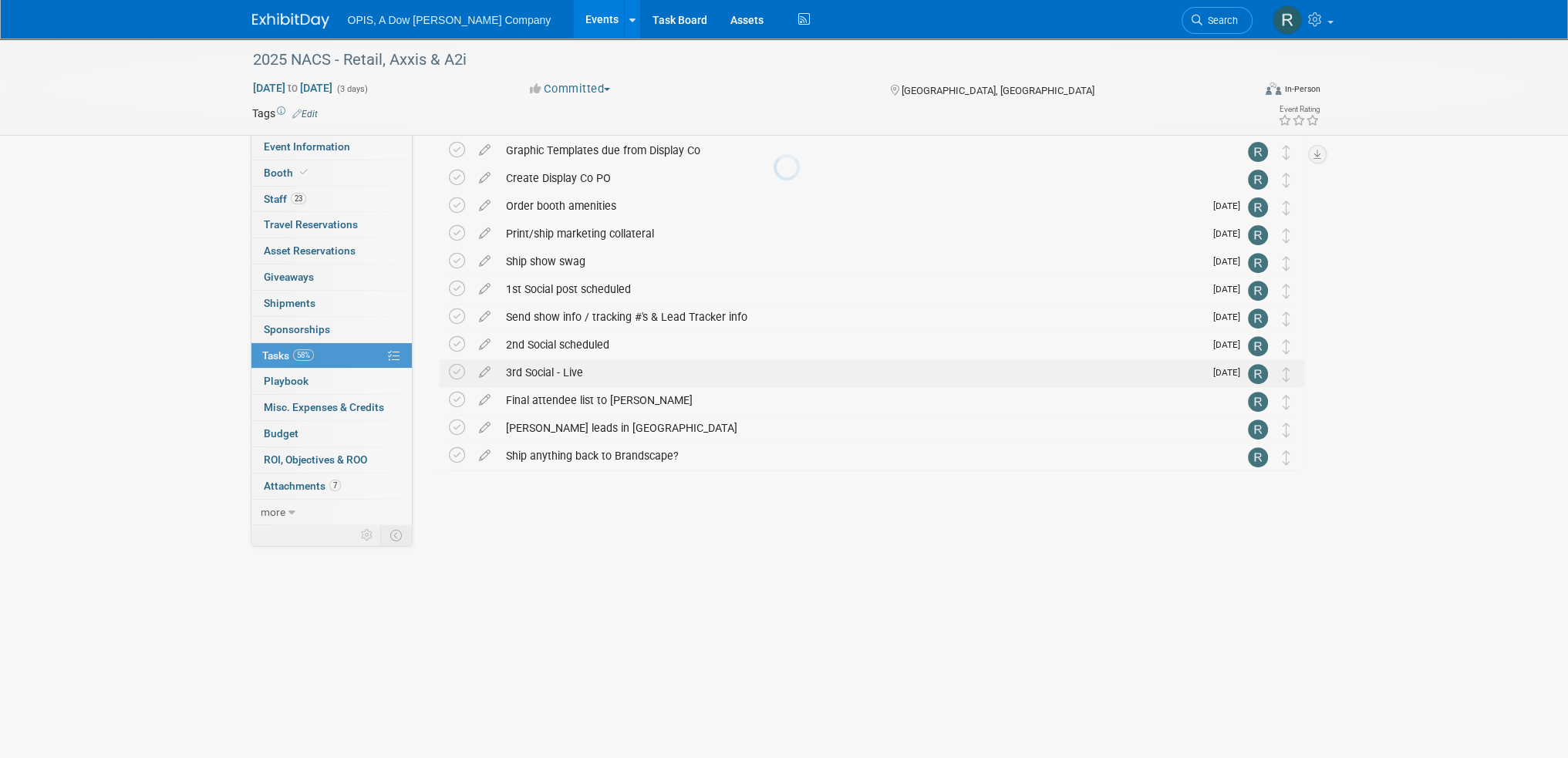
scroll to position [535, 0]
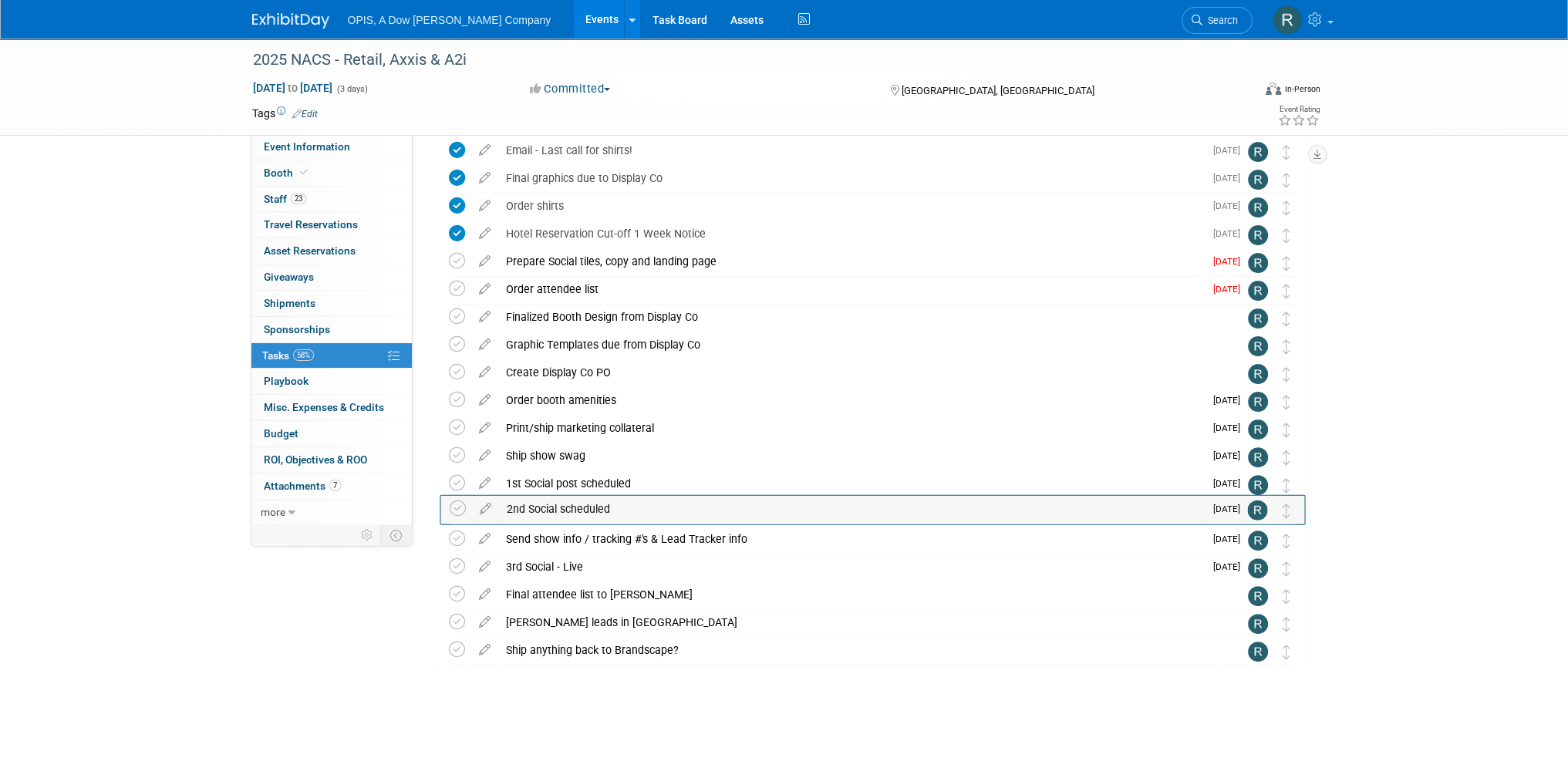
drag, startPoint x: 1289, startPoint y: 548, endPoint x: 1290, endPoint y: 517, distance: 31.0
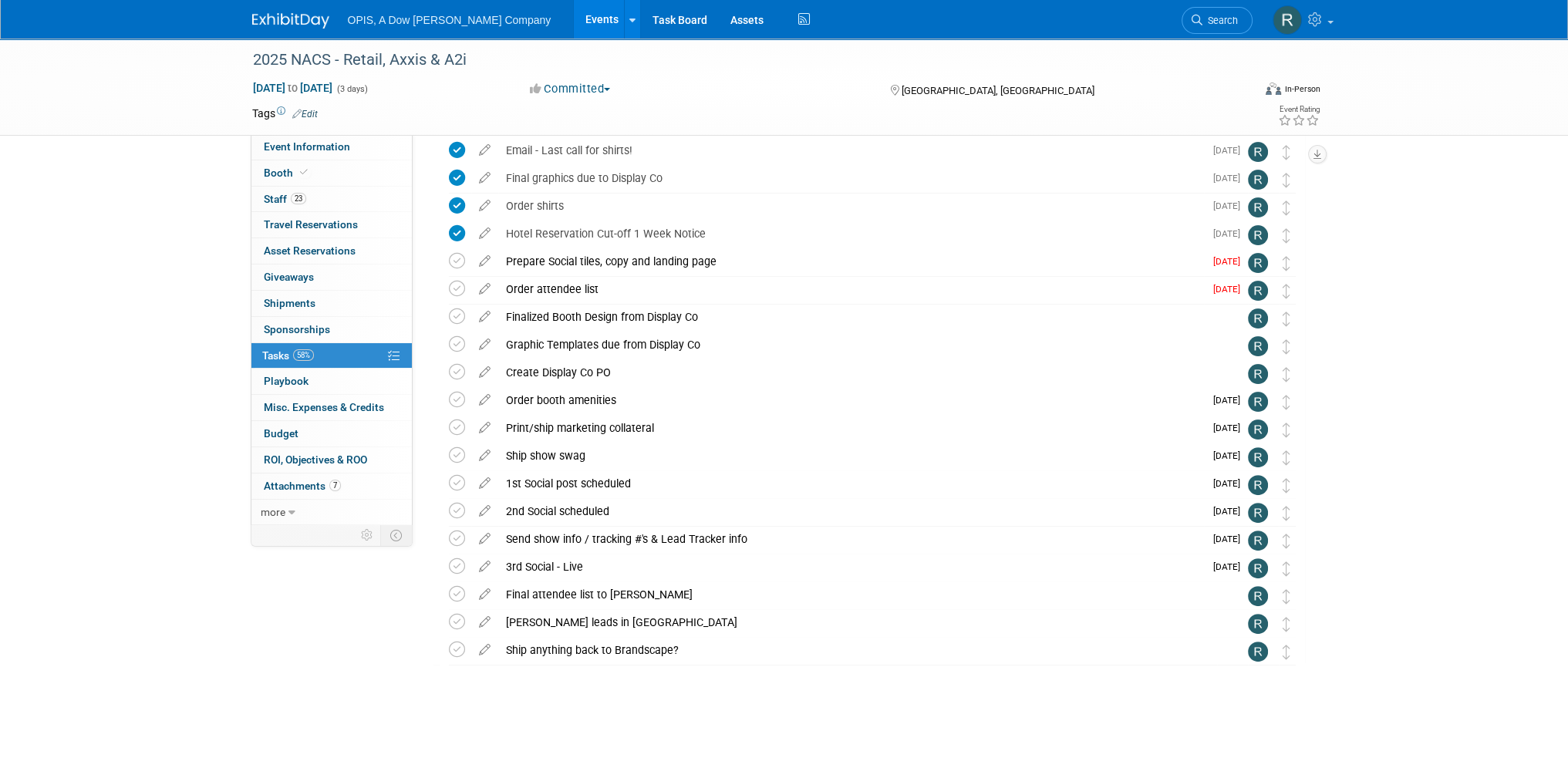
click at [527, 400] on div "Order booth amenities" at bounding box center [851, 400] width 706 height 27
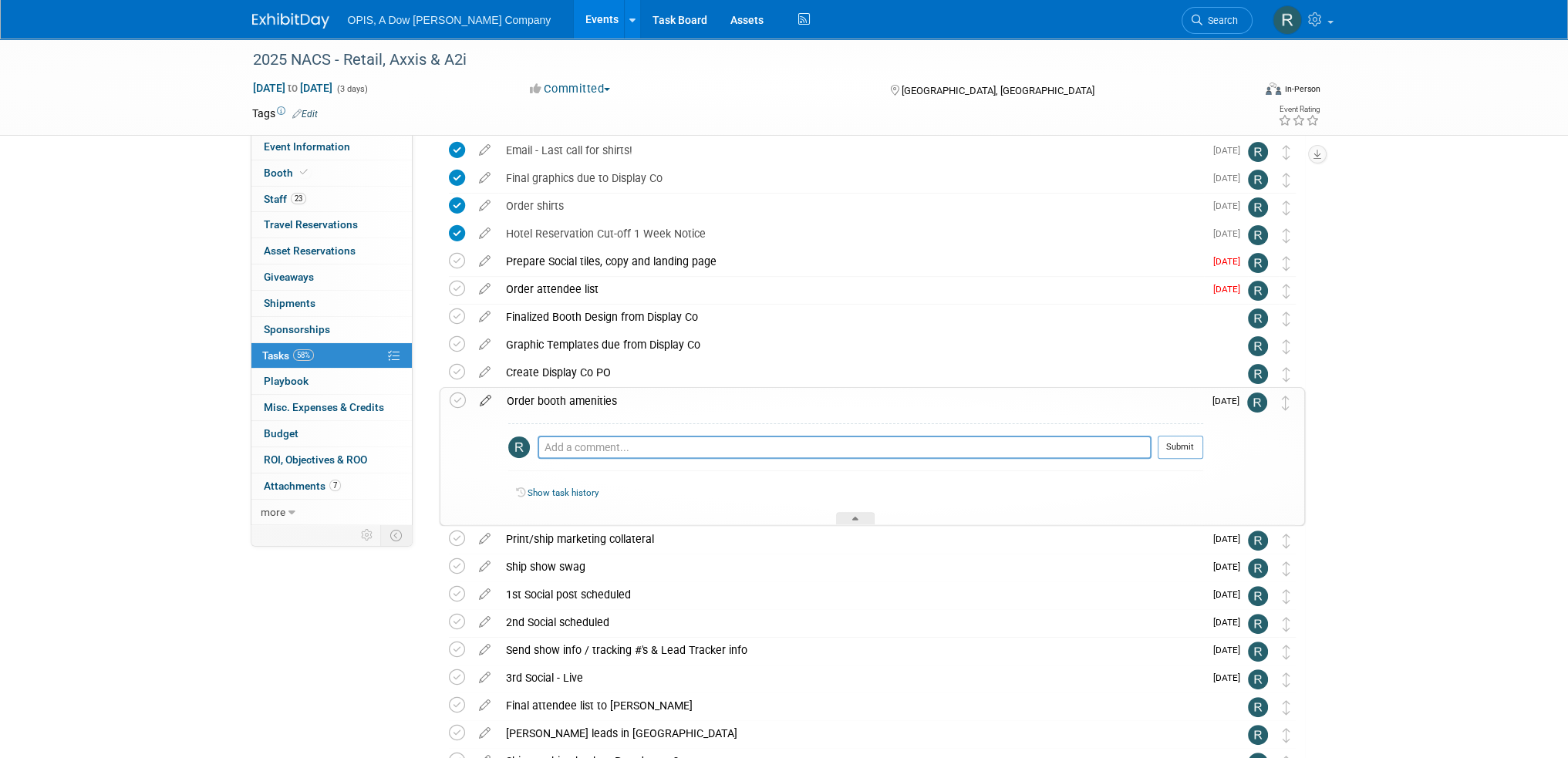
click at [481, 399] on icon at bounding box center [486, 397] width 27 height 19
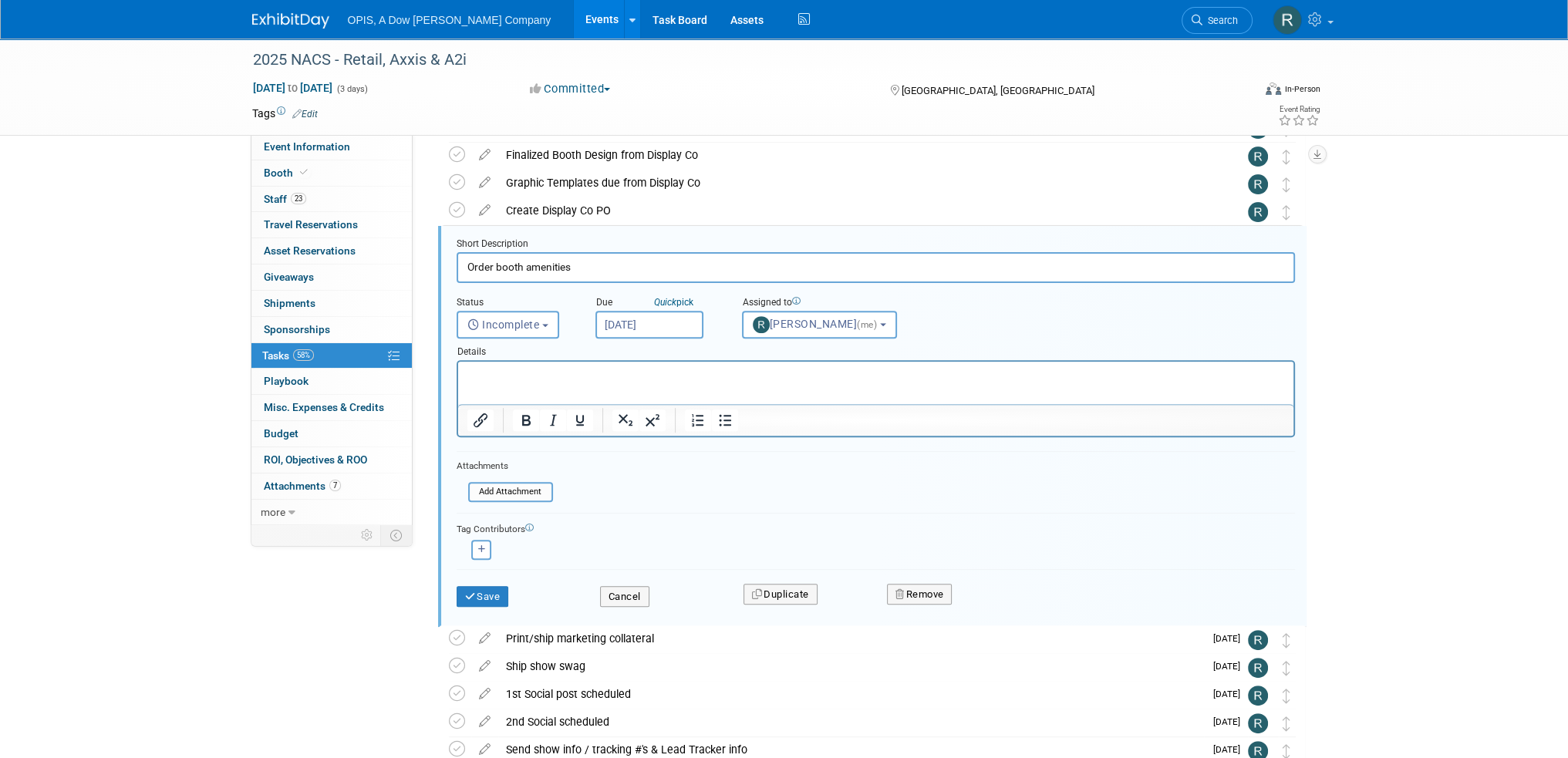
scroll to position [0, 0]
click at [559, 383] on html at bounding box center [875, 372] width 835 height 21
click at [491, 598] on button "Save" at bounding box center [482, 597] width 52 height 22
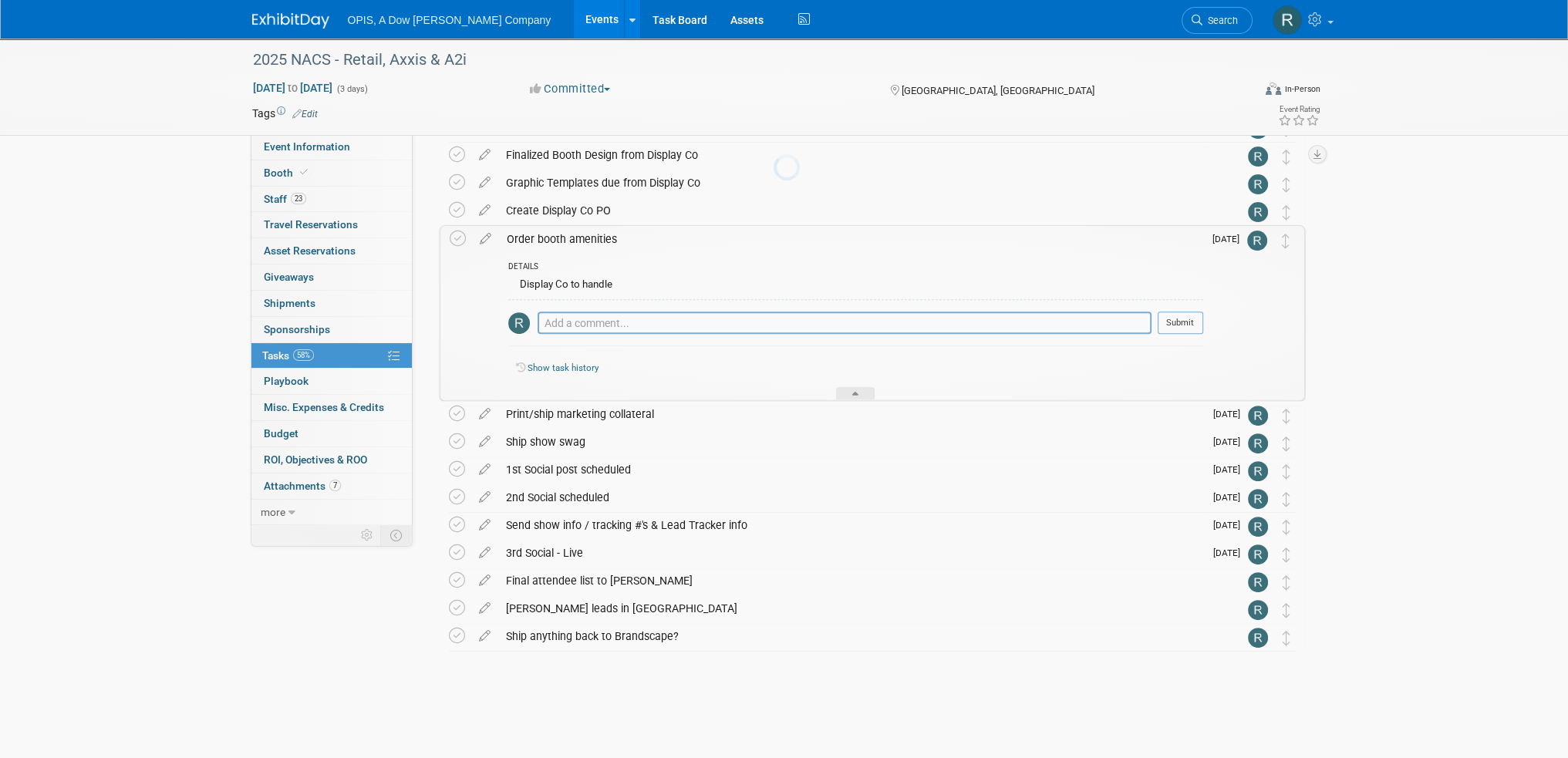
scroll to position [682, 0]
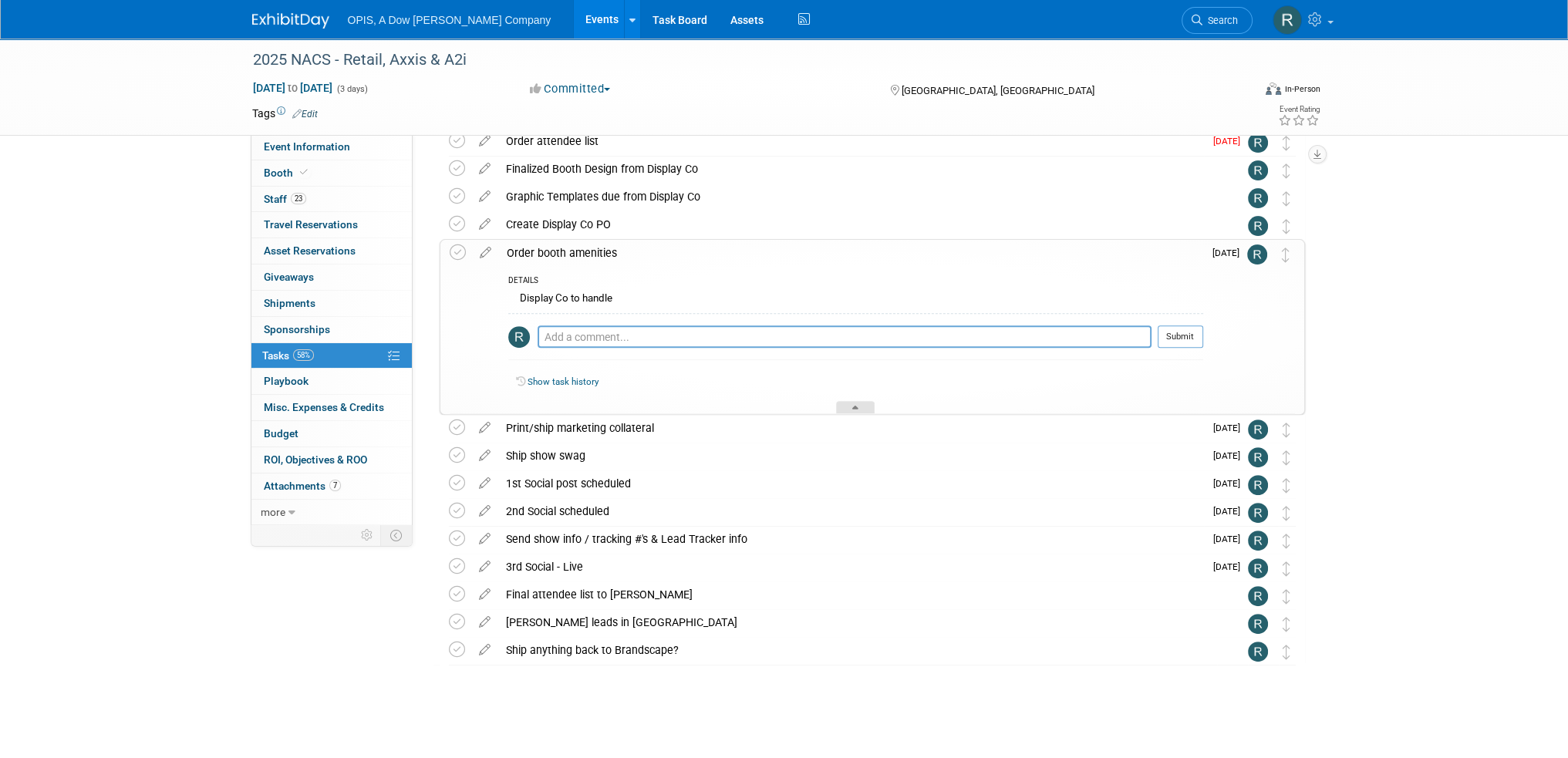
click at [864, 411] on div at bounding box center [855, 408] width 38 height 13
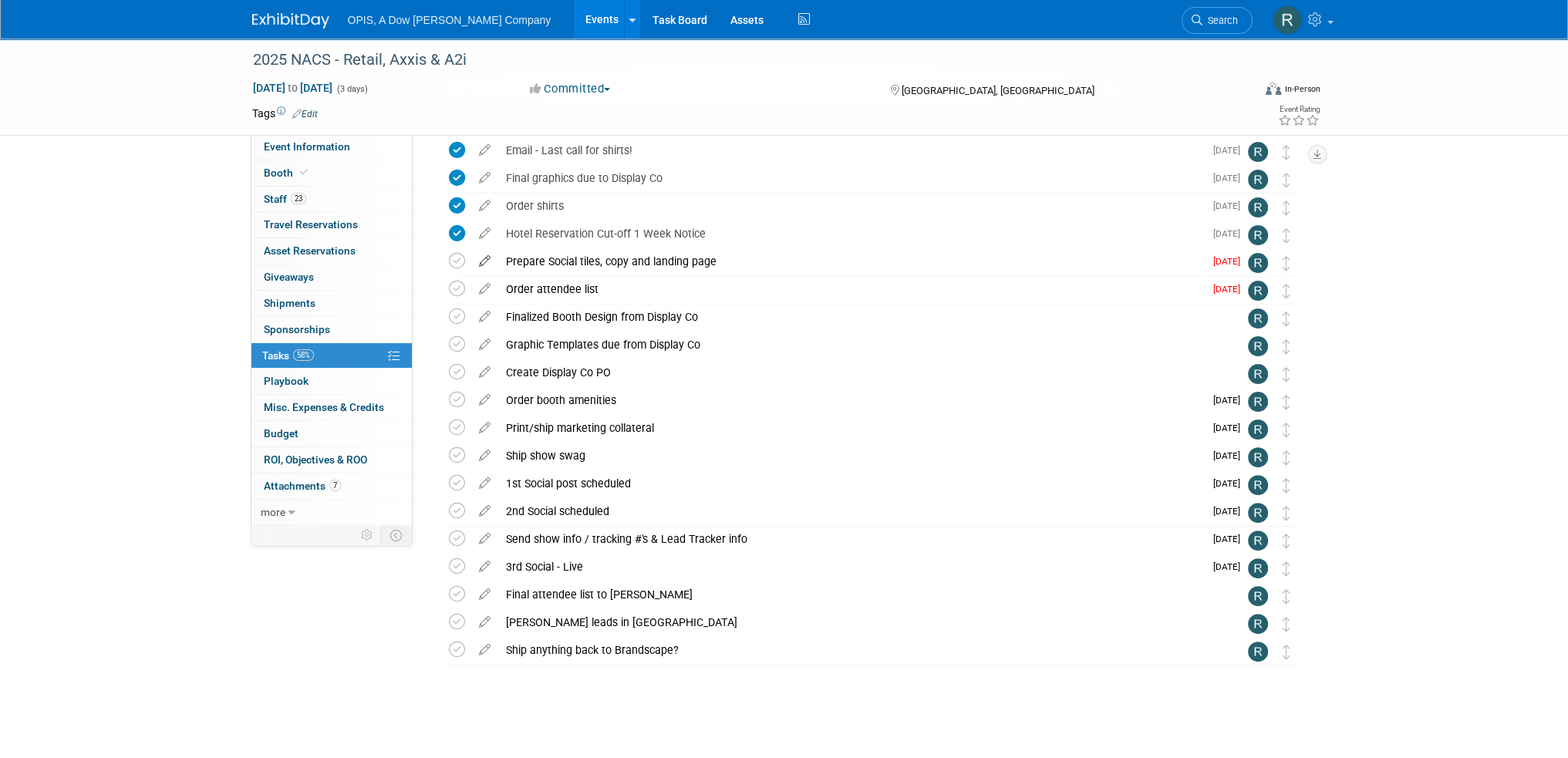
click at [485, 257] on icon at bounding box center [485, 257] width 27 height 19
select select "7"
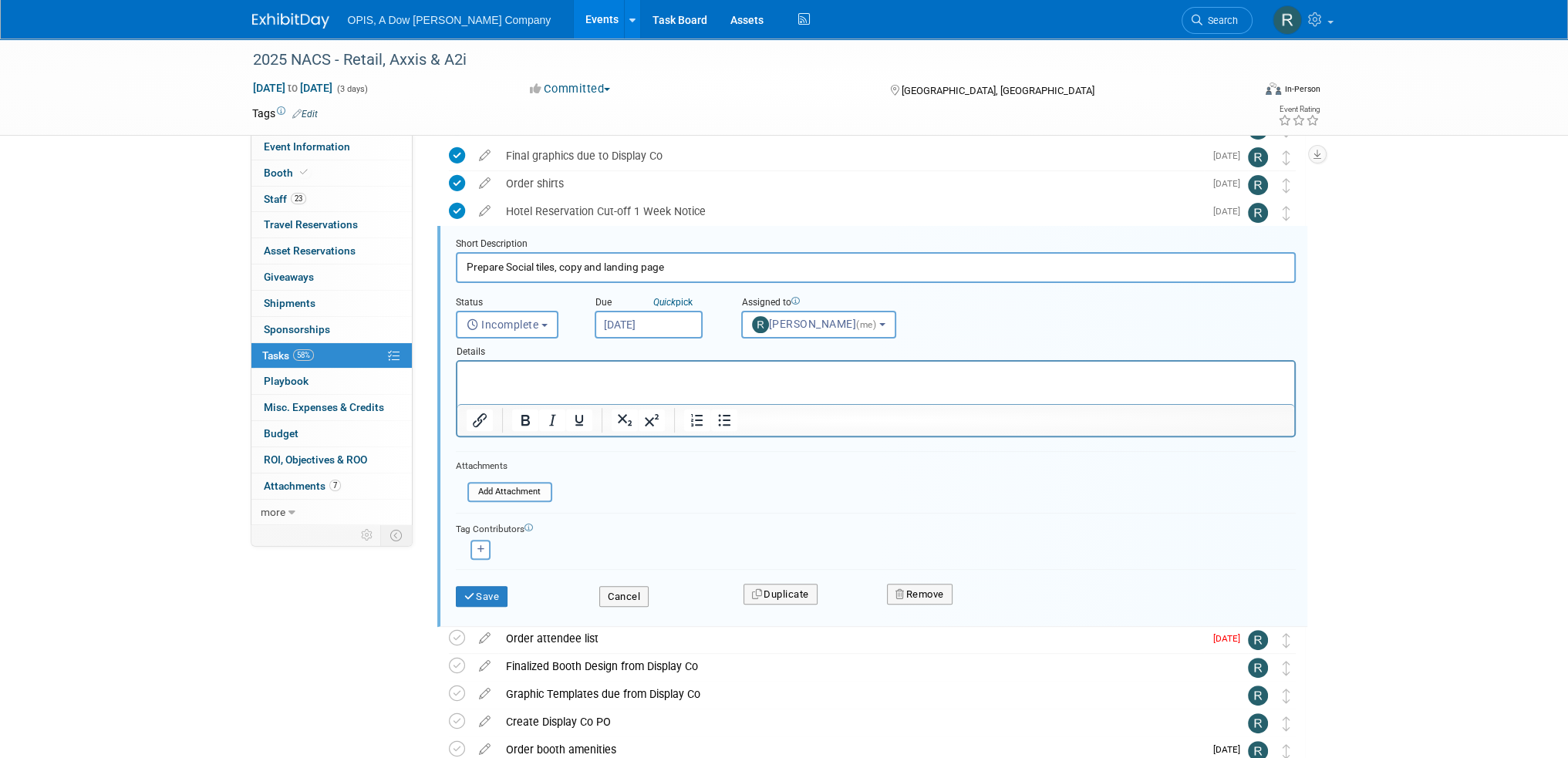
scroll to position [0, 0]
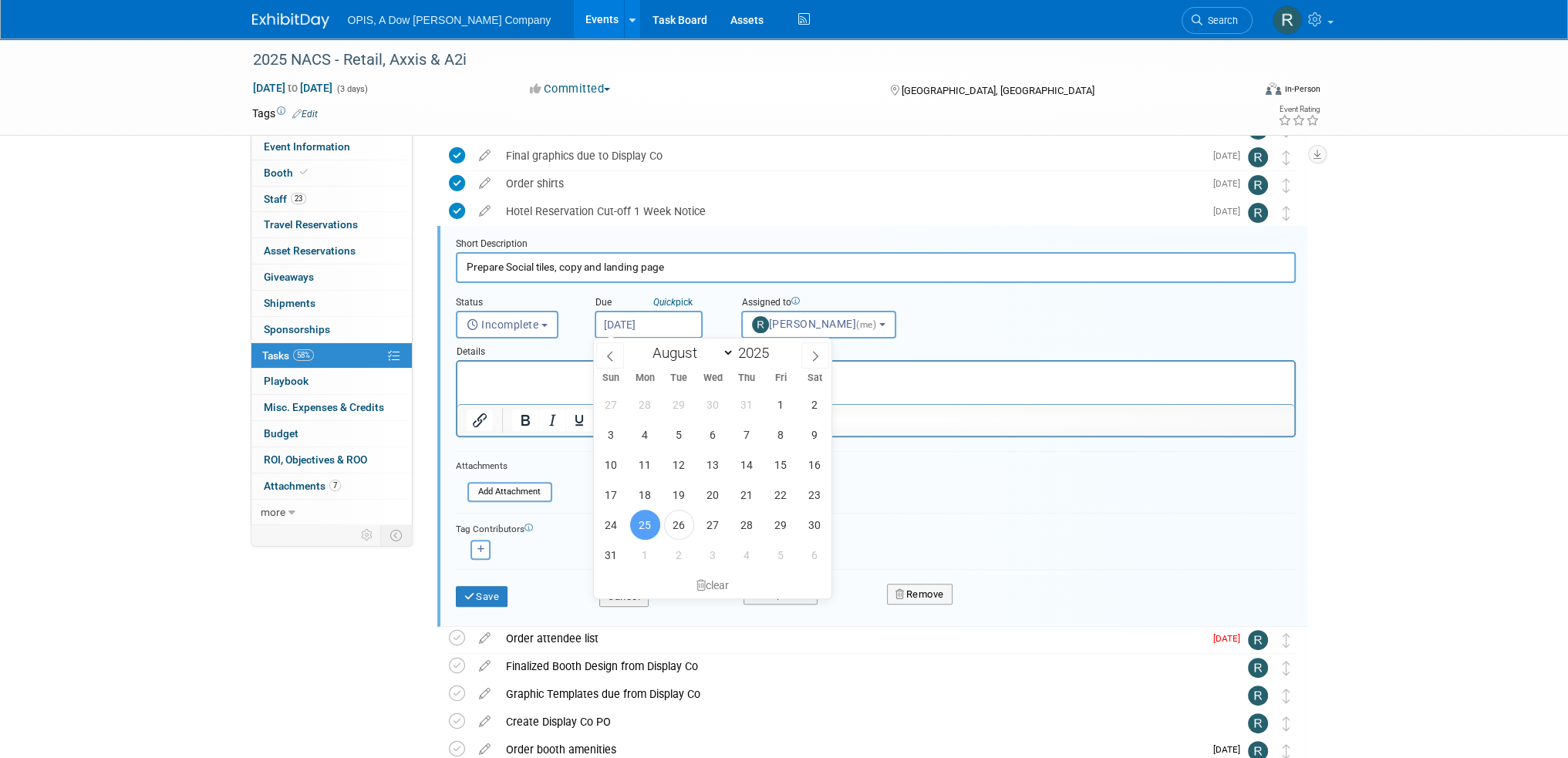
click at [664, 319] on input "Aug 25, 2025" at bounding box center [648, 324] width 108 height 27
click at [723, 528] on span "27" at bounding box center [713, 525] width 30 height 30
type input "Aug 27, 2025"
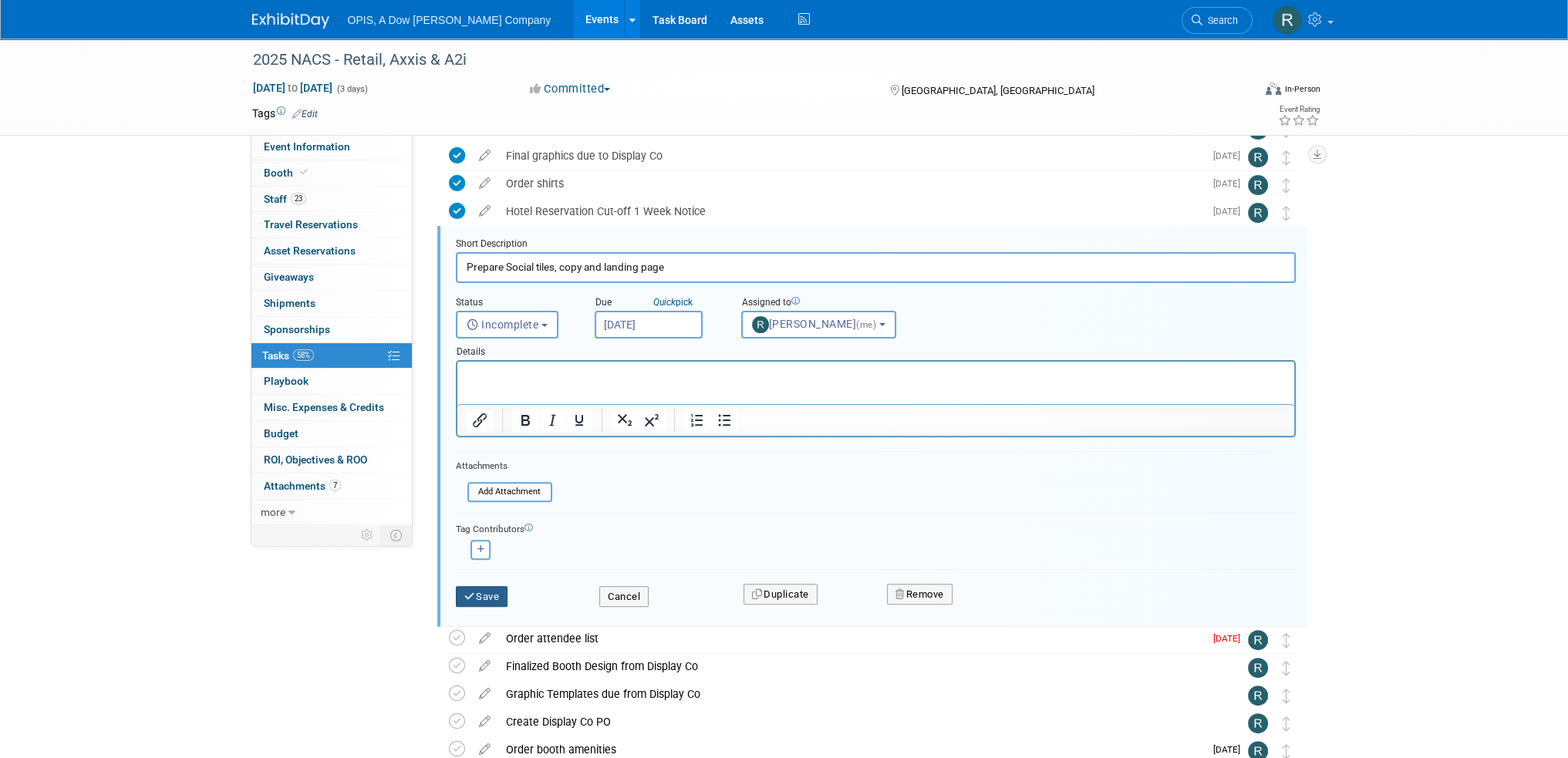
click at [496, 589] on button "Save" at bounding box center [481, 597] width 52 height 22
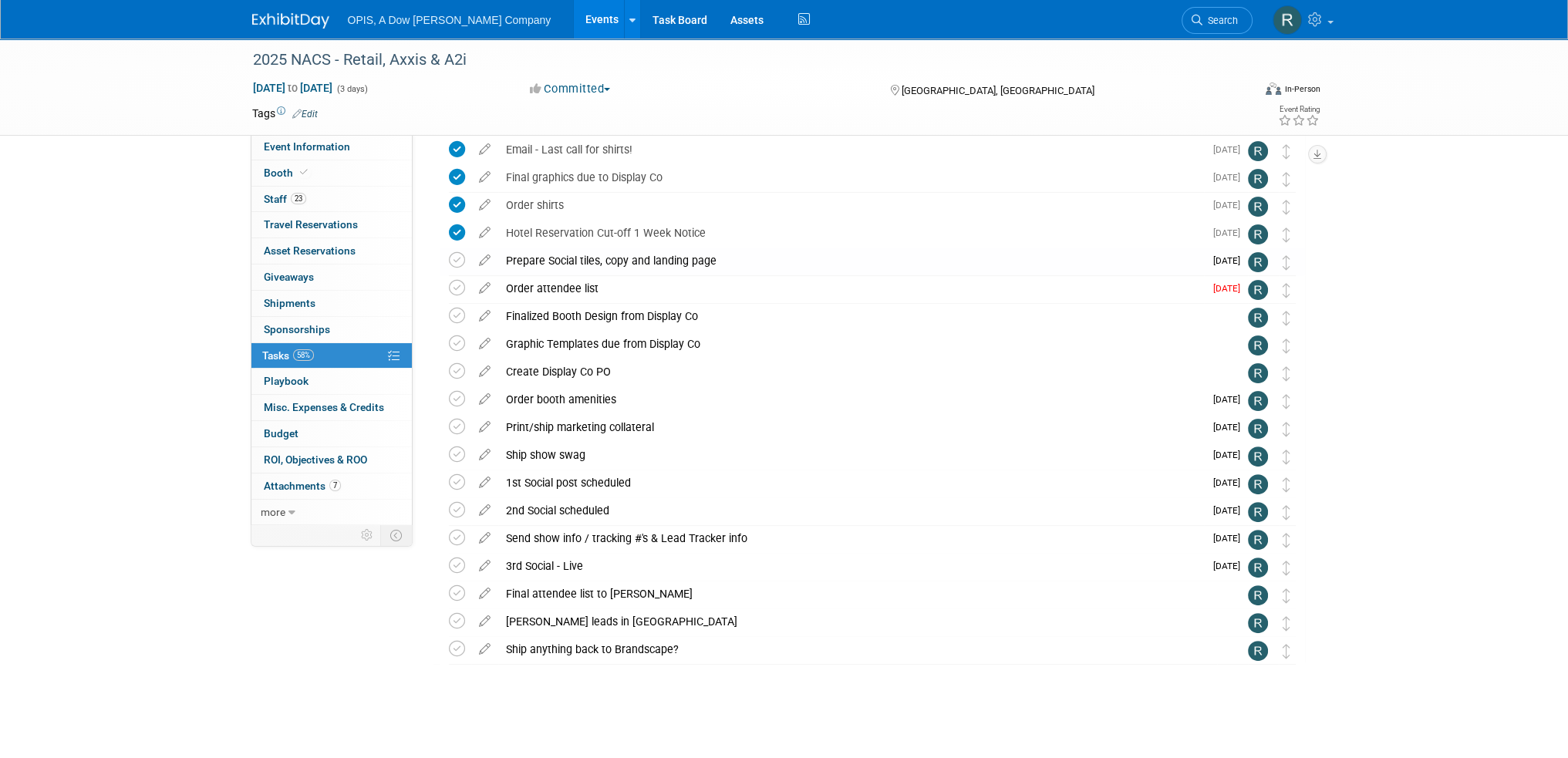
scroll to position [535, 0]
drag, startPoint x: 1283, startPoint y: 295, endPoint x: 1290, endPoint y: 270, distance: 26.0
click at [478, 311] on icon at bounding box center [485, 313] width 27 height 19
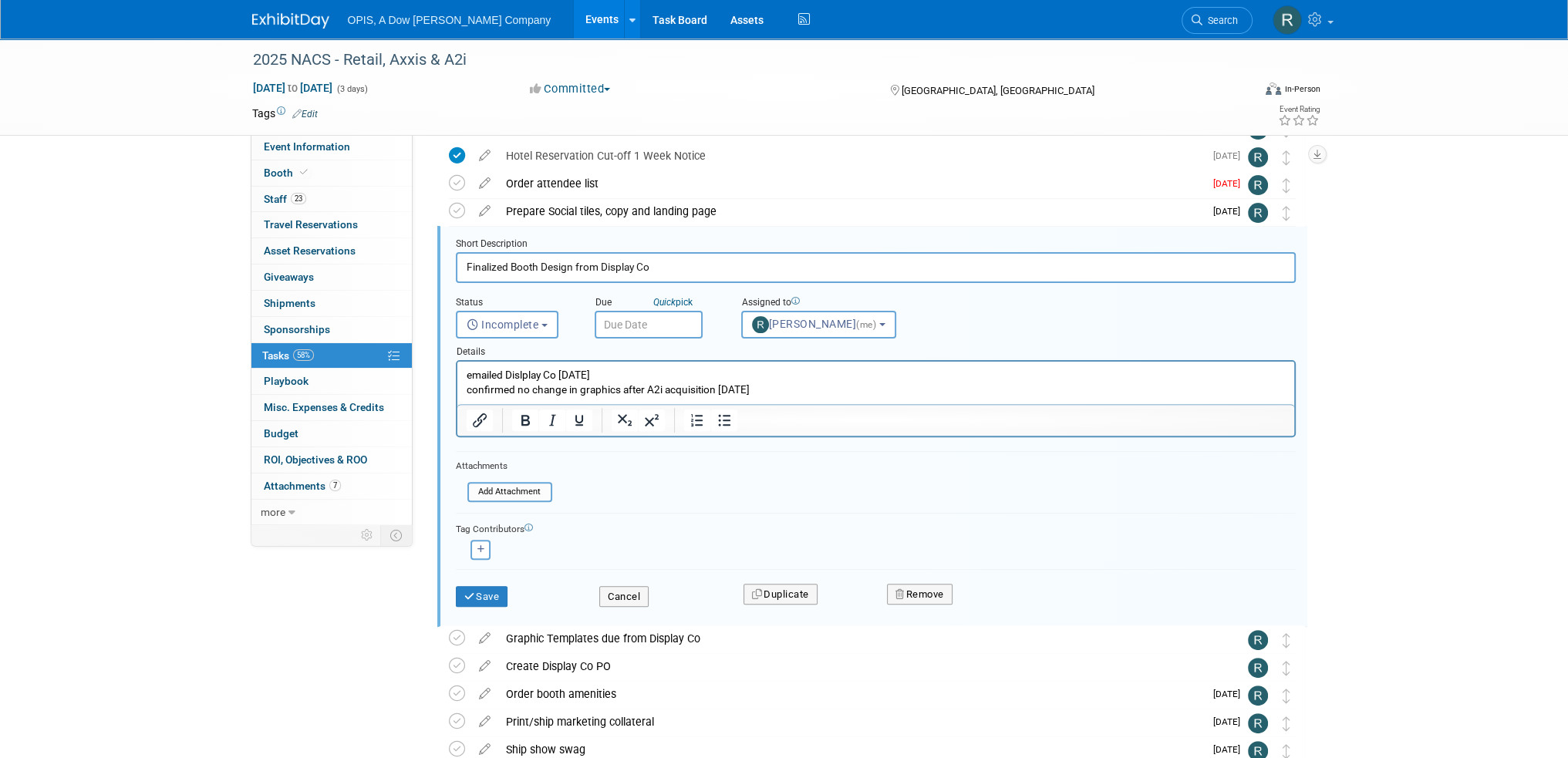
scroll to position [0, 0]
drag, startPoint x: 784, startPoint y: 387, endPoint x: 439, endPoint y: 373, distance: 345.3
click at [457, 373] on html "emailed Dislplay Co 6/3/2024 confirmed no change in graphics after A2i acquisit…" at bounding box center [875, 379] width 837 height 36
click at [528, 327] on span "Incomplete" at bounding box center [502, 325] width 72 height 12
click at [516, 389] on label "Completed" at bounding box center [506, 391] width 83 height 25
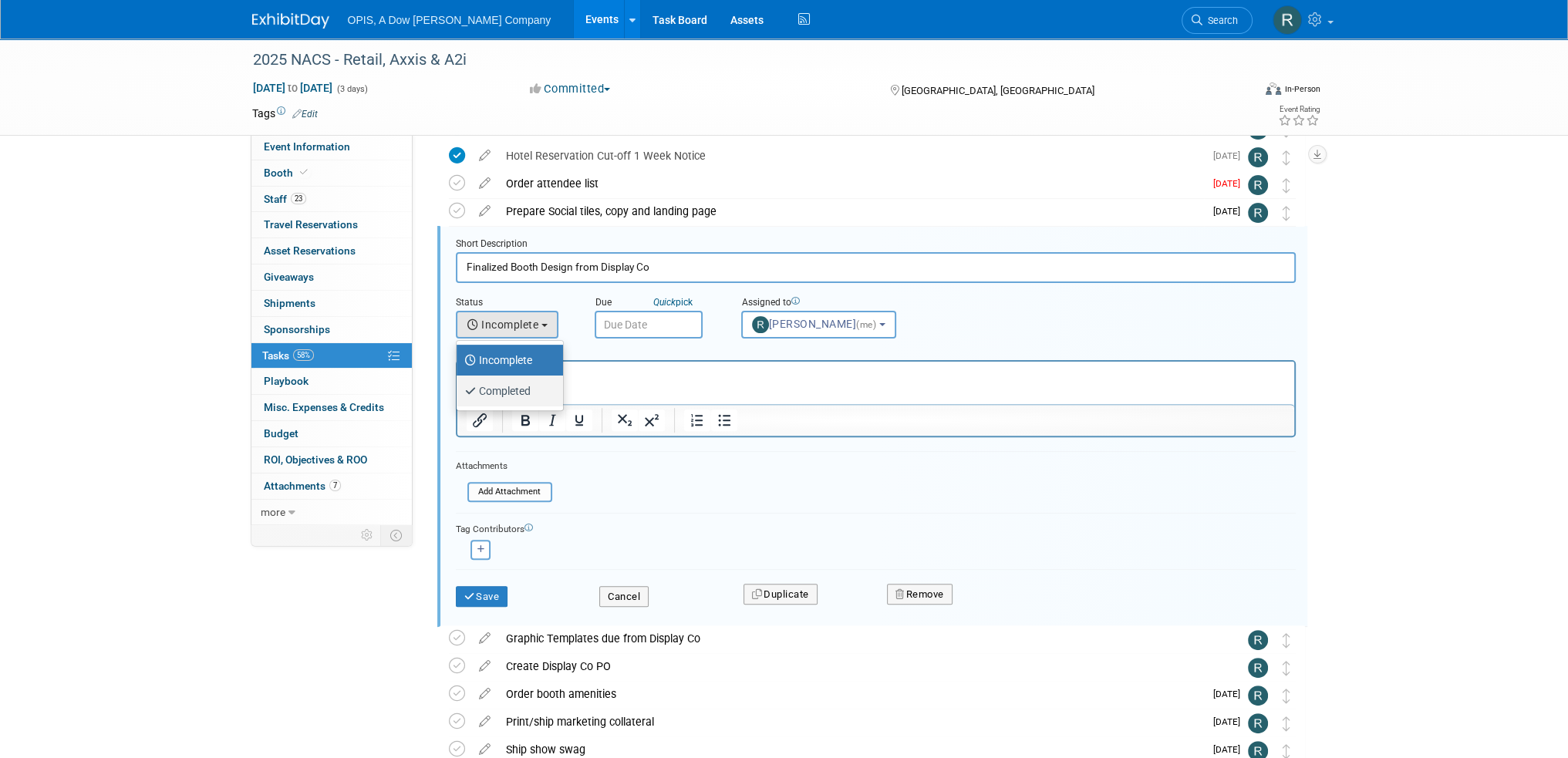
click at [459, 389] on input "Completed" at bounding box center [454, 389] width 10 height 10
select select "3"
click at [489, 590] on button "Save" at bounding box center [481, 597] width 52 height 22
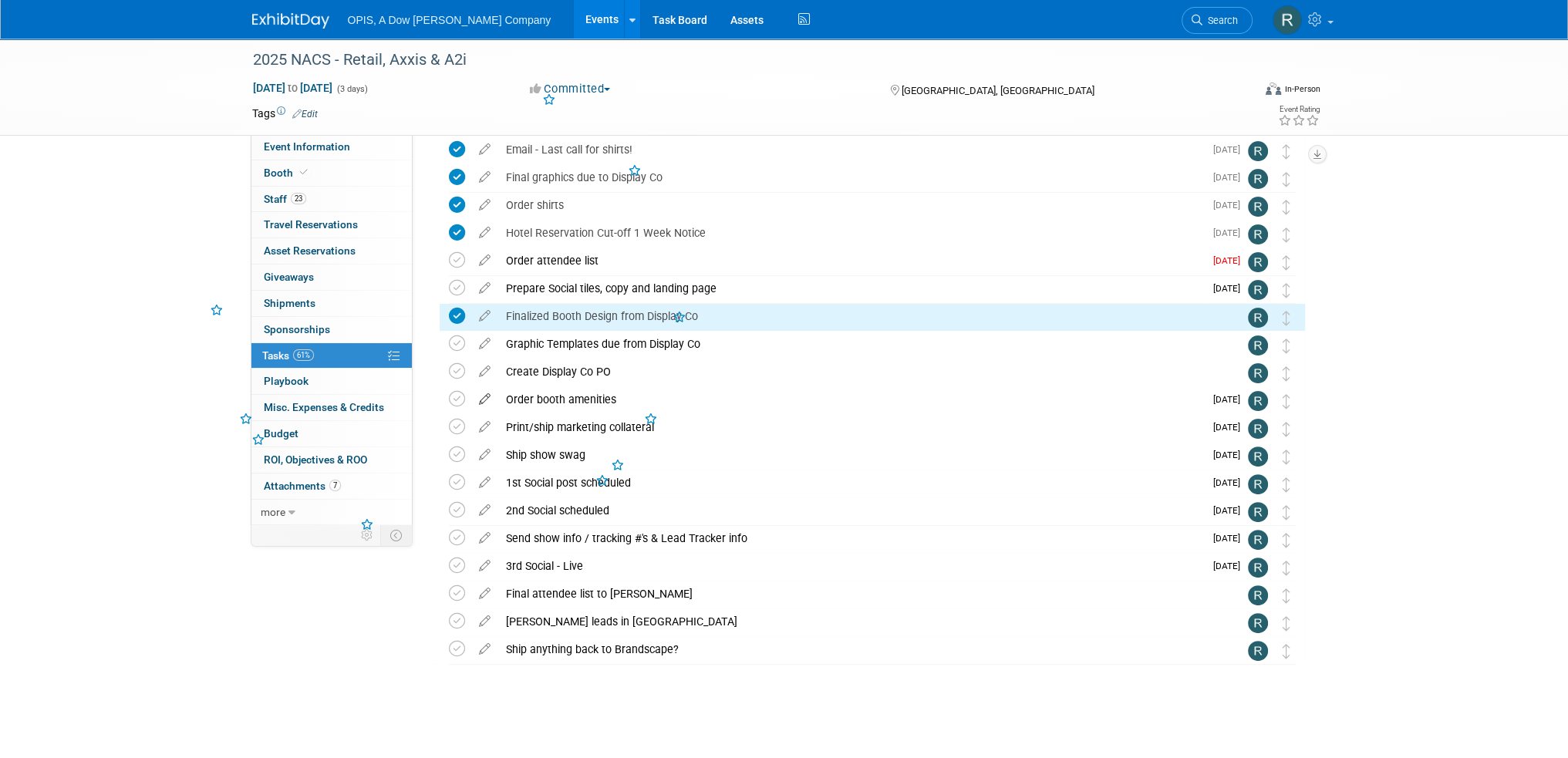
scroll to position [535, 0]
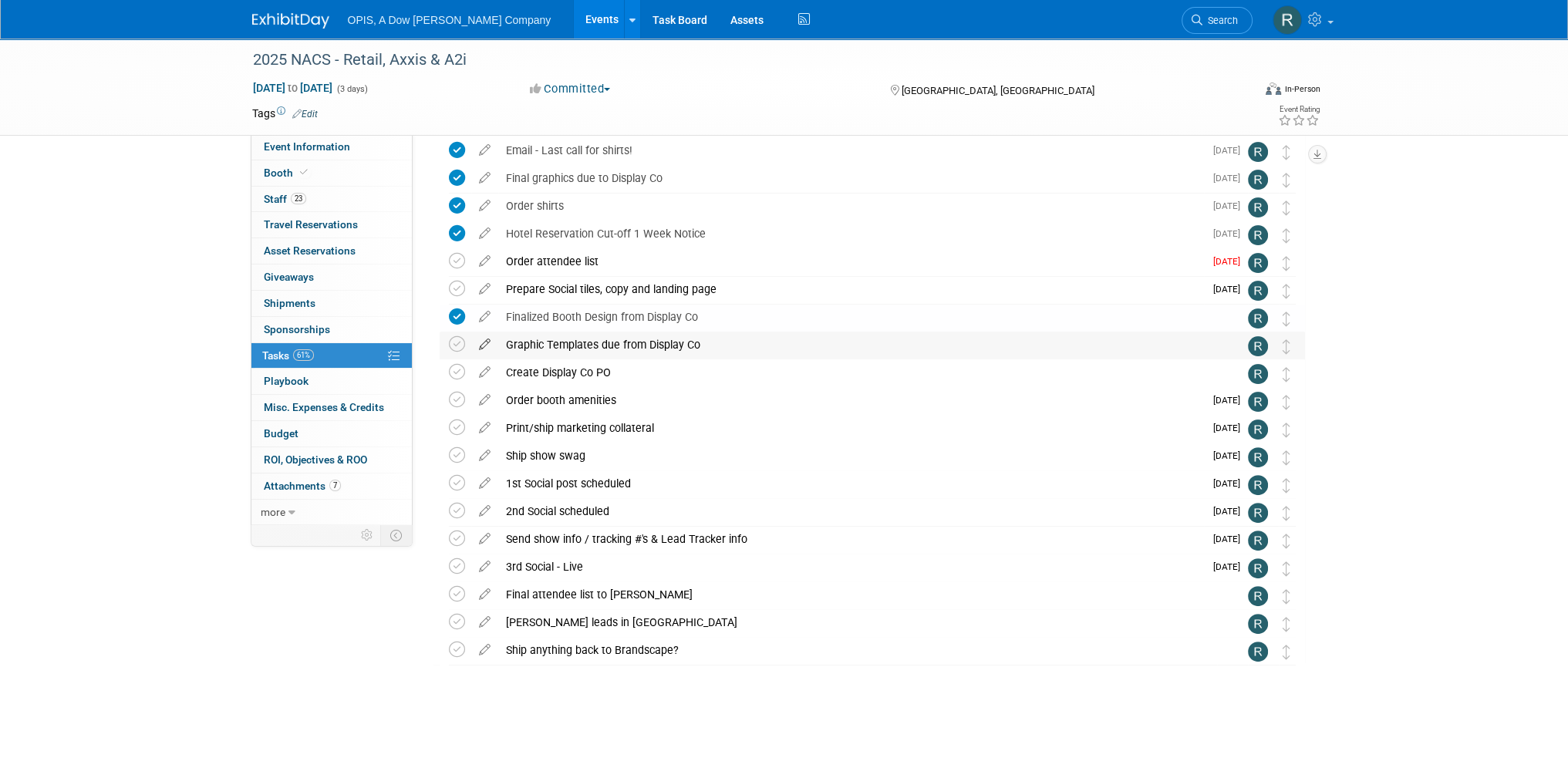
click at [484, 345] on icon at bounding box center [485, 341] width 27 height 19
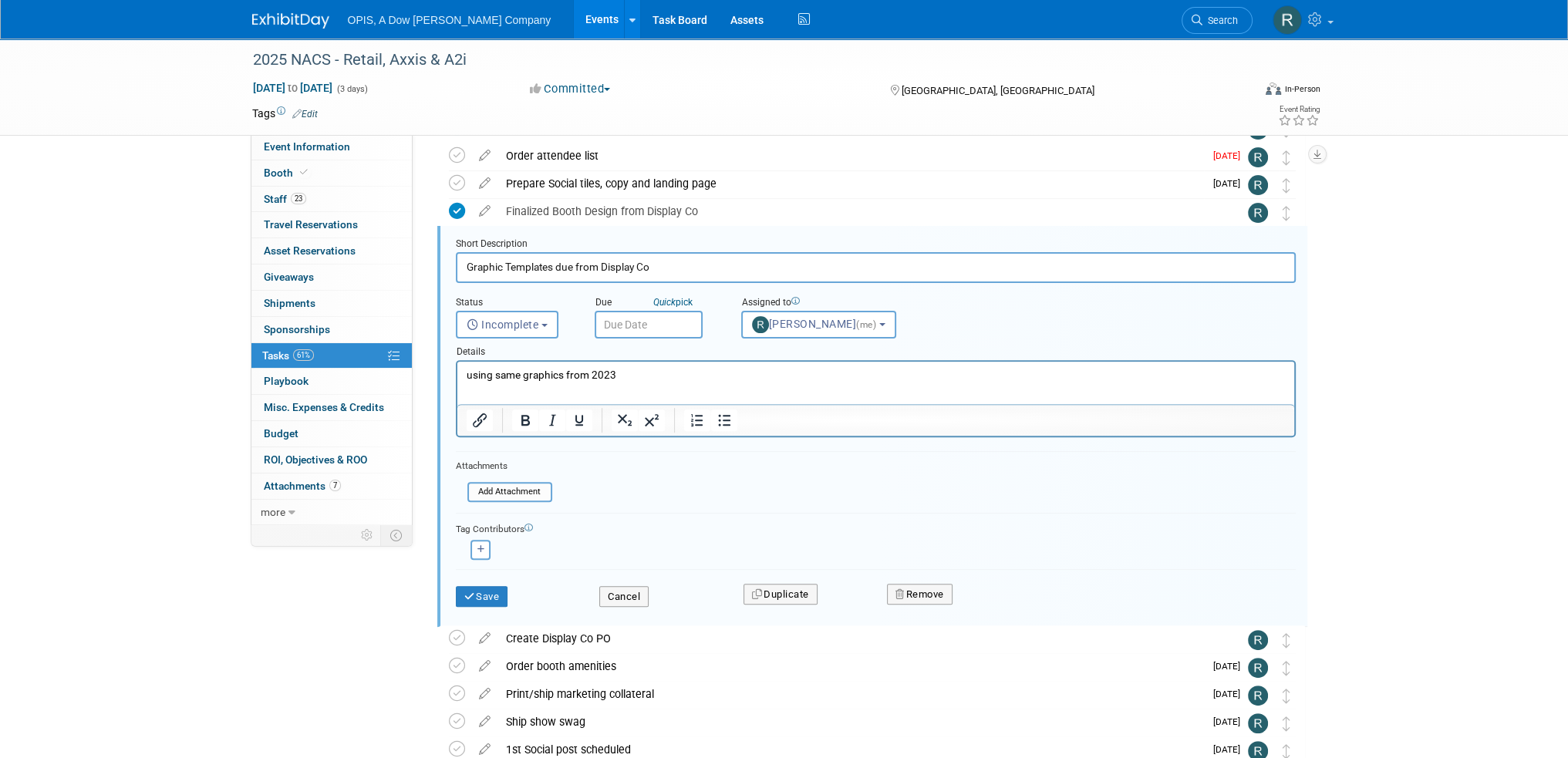
scroll to position [0, 0]
drag, startPoint x: 628, startPoint y: 371, endPoint x: 899, endPoint y: 731, distance: 450.6
click at [457, 372] on html "using same graphics from 2023" at bounding box center [875, 372] width 837 height 21
click at [518, 326] on span "Incomplete" at bounding box center [502, 325] width 72 height 12
click at [517, 386] on label "Completed" at bounding box center [506, 391] width 83 height 25
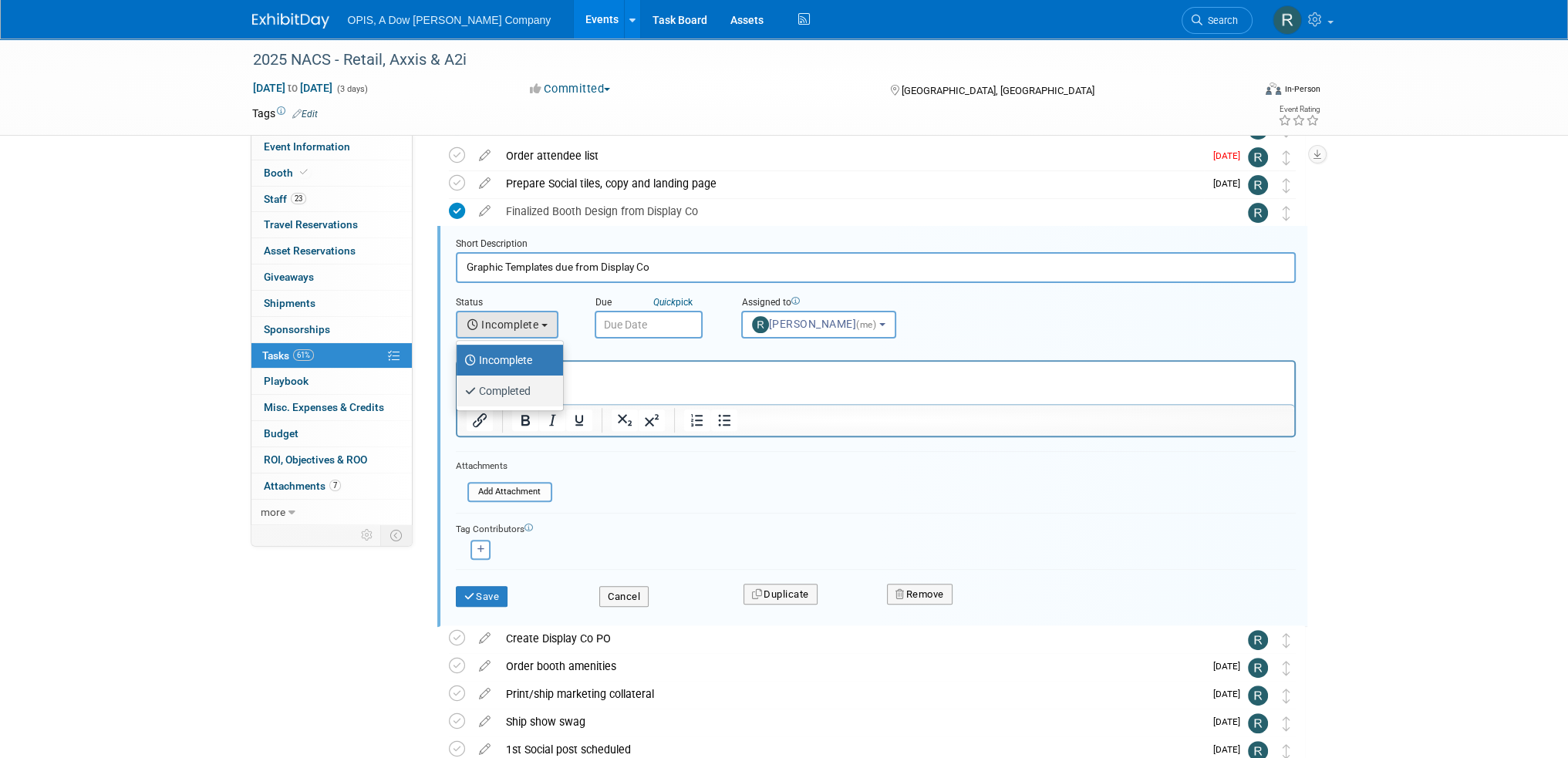
click at [459, 386] on input "Completed" at bounding box center [454, 389] width 10 height 10
select select "3"
click at [481, 594] on button "Save" at bounding box center [481, 597] width 52 height 22
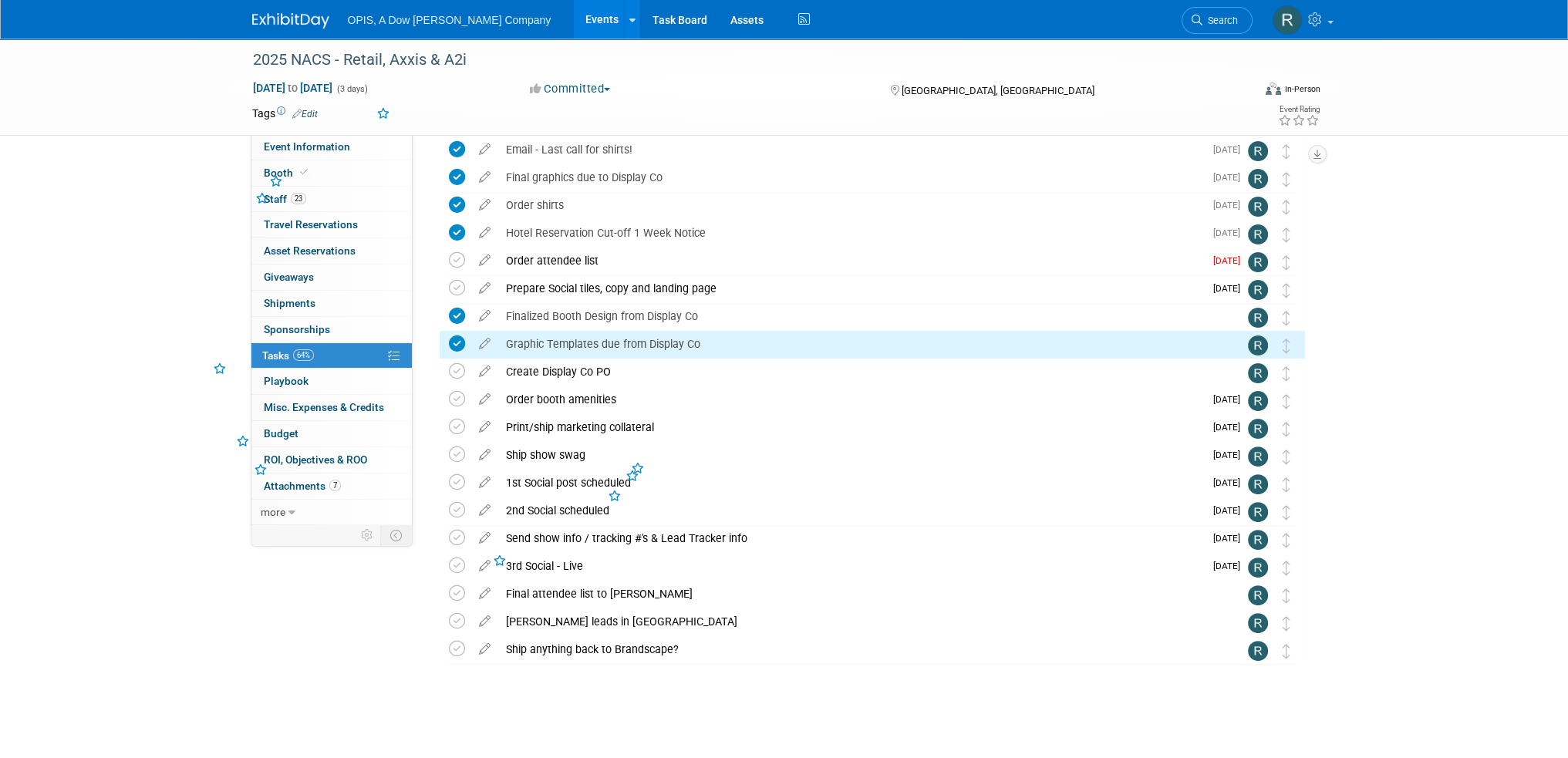
scroll to position [535, 0]
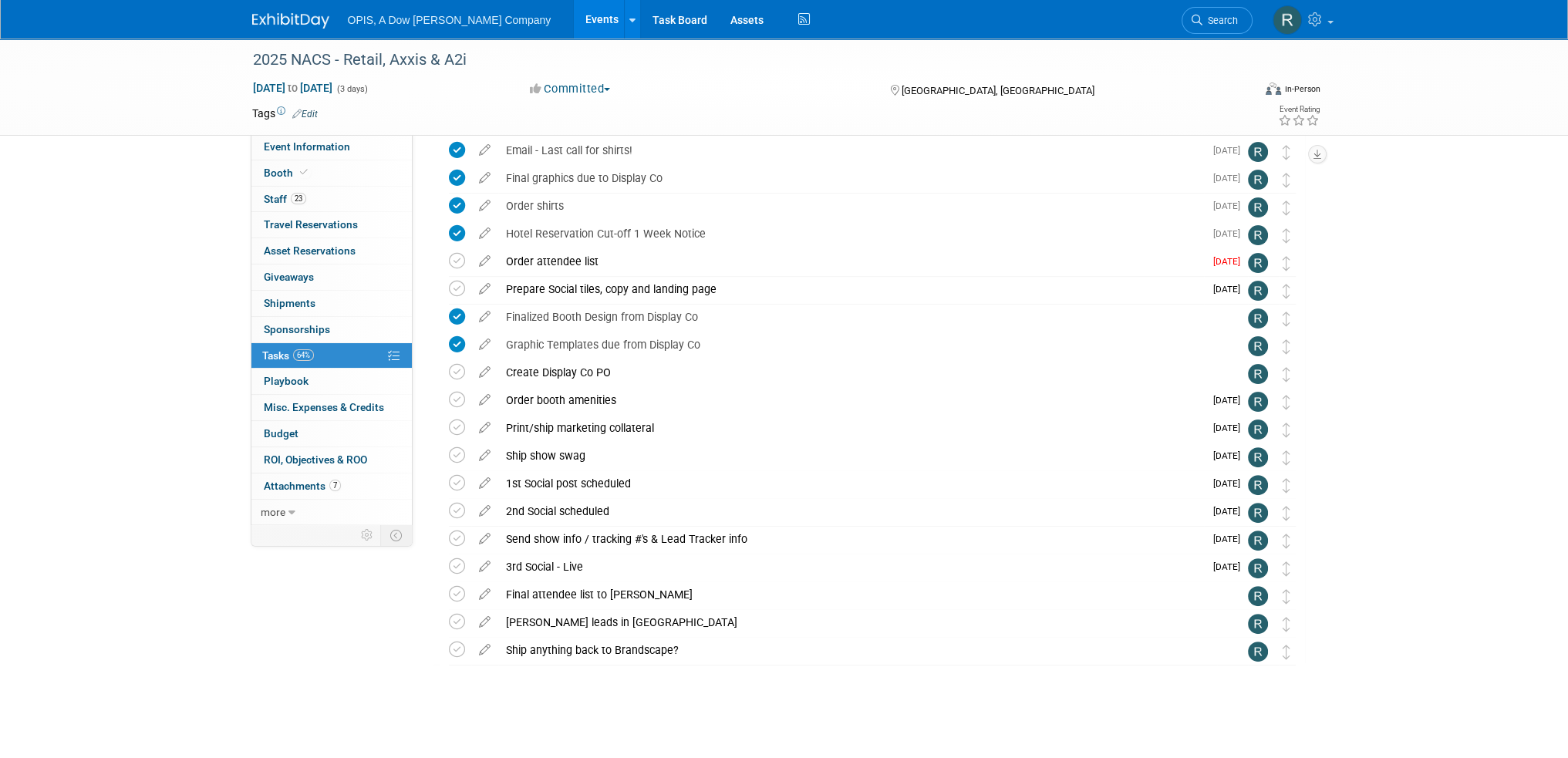
click at [484, 371] on icon at bounding box center [485, 369] width 27 height 19
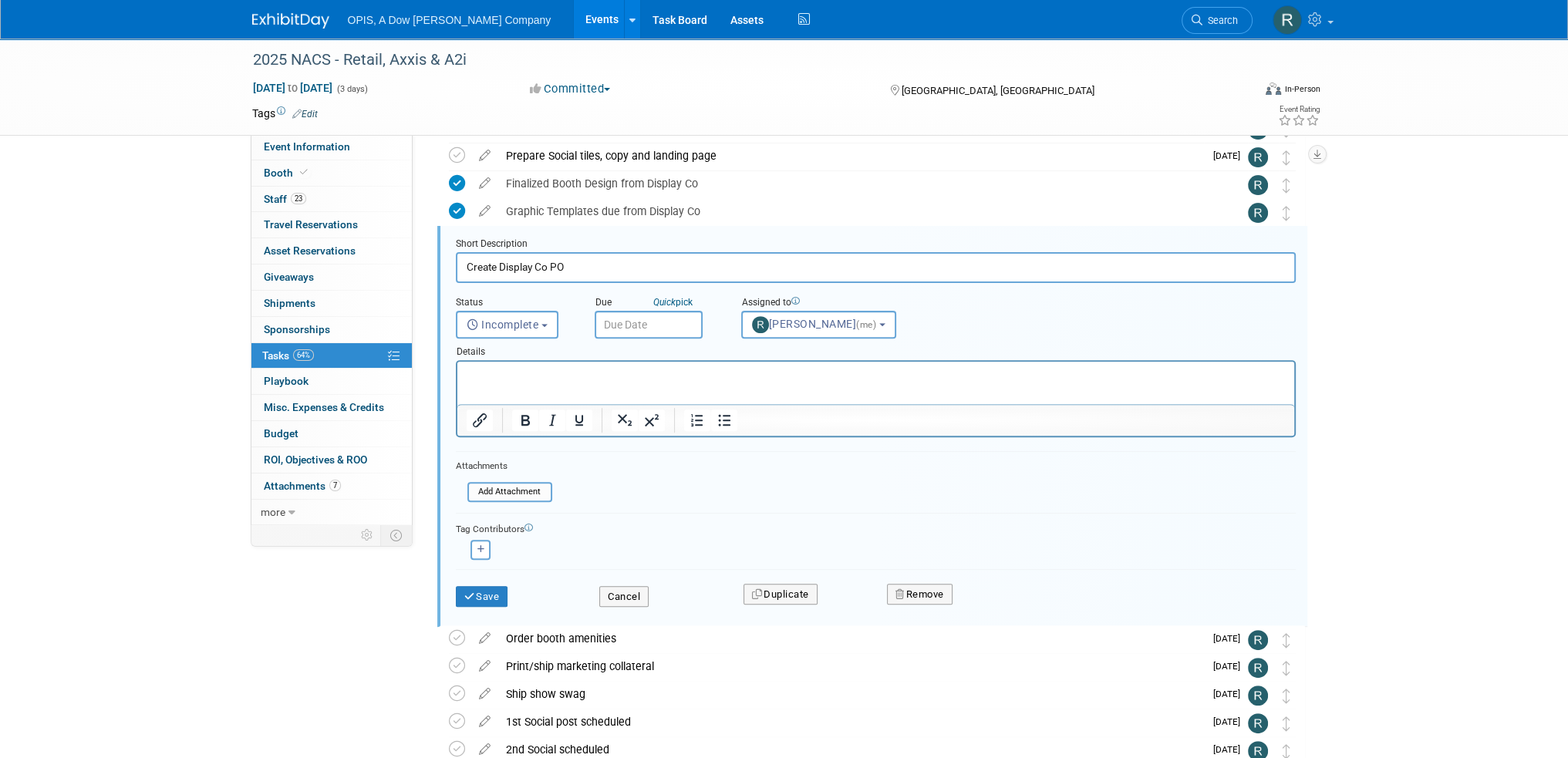
scroll to position [0, 0]
click at [633, 595] on button "Cancel" at bounding box center [623, 597] width 49 height 22
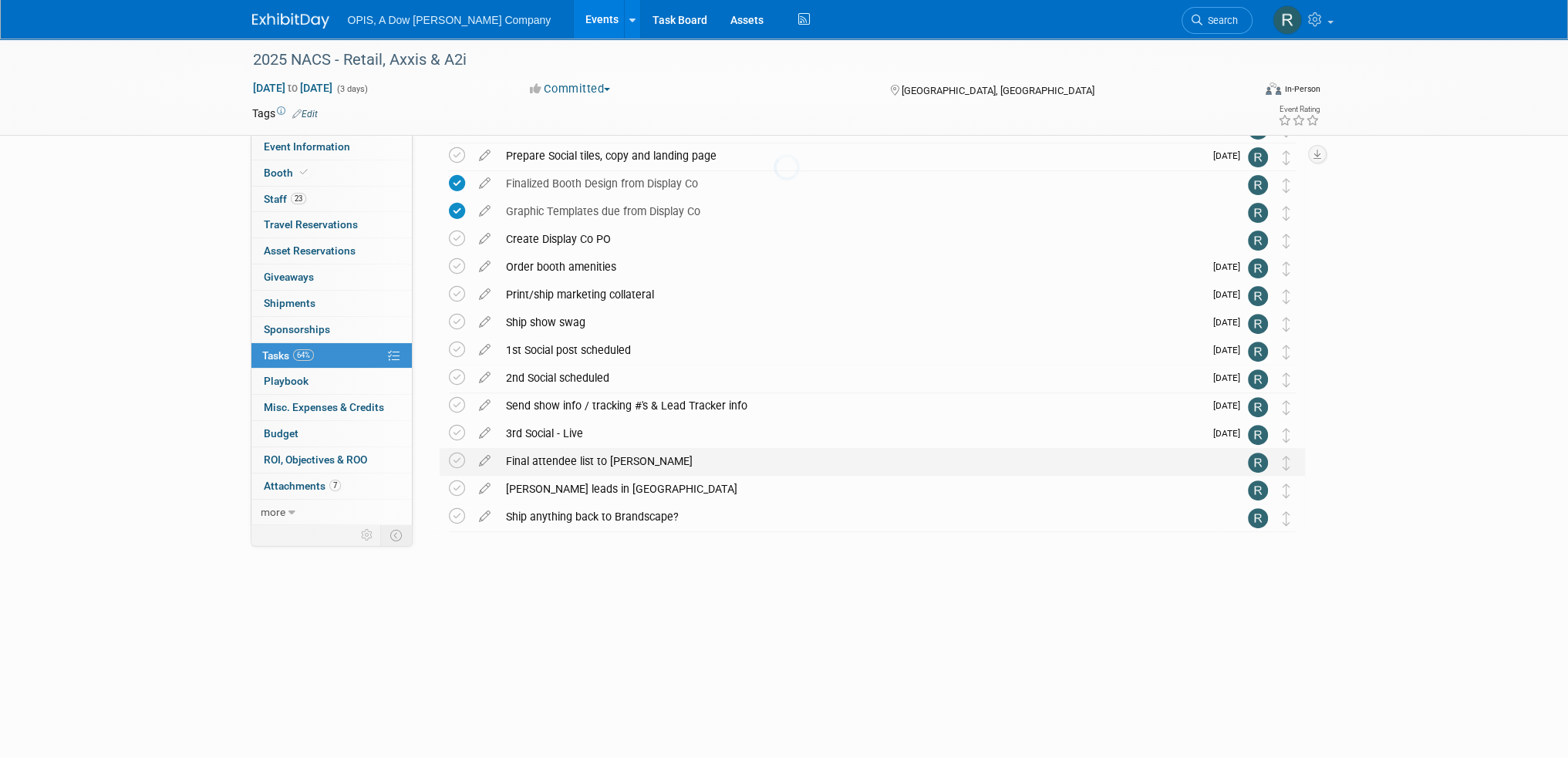
scroll to position [535, 0]
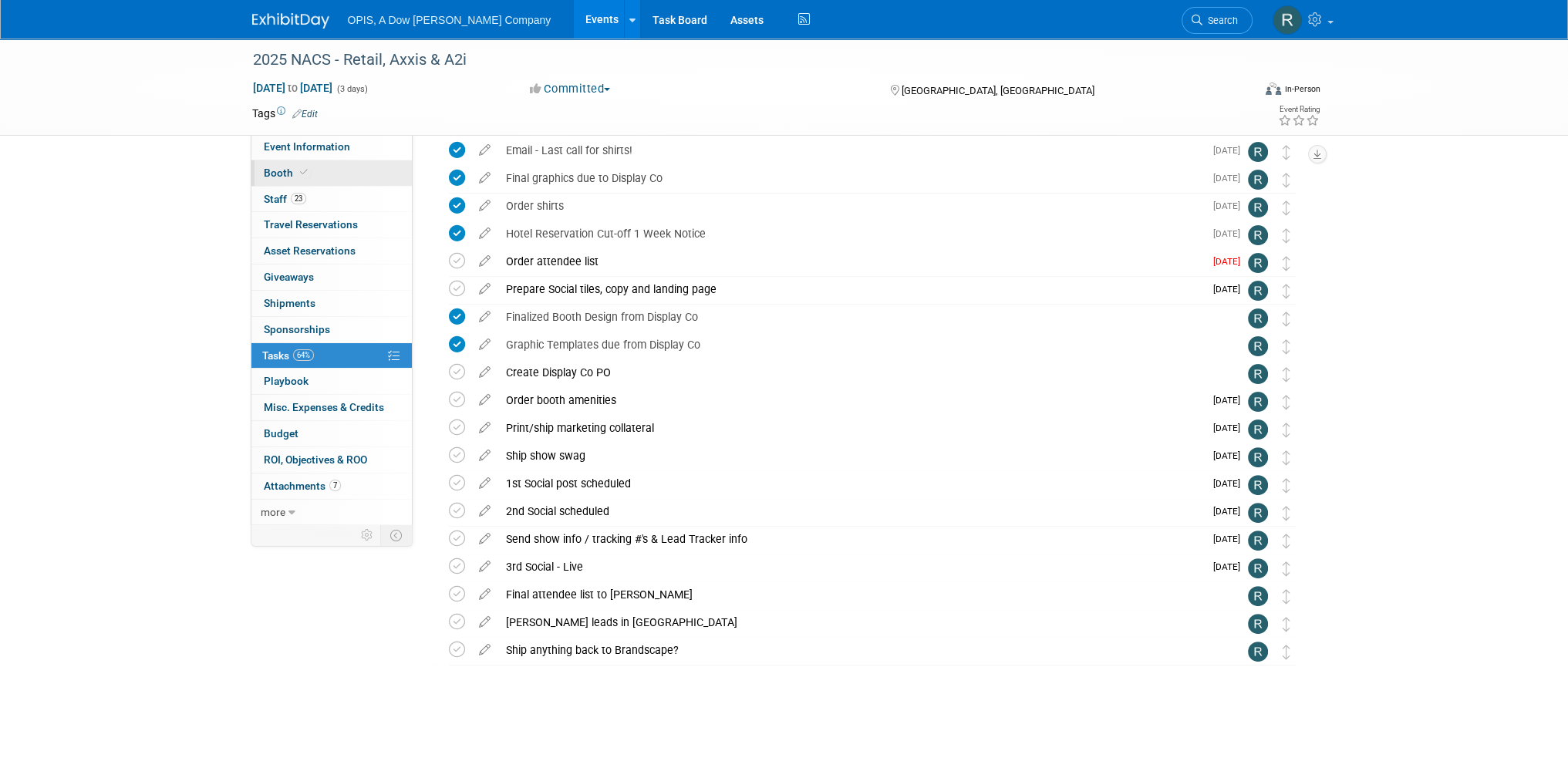
click at [274, 174] on span "Booth" at bounding box center [287, 173] width 47 height 12
